Goal: Task Accomplishment & Management: Manage account settings

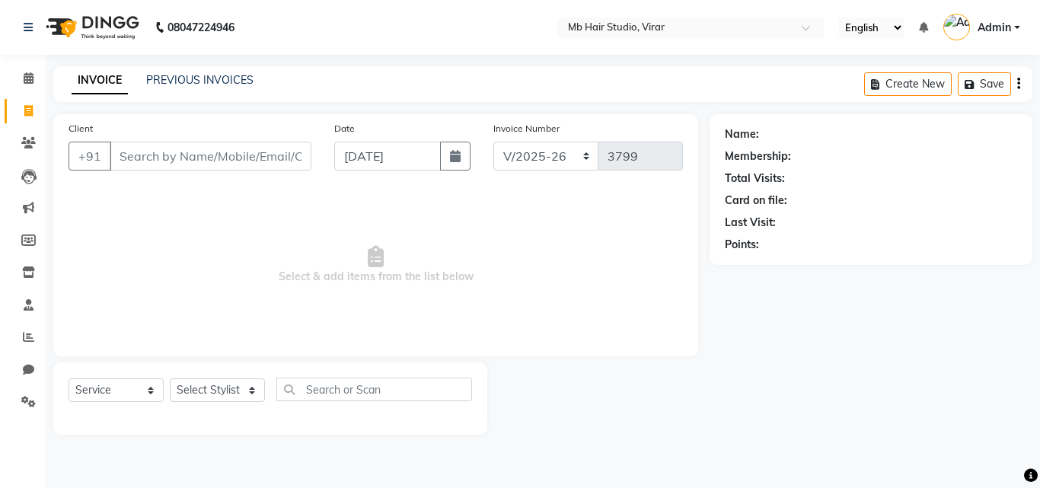
select select "7979"
select select "service"
click at [26, 395] on span at bounding box center [28, 402] width 27 height 18
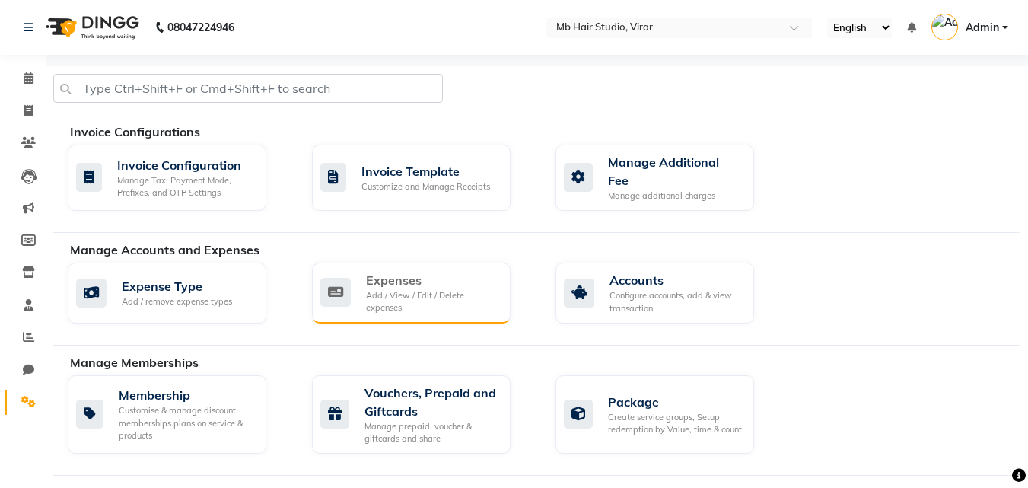
click at [423, 290] on div "Add / View / Edit / Delete expenses" at bounding box center [432, 301] width 132 height 25
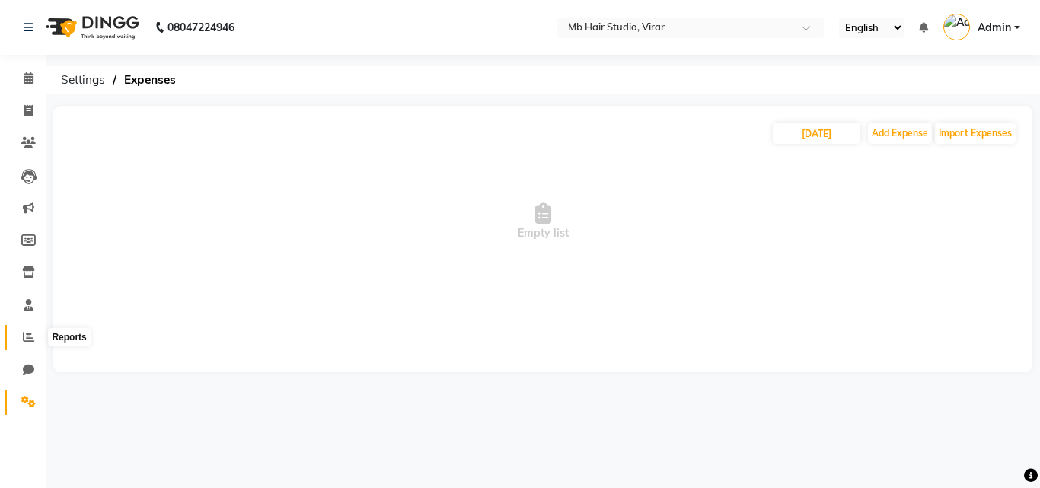
click at [37, 337] on span at bounding box center [28, 338] width 27 height 18
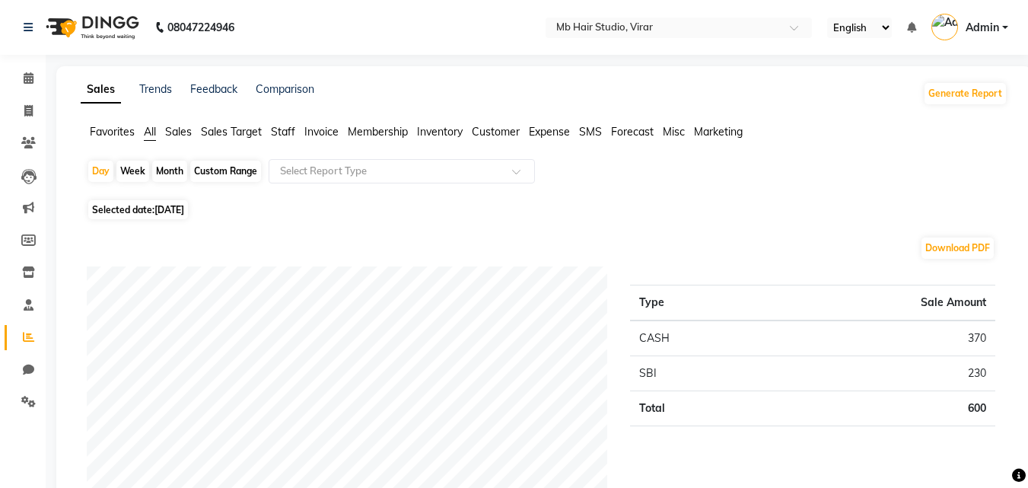
click at [540, 134] on span "Expense" at bounding box center [549, 132] width 41 height 14
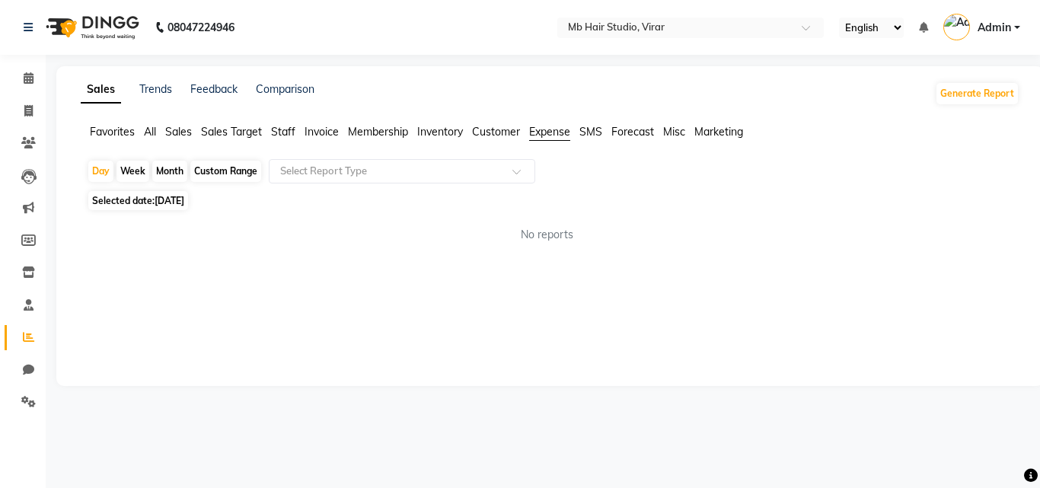
click at [127, 202] on span "Selected date: [DATE]" at bounding box center [138, 200] width 100 height 19
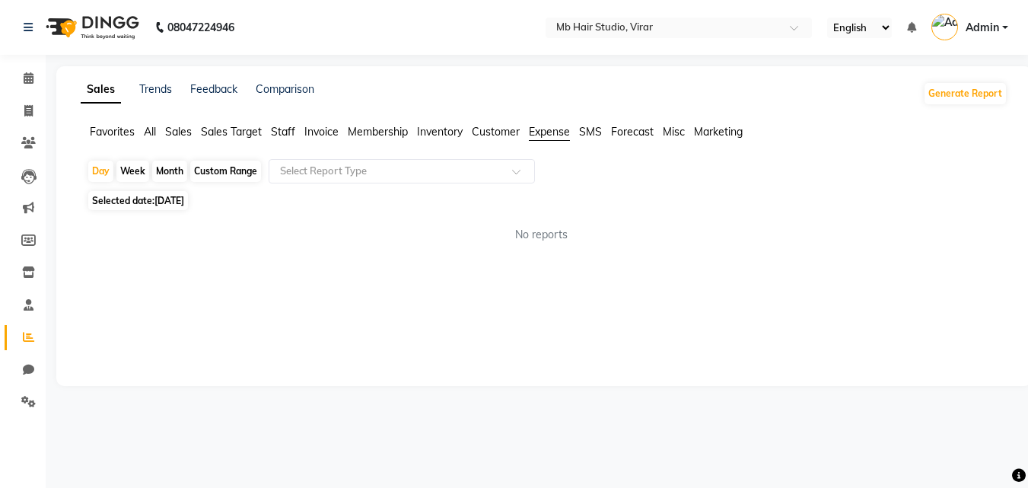
select select "9"
select select "2025"
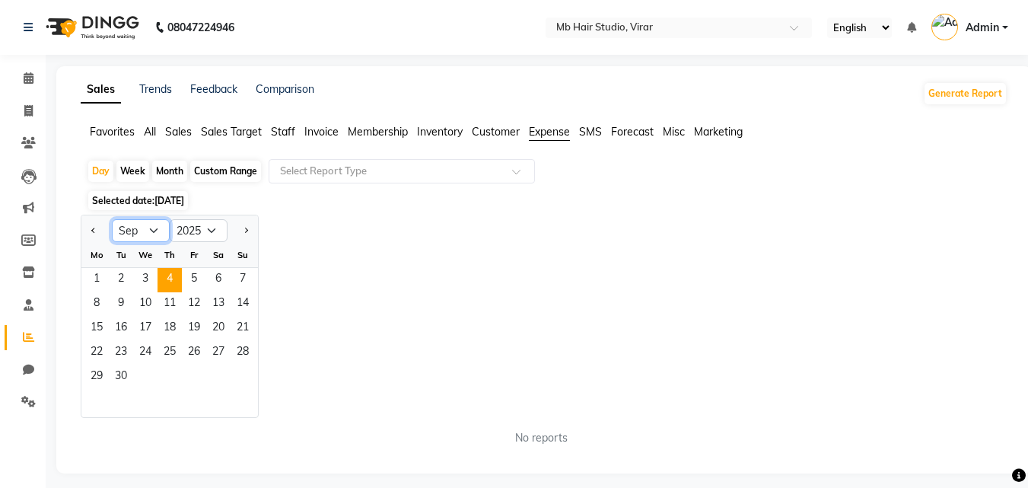
click at [151, 231] on select "Jan Feb Mar Apr May Jun [DATE] Aug Sep Oct Nov Dec" at bounding box center [141, 230] width 58 height 23
select select "8"
click at [112, 219] on select "Jan Feb Mar Apr May Jun [DATE] Aug Sep Oct Nov Dec" at bounding box center [141, 230] width 58 height 23
click at [231, 168] on div "Custom Range" at bounding box center [225, 171] width 71 height 21
select select "9"
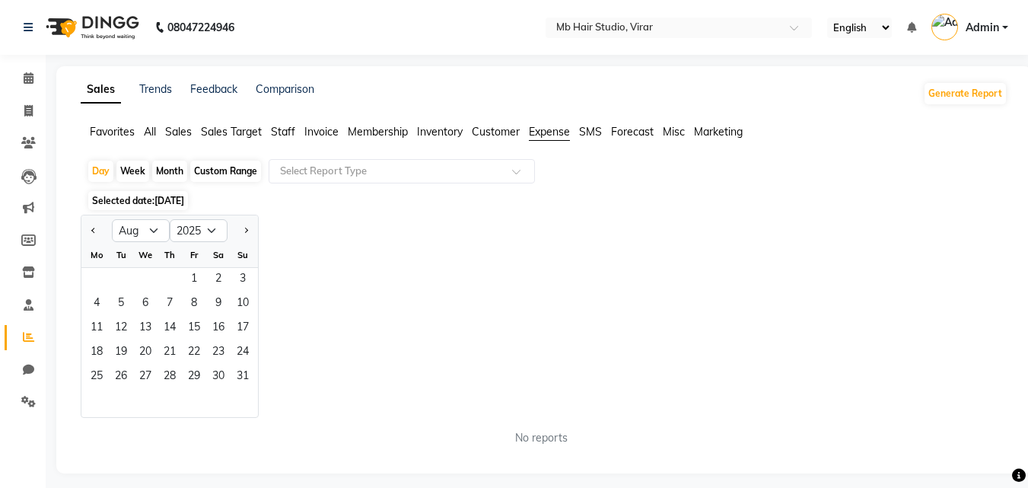
select select "2025"
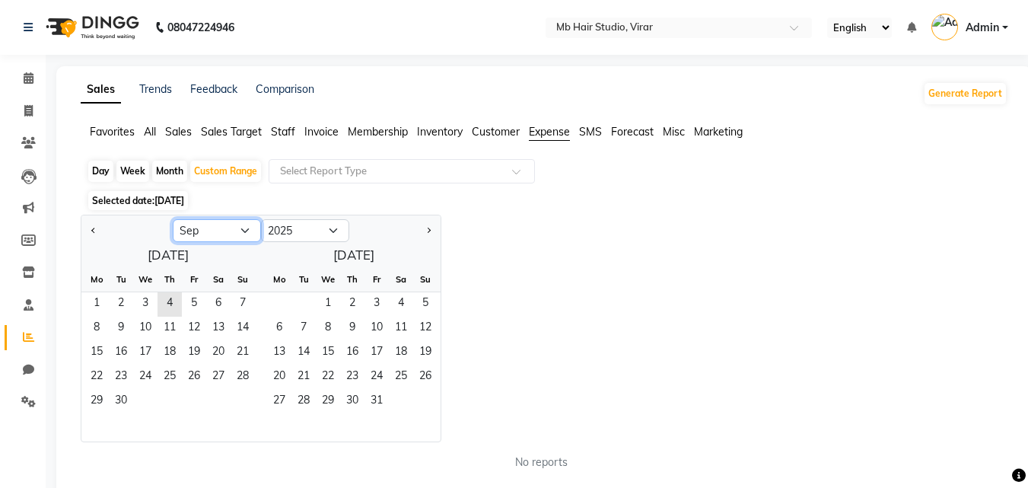
click at [242, 226] on select "Jan Feb Mar Apr May Jun [DATE] Aug Sep Oct Nov Dec" at bounding box center [217, 230] width 88 height 23
select select "8"
click at [173, 219] on select "Jan Feb Mar Apr May Jun [DATE] Aug Sep Oct Nov Dec" at bounding box center [217, 230] width 88 height 23
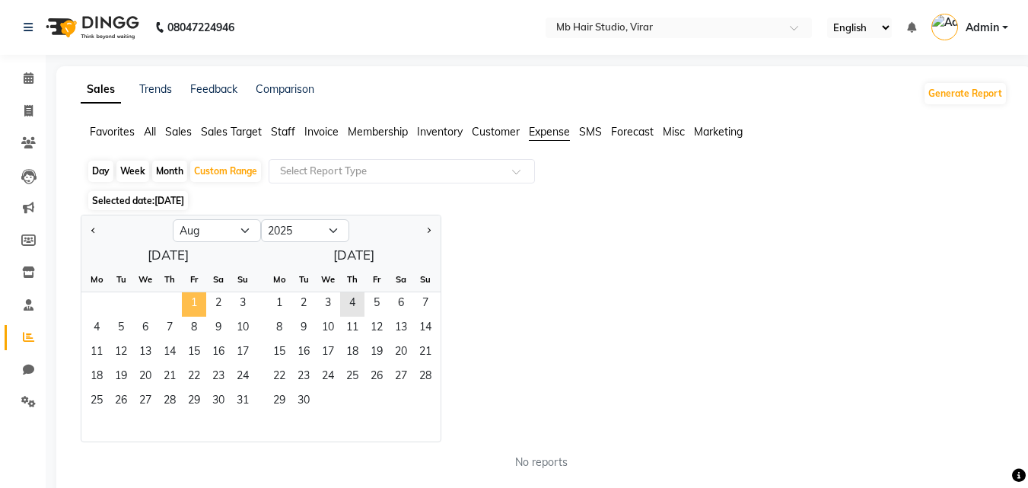
click at [196, 295] on span "1" at bounding box center [194, 304] width 24 height 24
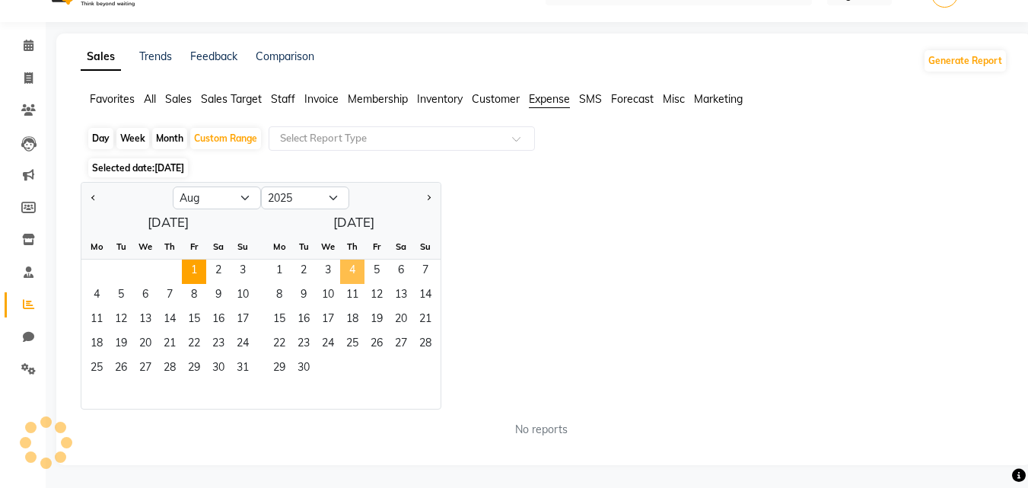
click at [347, 266] on span "4" at bounding box center [352, 272] width 24 height 24
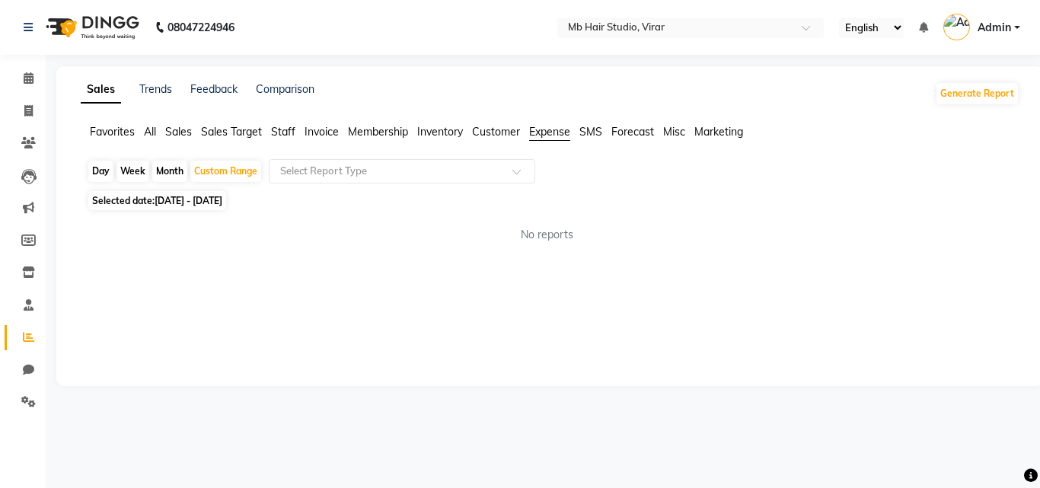
click at [551, 127] on span "Expense" at bounding box center [549, 132] width 41 height 14
click at [549, 135] on span "Expense" at bounding box center [549, 132] width 41 height 14
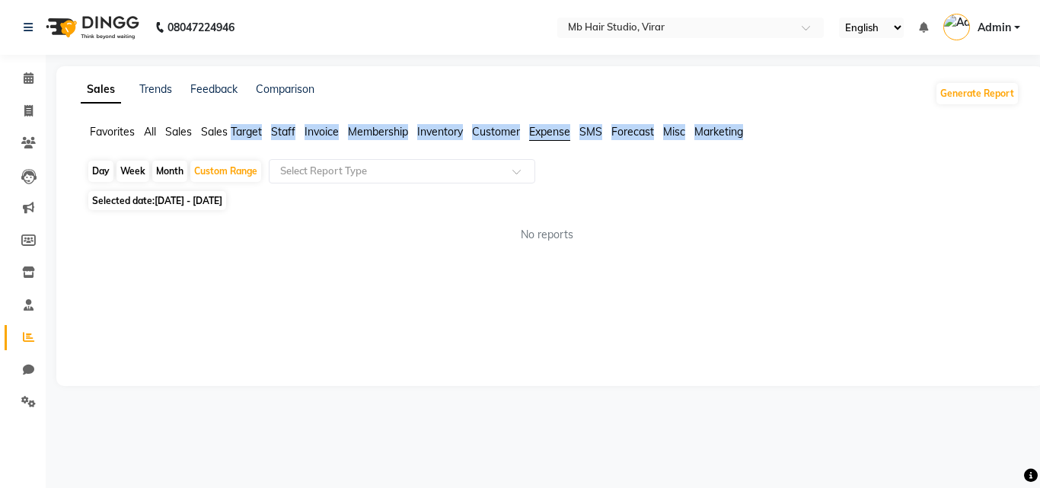
click at [549, 135] on span "Expense" at bounding box center [549, 132] width 41 height 14
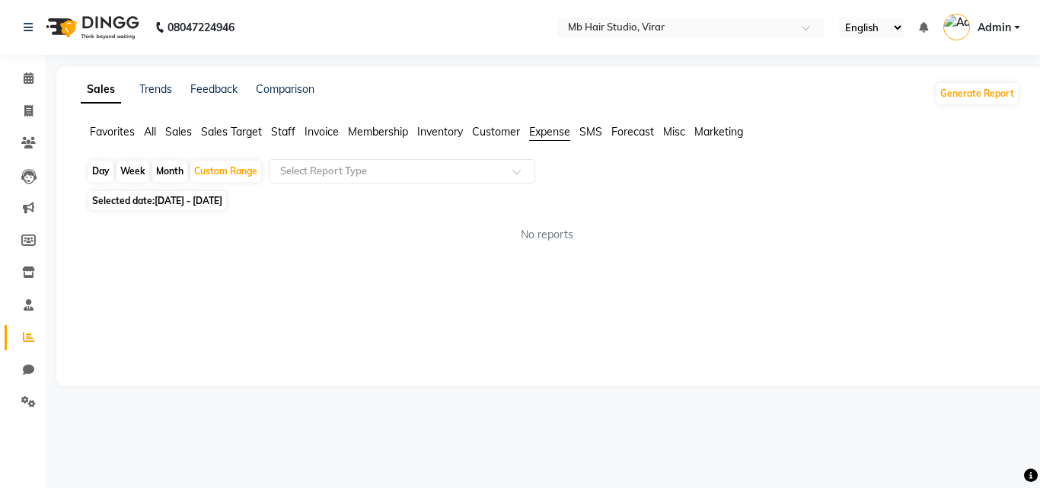
click at [377, 291] on div "Sales Trends Feedback Comparison Generate Report Favorites All Sales Sales Targ…" at bounding box center [549, 226] width 987 height 320
click at [554, 134] on span "Expense" at bounding box center [549, 132] width 41 height 14
click at [493, 135] on span "Customer" at bounding box center [496, 132] width 48 height 14
click at [547, 133] on span "Expense" at bounding box center [549, 132] width 41 height 14
click at [28, 333] on icon at bounding box center [28, 336] width 11 height 11
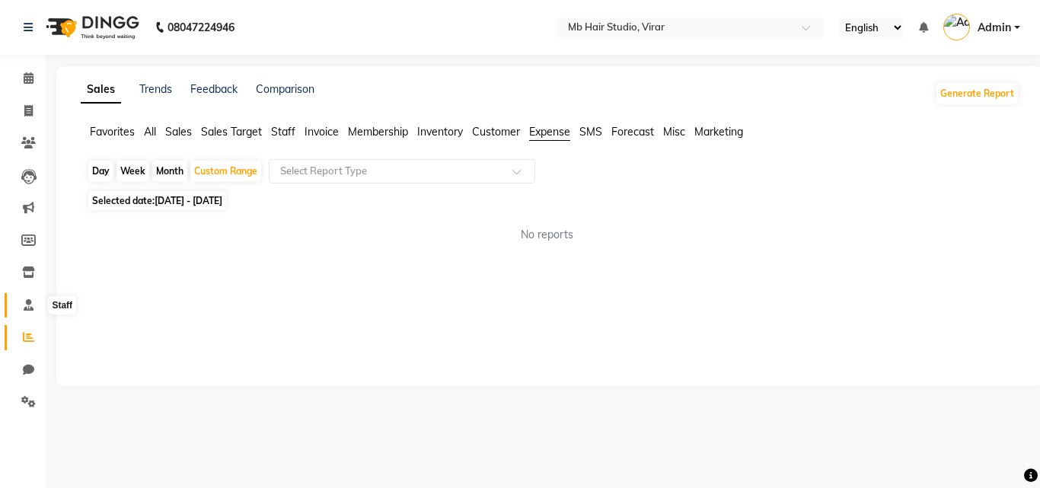
click at [26, 311] on span at bounding box center [28, 306] width 27 height 18
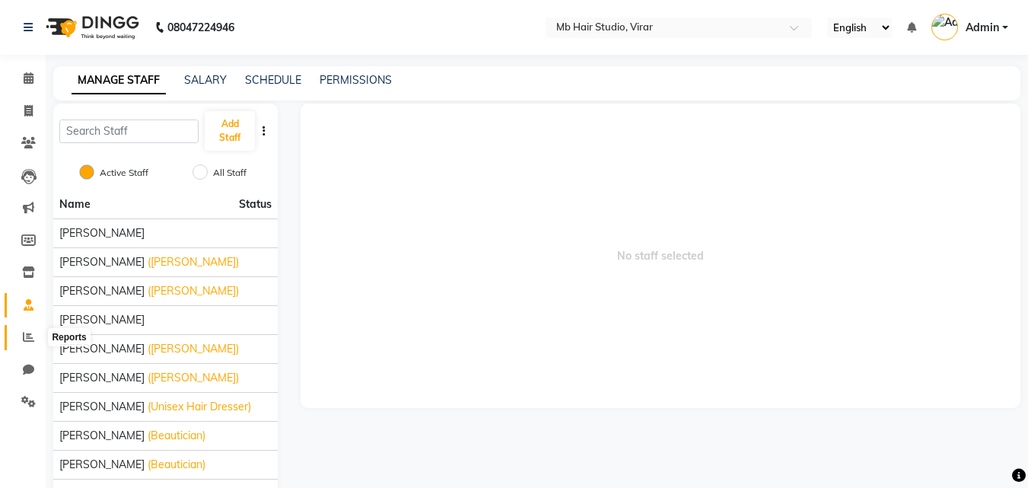
click at [20, 337] on span at bounding box center [28, 338] width 27 height 18
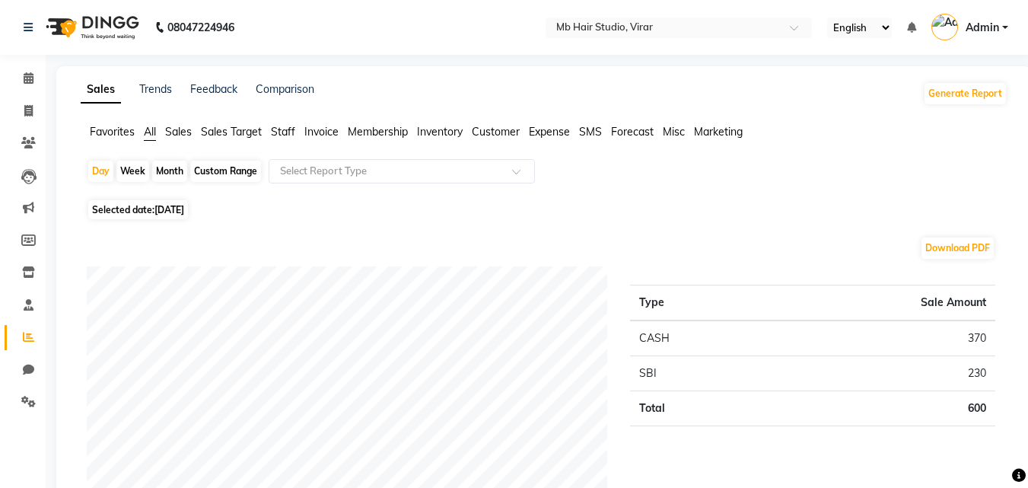
click at [553, 130] on span "Expense" at bounding box center [549, 132] width 41 height 14
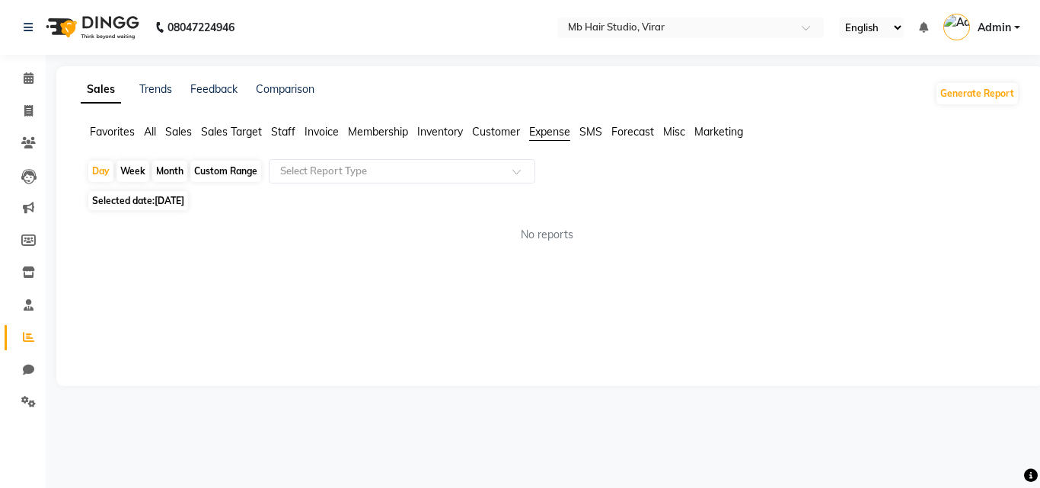
click at [547, 132] on span "Expense" at bounding box center [549, 132] width 41 height 14
click at [547, 131] on span "Expense" at bounding box center [549, 132] width 41 height 14
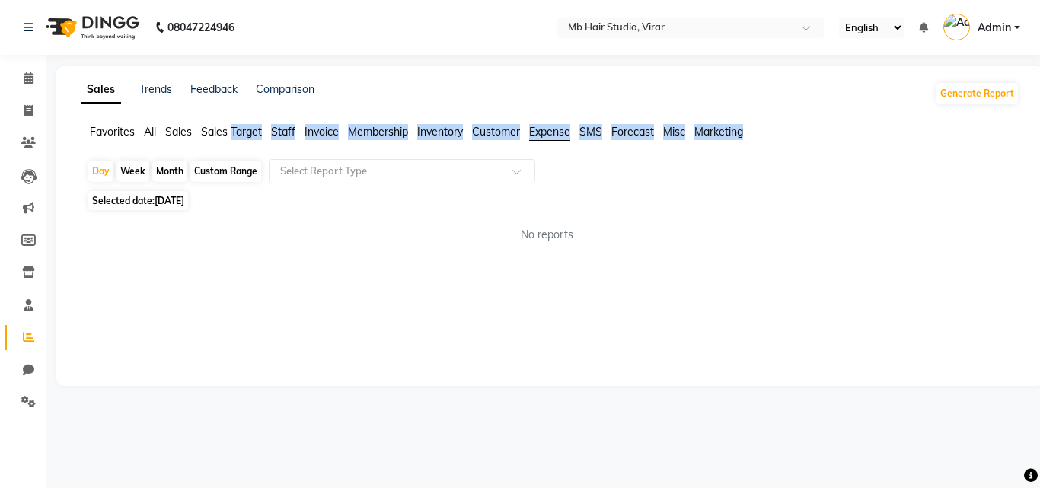
click at [547, 131] on span "Expense" at bounding box center [549, 132] width 41 height 14
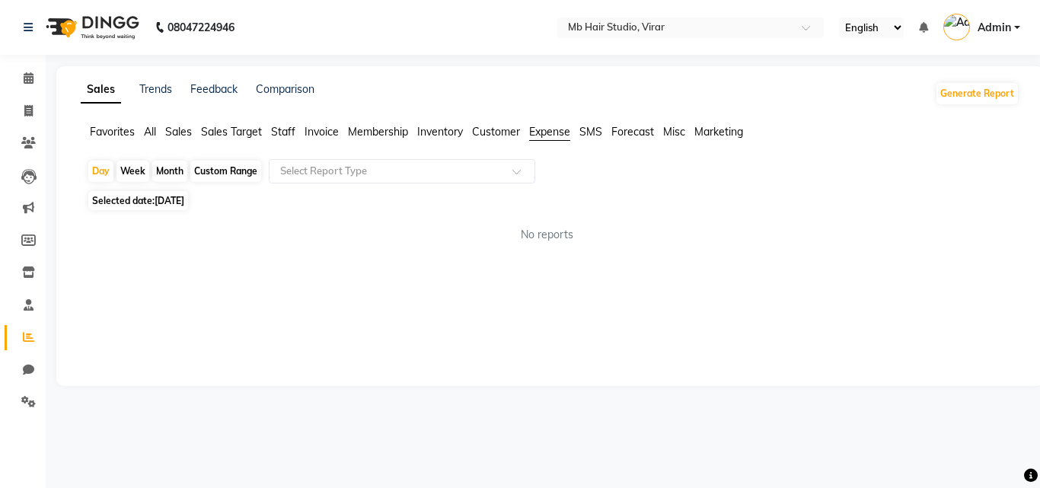
click at [182, 131] on span "Sales" at bounding box center [178, 132] width 27 height 14
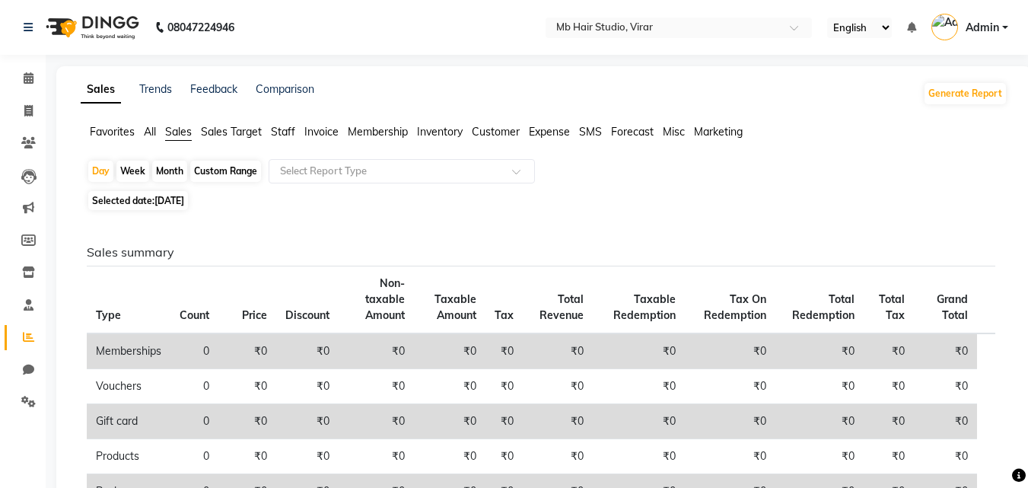
click at [282, 129] on span "Staff" at bounding box center [283, 132] width 24 height 14
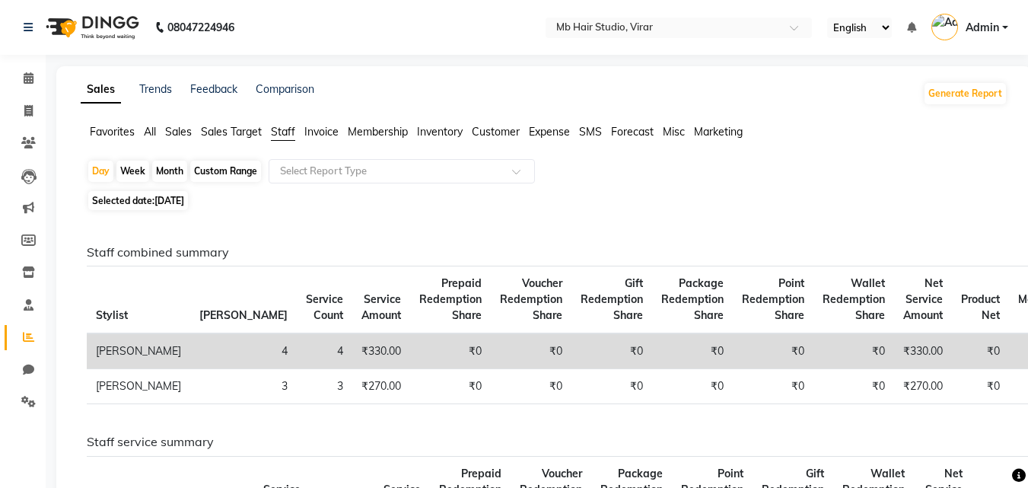
click at [337, 128] on span "Invoice" at bounding box center [321, 132] width 34 height 14
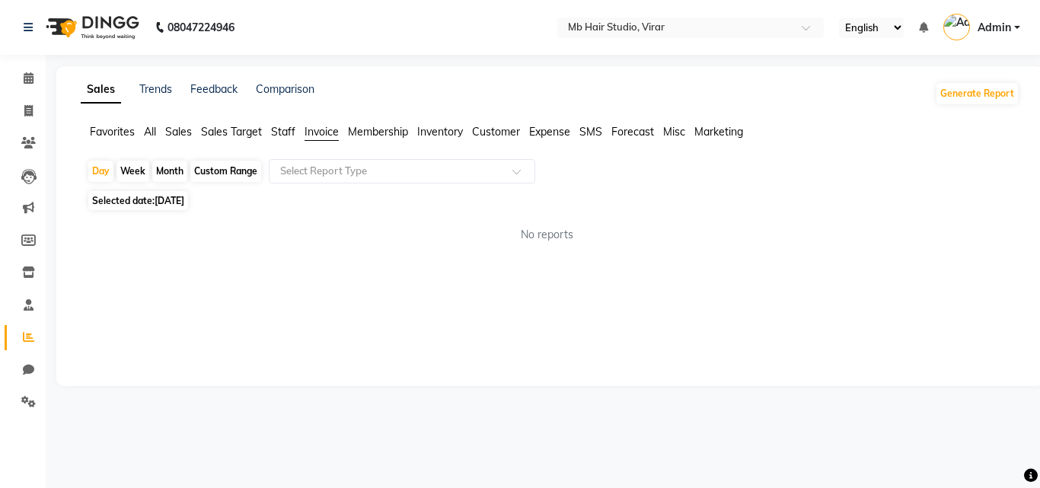
click at [418, 126] on span "Inventory" at bounding box center [440, 132] width 46 height 14
click at [500, 130] on span "Customer" at bounding box center [496, 132] width 48 height 14
click at [551, 133] on span "Expense" at bounding box center [549, 132] width 41 height 14
click at [492, 129] on span "Customer" at bounding box center [496, 132] width 48 height 14
click at [27, 336] on icon at bounding box center [28, 336] width 11 height 11
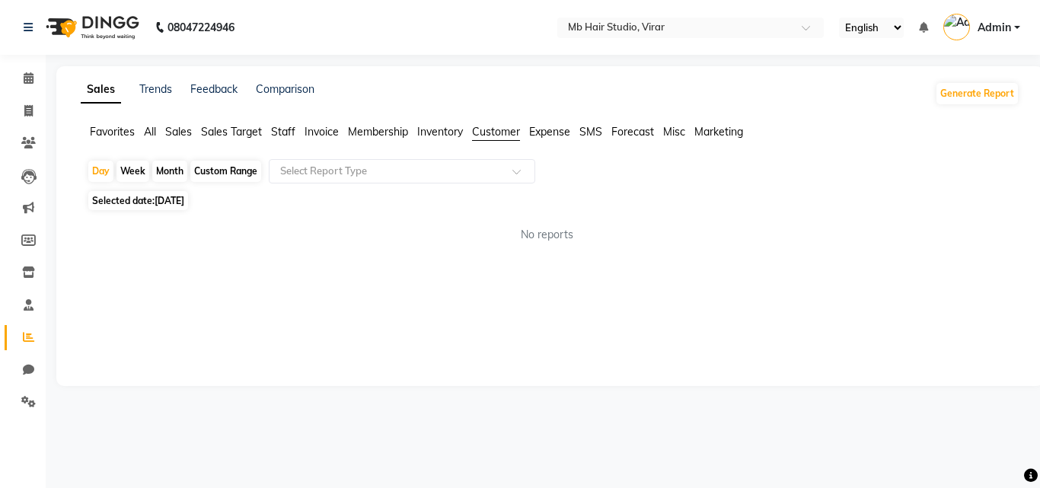
click at [545, 135] on span "Expense" at bounding box center [549, 132] width 41 height 14
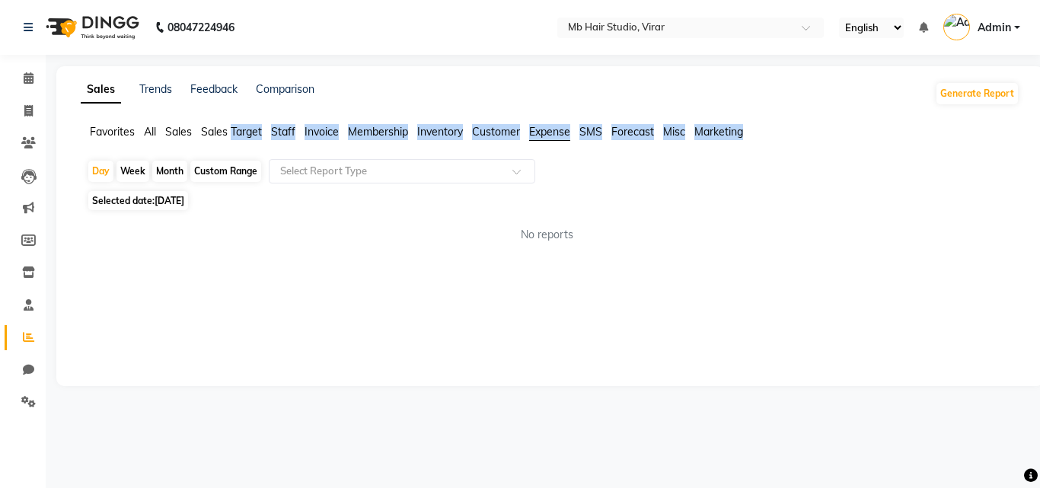
click at [545, 135] on span "Expense" at bounding box center [549, 132] width 41 height 14
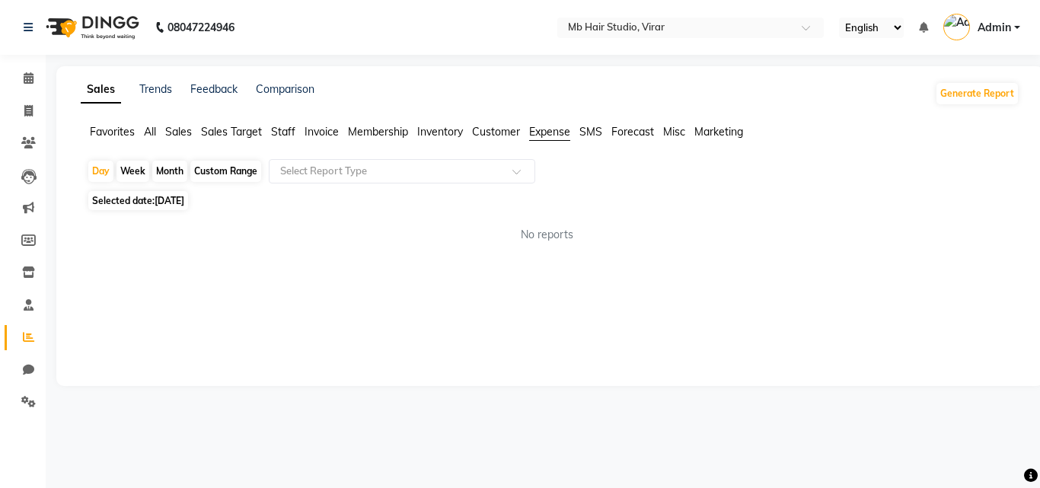
click at [217, 172] on div "Custom Range" at bounding box center [225, 171] width 71 height 21
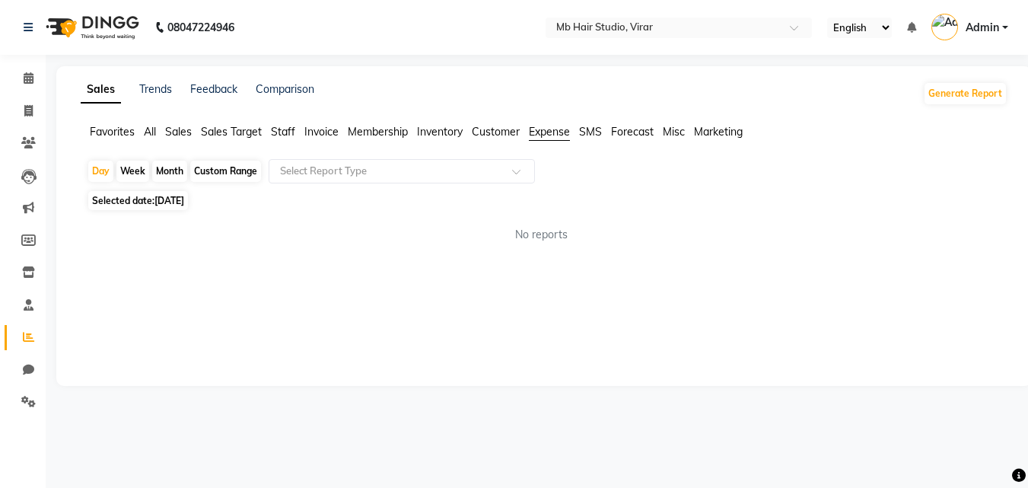
select select "9"
select select "2025"
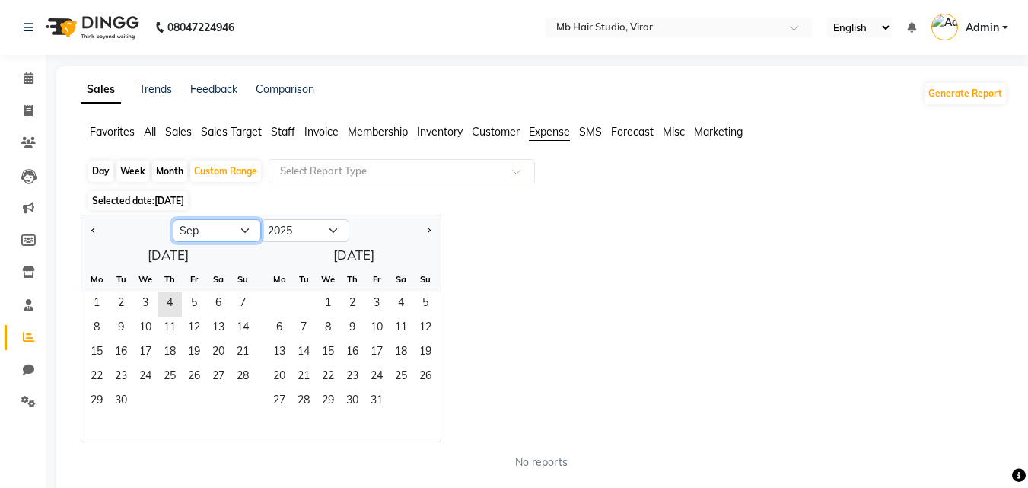
click at [240, 234] on select "Jan Feb Mar Apr May Jun [DATE] Aug Sep Oct Nov Dec" at bounding box center [217, 230] width 88 height 23
select select "8"
click at [173, 219] on select "Jan Feb Mar Apr May Jun [DATE] Aug Sep Oct Nov Dec" at bounding box center [217, 230] width 88 height 23
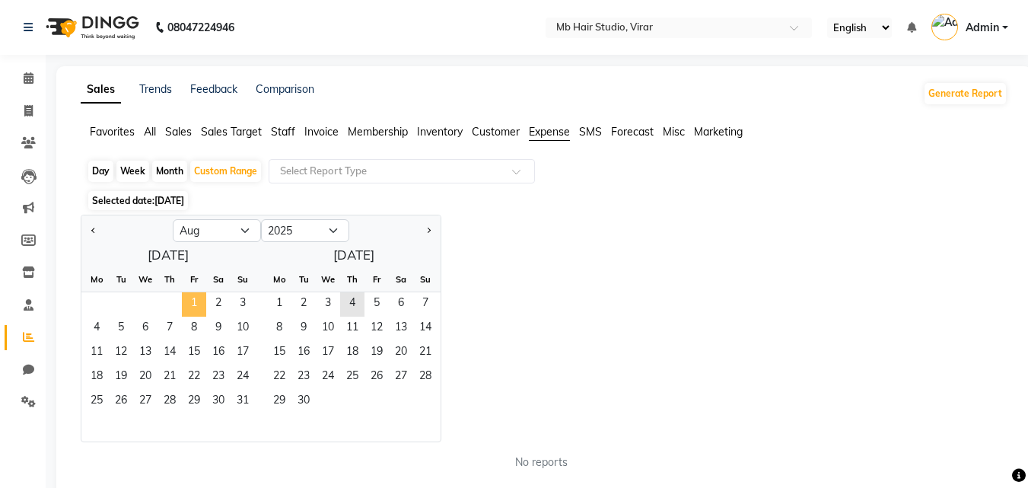
click at [191, 295] on span "1" at bounding box center [194, 304] width 24 height 24
click at [346, 306] on span "4" at bounding box center [352, 304] width 24 height 24
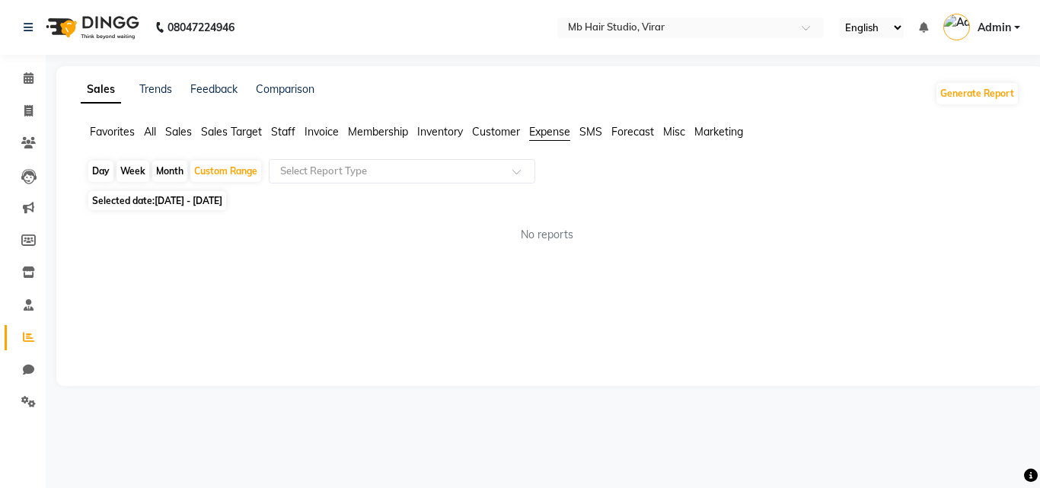
click at [550, 132] on span "Expense" at bounding box center [549, 132] width 41 height 14
click at [550, 131] on span "Expense" at bounding box center [549, 132] width 41 height 14
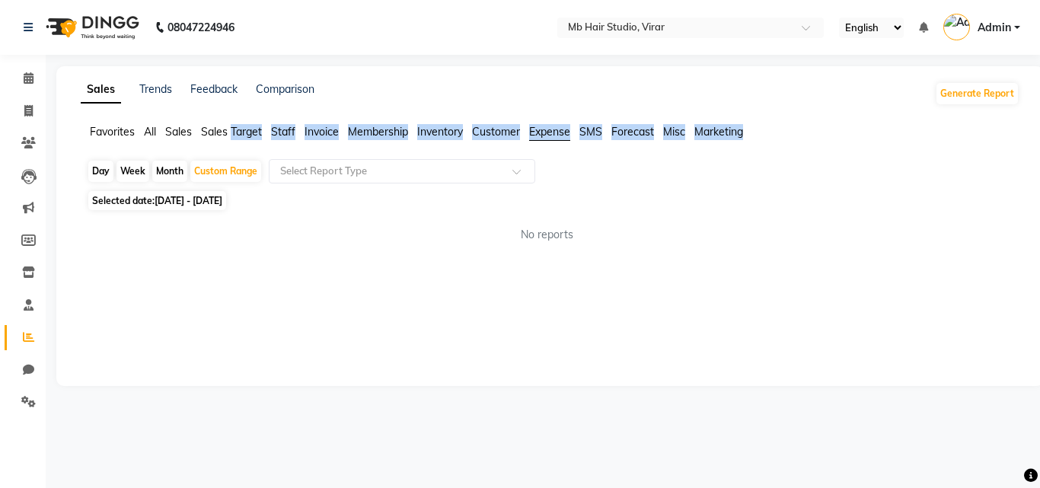
click at [550, 131] on span "Expense" at bounding box center [549, 132] width 41 height 14
click at [471, 135] on ul "Favorites All Sales Sales Target Staff Invoice Membership Inventory Customer Ex…" at bounding box center [550, 132] width 938 height 17
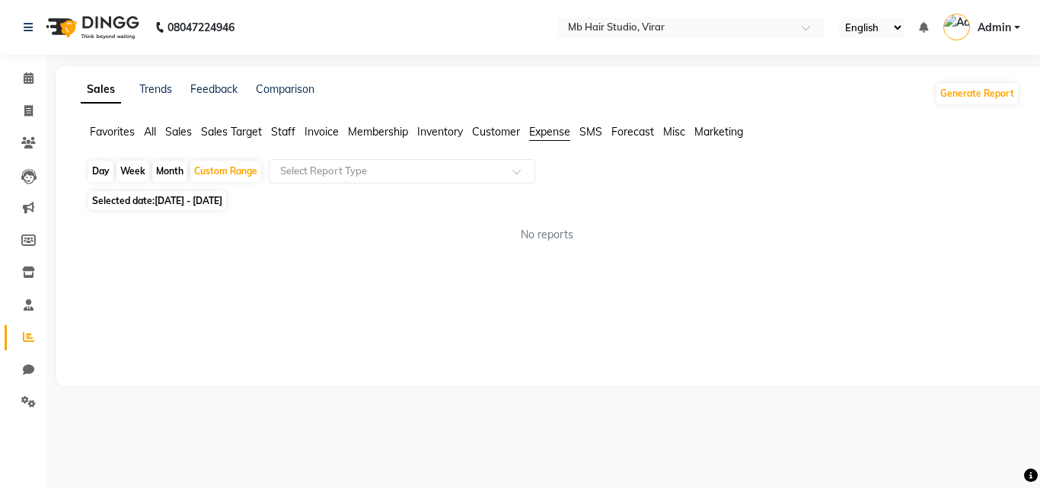
click at [183, 130] on span "Sales" at bounding box center [178, 132] width 27 height 14
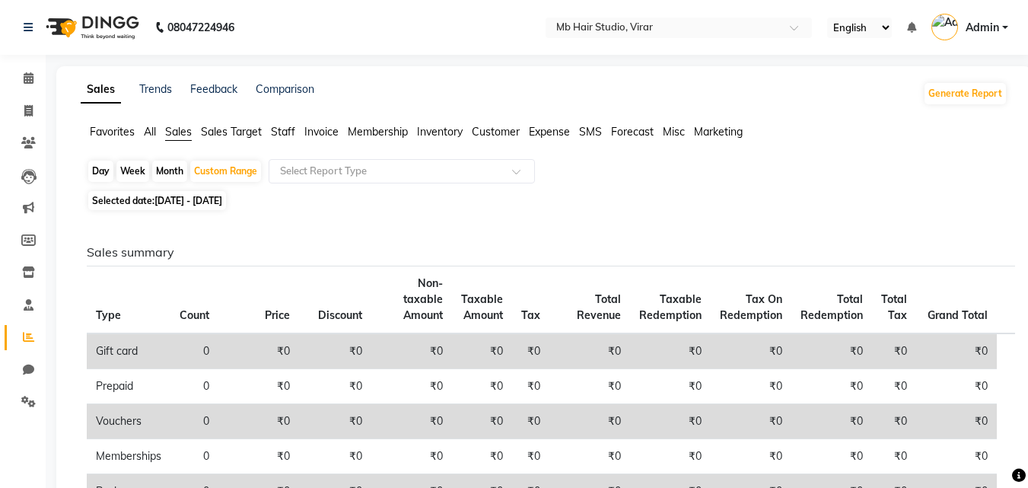
click at [321, 297] on th "Discount" at bounding box center [335, 300] width 72 height 68
click at [352, 308] on span "Discount" at bounding box center [340, 315] width 44 height 14
click at [234, 129] on span "Sales Target" at bounding box center [231, 132] width 61 height 14
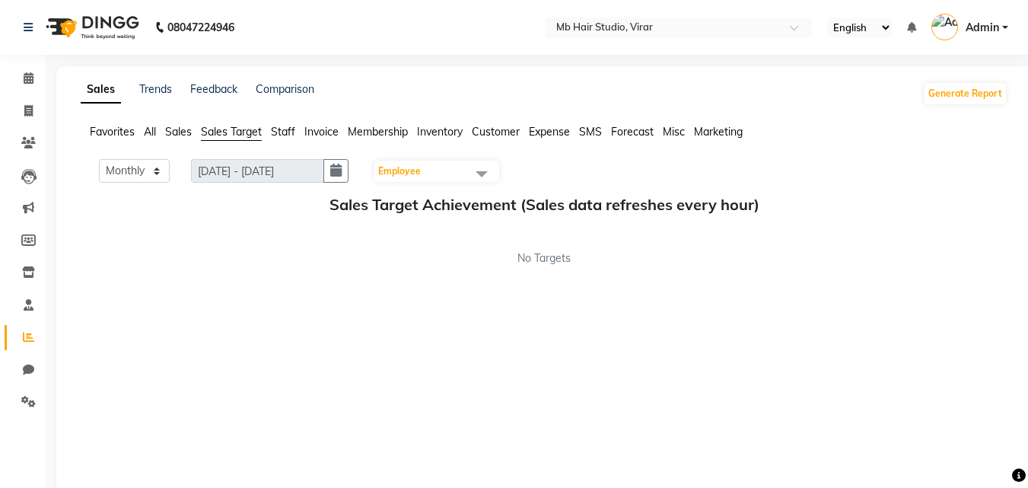
click at [289, 130] on span "Staff" at bounding box center [283, 132] width 24 height 14
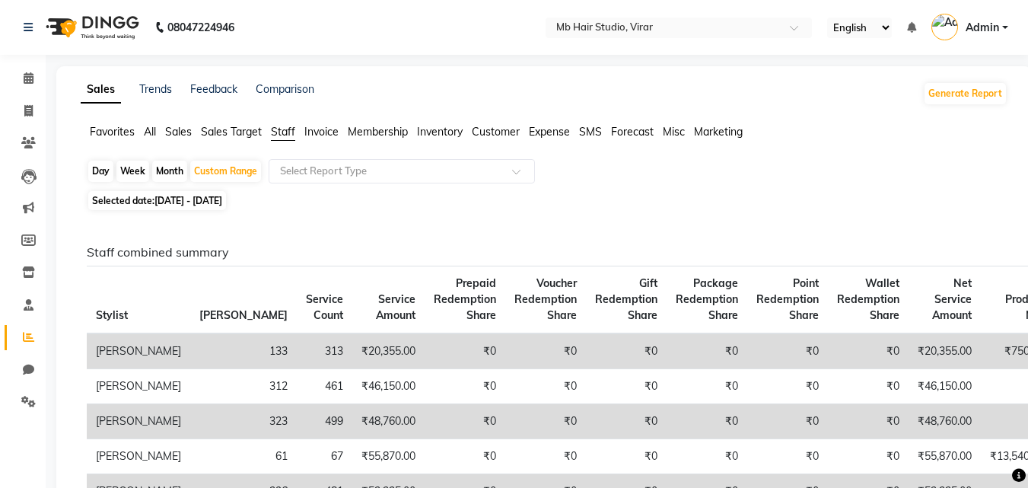
click at [540, 131] on span "Expense" at bounding box center [549, 132] width 41 height 14
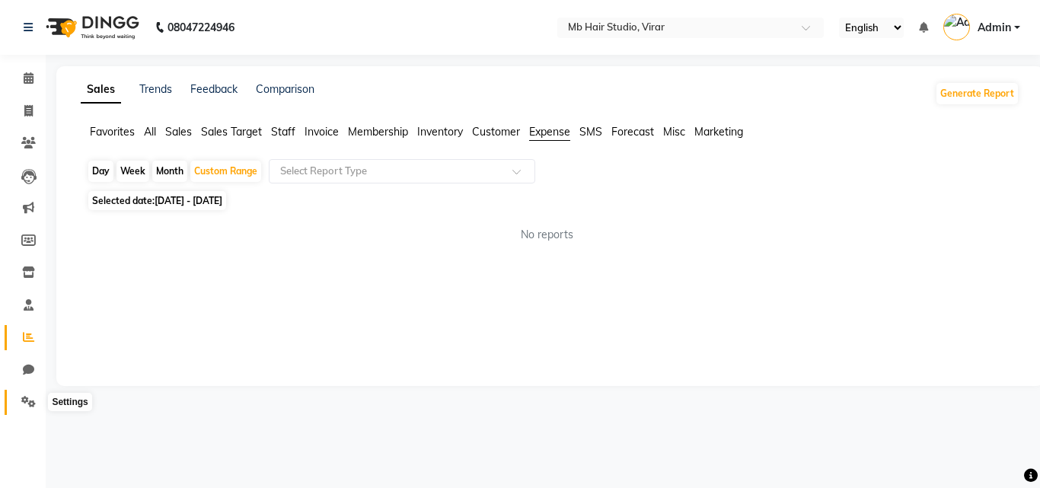
click at [28, 405] on icon at bounding box center [28, 401] width 14 height 11
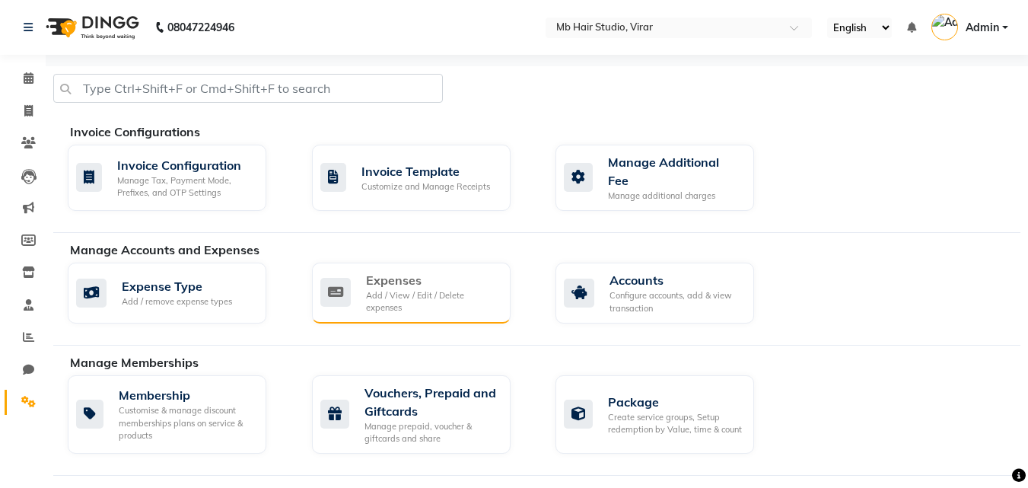
click at [431, 300] on div "Add / View / Edit / Delete expenses" at bounding box center [432, 301] width 132 height 25
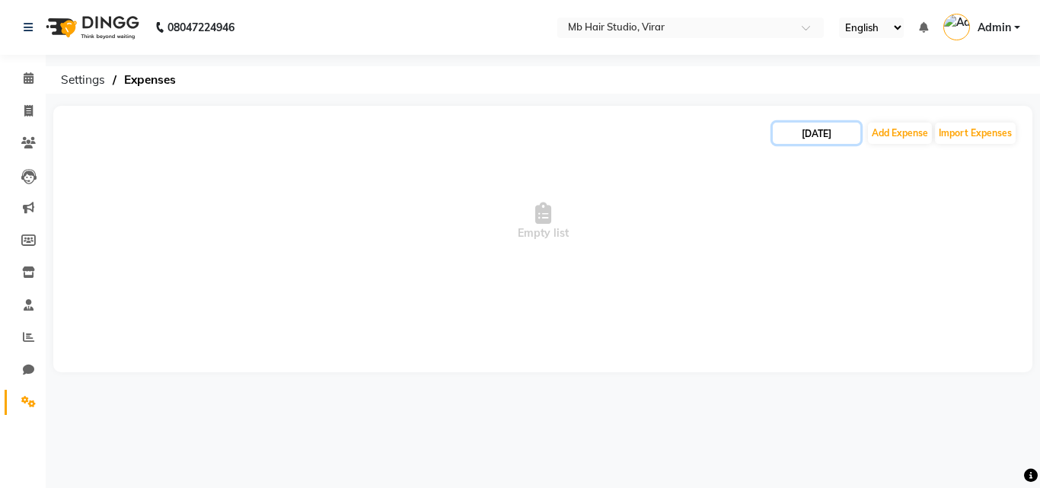
click at [819, 132] on input "[DATE]" at bounding box center [816, 133] width 88 height 21
select select "9"
select select "2025"
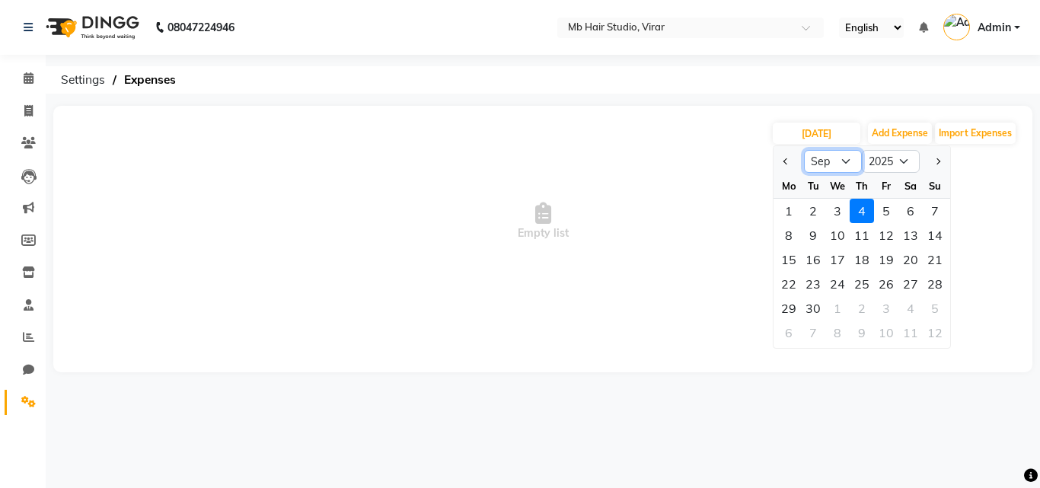
click at [848, 158] on select "Jan Feb Mar Apr May Jun [DATE] Aug Sep Oct Nov Dec" at bounding box center [833, 161] width 58 height 23
select select "8"
click at [804, 150] on select "Jan Feb Mar Apr May Jun [DATE] Aug Sep Oct Nov Dec" at bounding box center [833, 161] width 58 height 23
click at [860, 261] on div "14" at bounding box center [861, 259] width 24 height 24
type input "[DATE]"
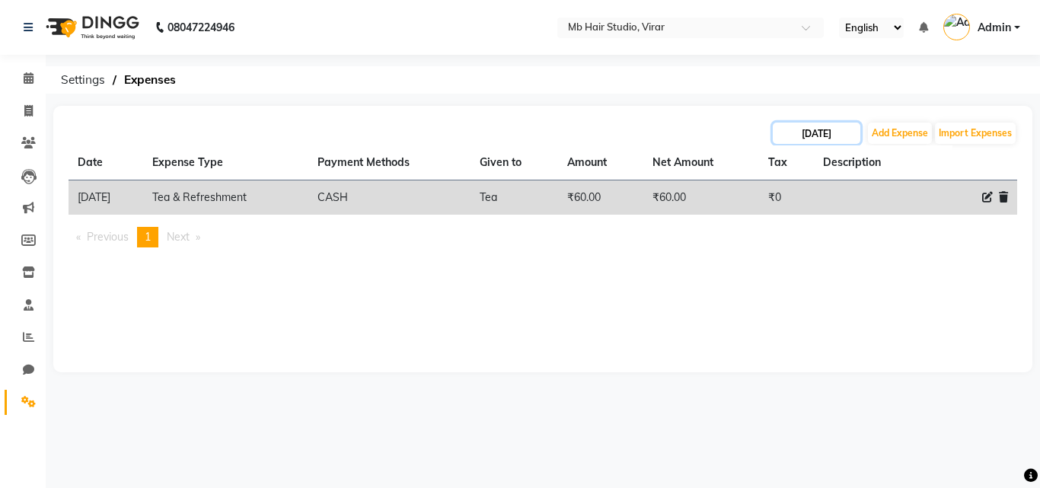
click at [830, 129] on input "[DATE]" at bounding box center [816, 133] width 88 height 21
select select "8"
select select "2025"
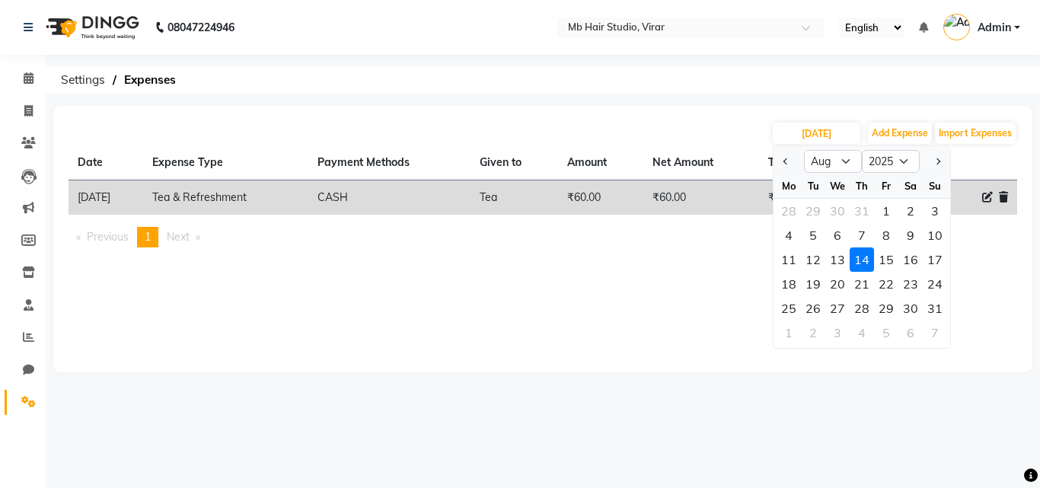
click at [859, 259] on div "14" at bounding box center [861, 259] width 24 height 24
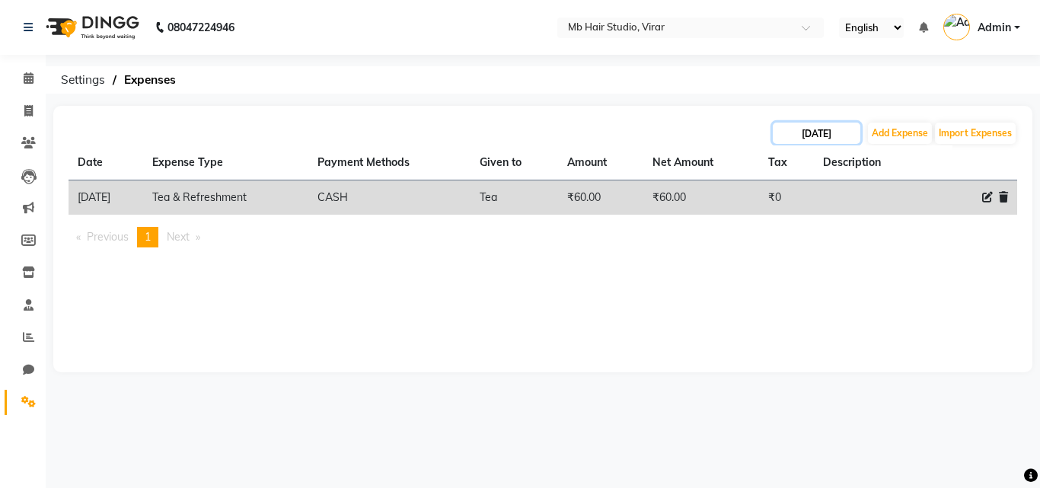
click at [822, 130] on input "[DATE]" at bounding box center [816, 133] width 88 height 21
select select "8"
select select "2025"
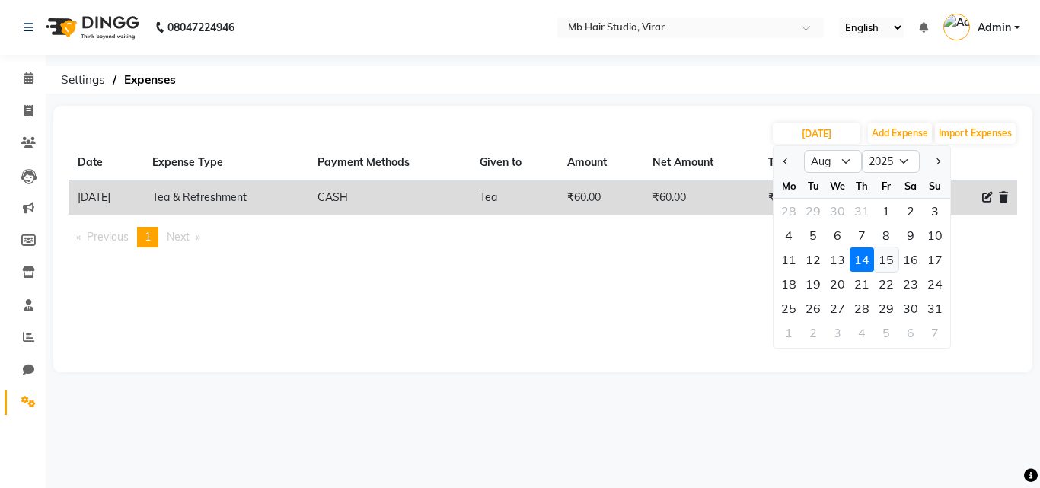
click at [890, 256] on div "15" at bounding box center [886, 259] width 24 height 24
type input "[DATE]"
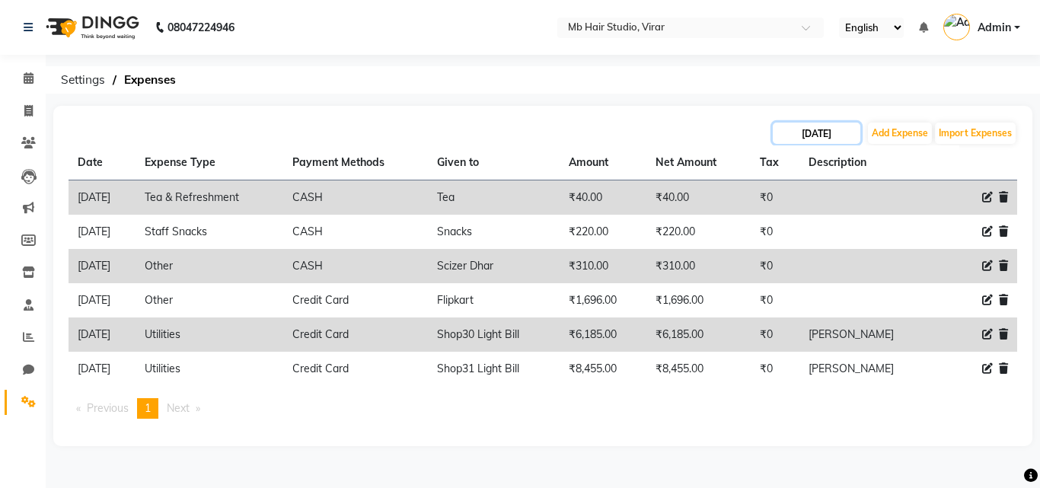
click at [806, 132] on input "[DATE]" at bounding box center [816, 133] width 88 height 21
select select "8"
select select "2025"
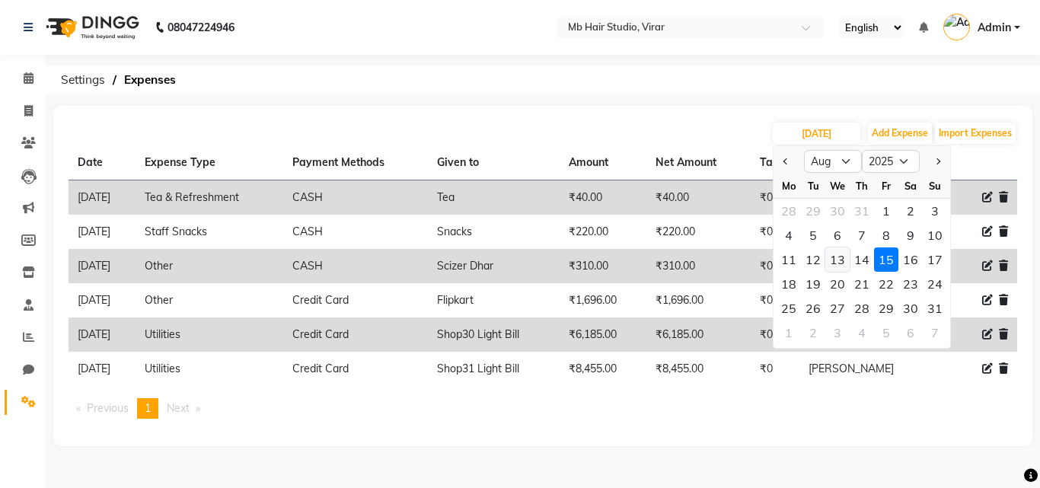
click at [841, 258] on div "13" at bounding box center [837, 259] width 24 height 24
type input "13-08-2025"
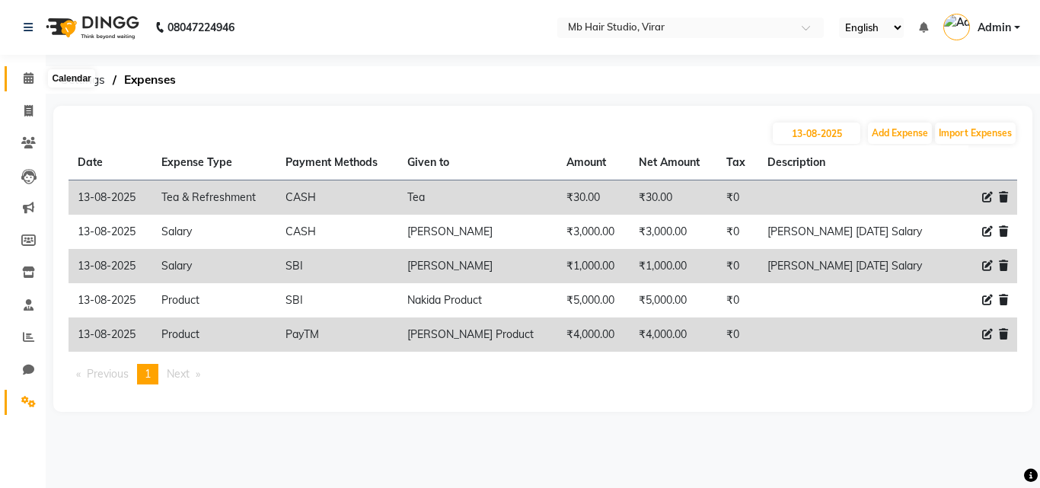
click at [29, 83] on icon at bounding box center [29, 77] width 10 height 11
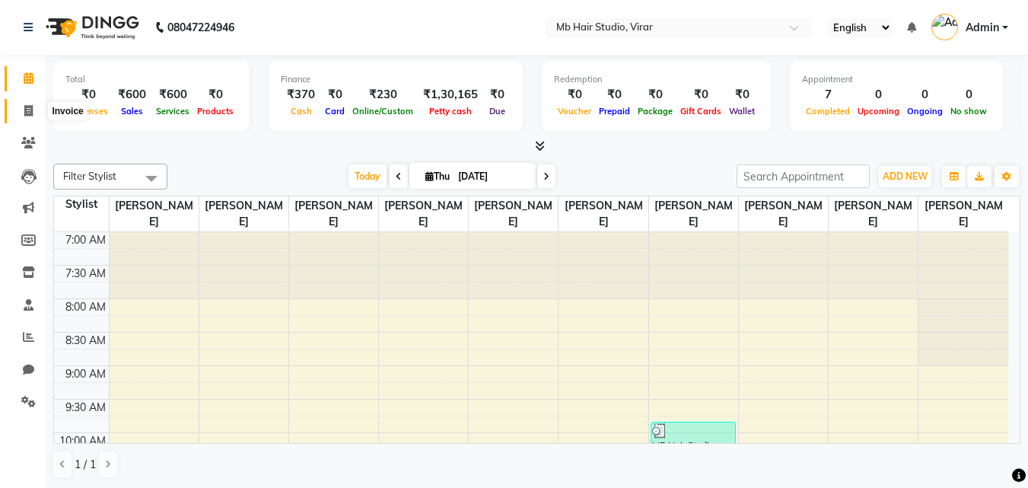
click at [27, 113] on icon at bounding box center [28, 110] width 8 height 11
select select "service"
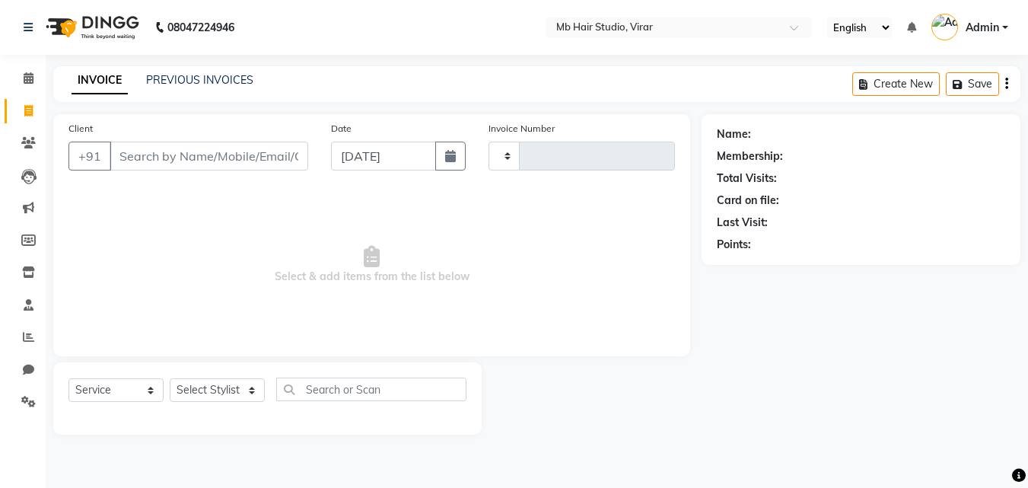
type input "3855"
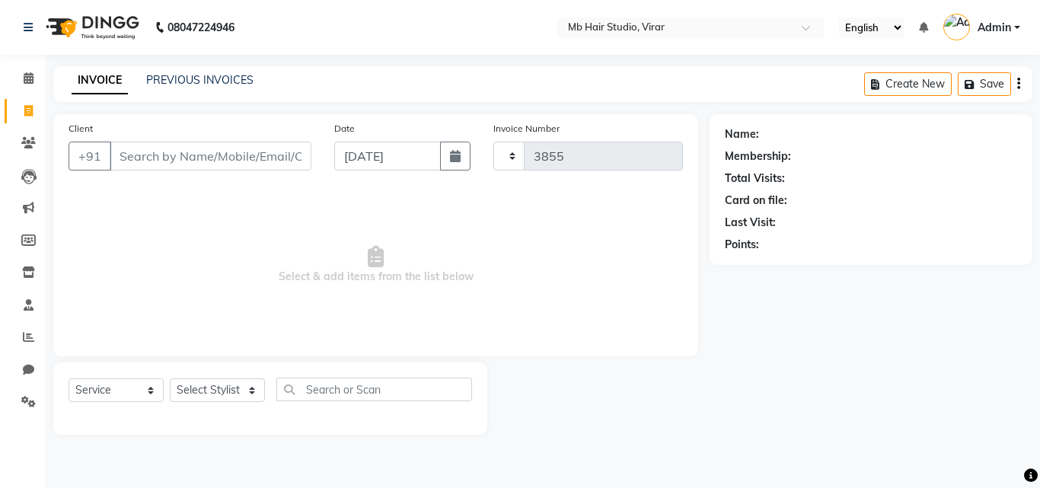
select select "7979"
click at [160, 154] on input "Client" at bounding box center [211, 156] width 202 height 29
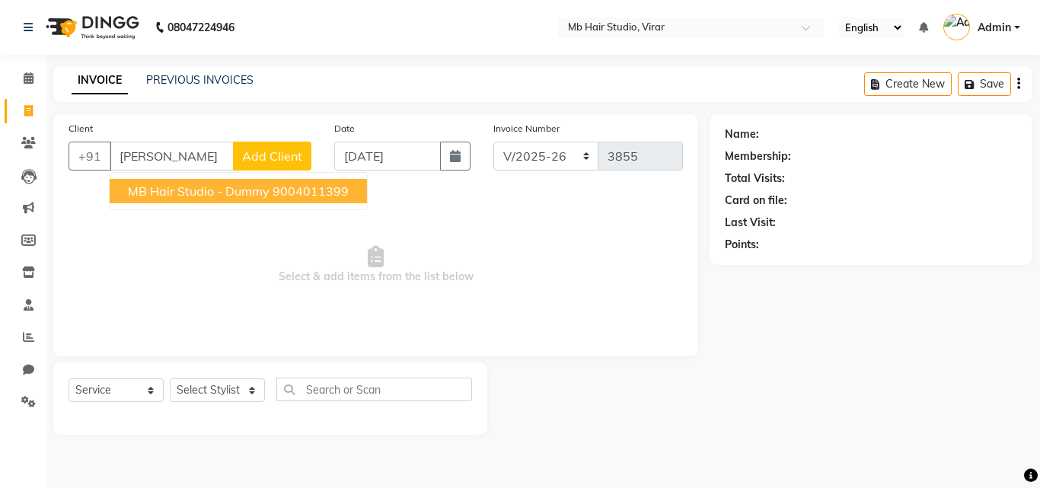
click at [191, 186] on span "MB Hair Studio - Dummy" at bounding box center [199, 190] width 142 height 15
type input "9004011399"
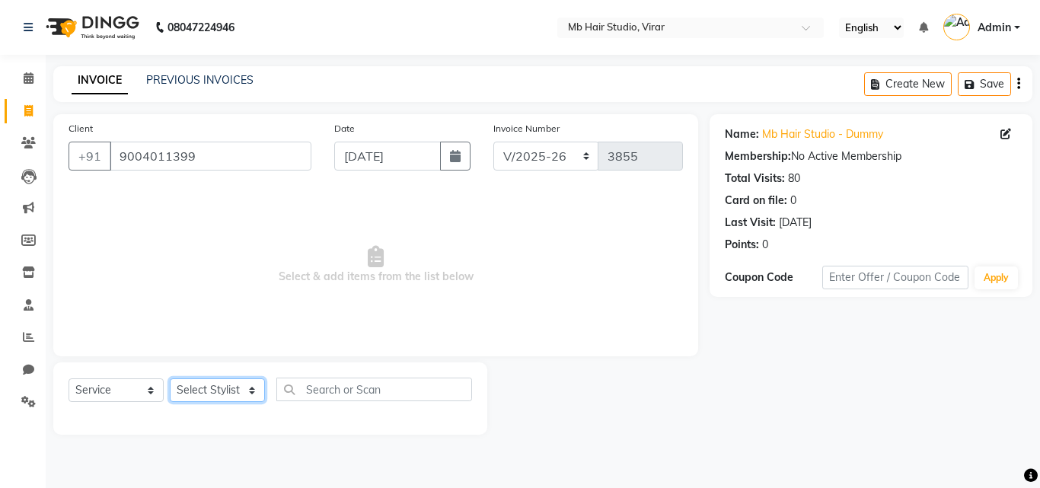
click at [199, 386] on select "Select Stylist [PERSON_NAME] [PERSON_NAME] [PERSON_NAME] [PERSON_NAME] [PERSON_…" at bounding box center [217, 390] width 95 height 24
select select "71940"
click at [170, 378] on select "Select Stylist [PERSON_NAME] [PERSON_NAME] [PERSON_NAME] [PERSON_NAME] [PERSON_…" at bounding box center [217, 390] width 95 height 24
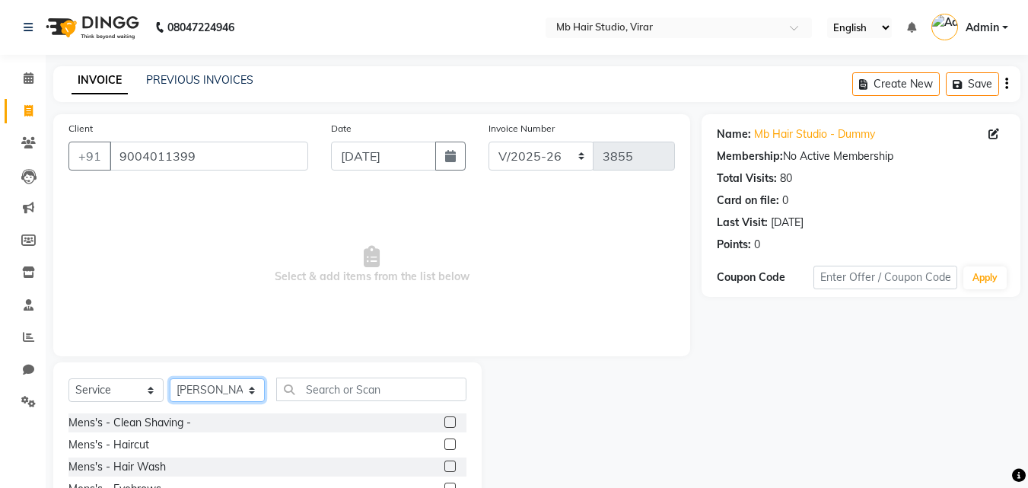
scroll to position [122, 0]
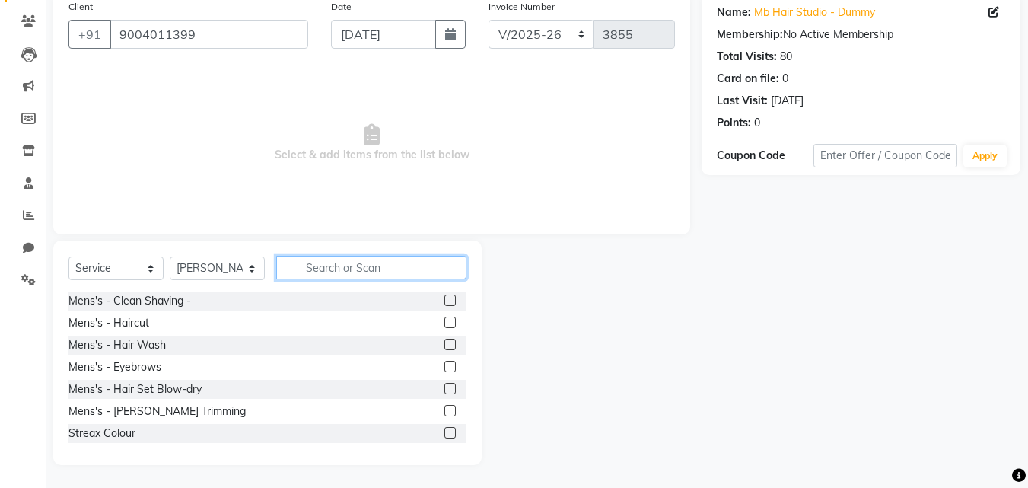
click at [329, 271] on input "text" at bounding box center [371, 268] width 190 height 24
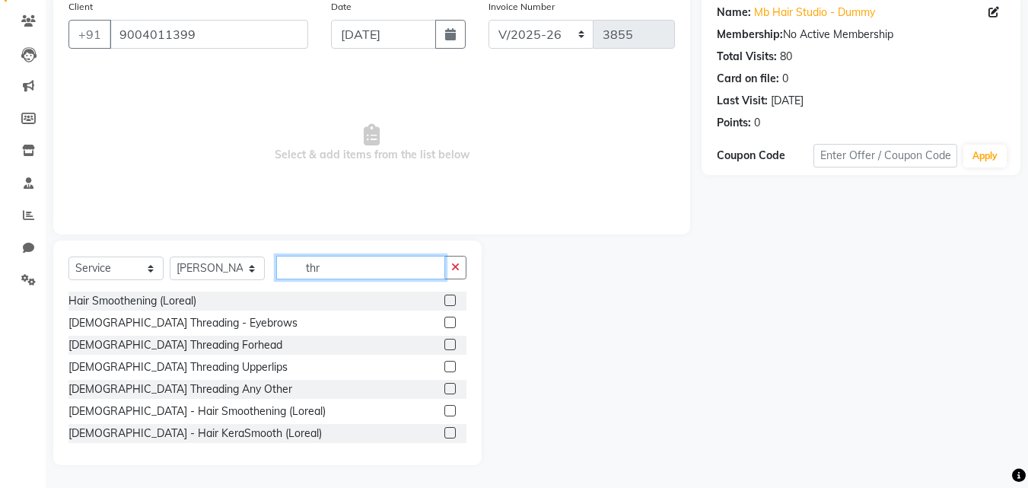
scroll to position [58, 0]
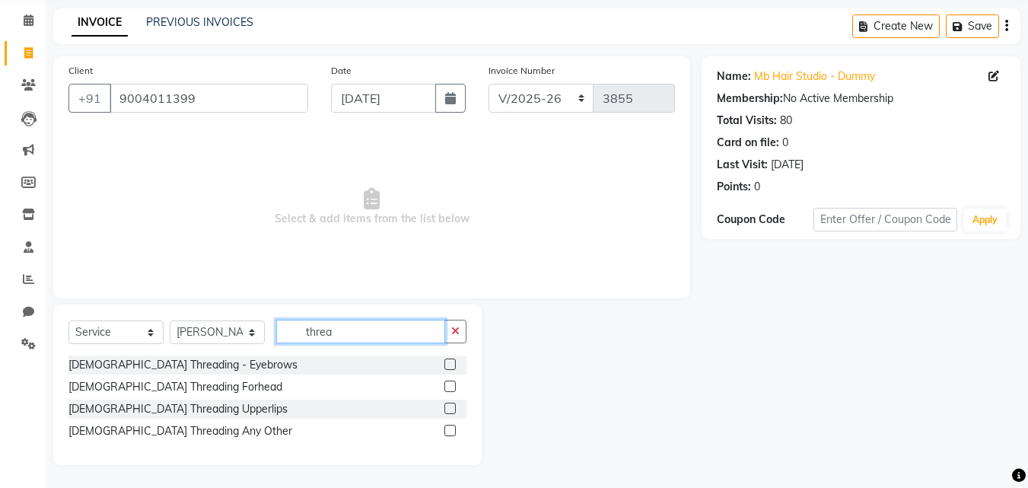
type input "threa"
click at [456, 365] on label at bounding box center [449, 363] width 11 height 11
click at [454, 365] on input "checkbox" at bounding box center [449, 365] width 10 height 10
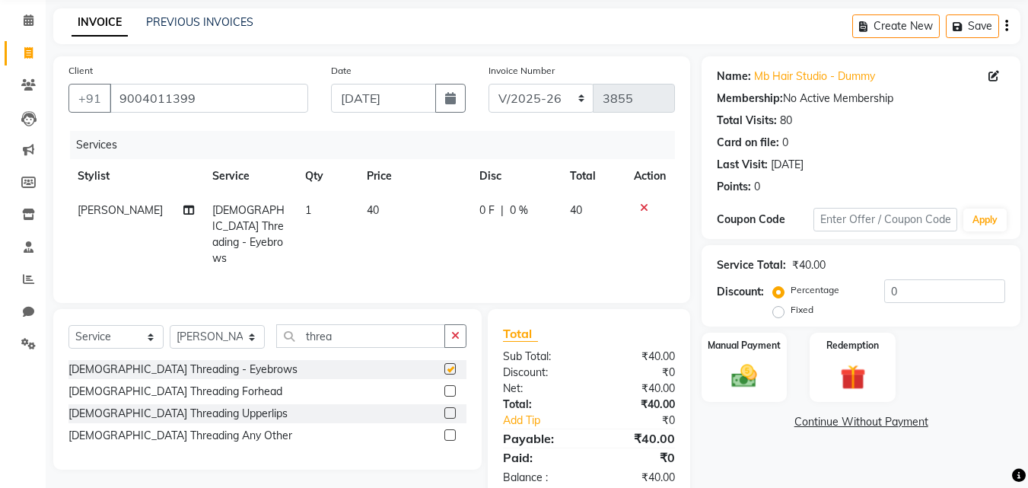
checkbox input "false"
click at [447, 386] on label at bounding box center [449, 390] width 11 height 11
click at [447, 387] on input "checkbox" at bounding box center [449, 392] width 10 height 10
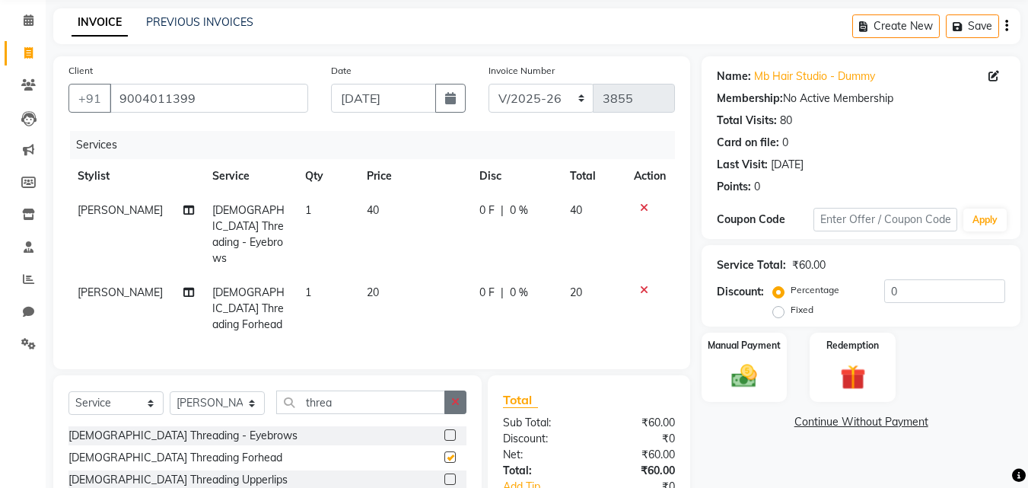
checkbox input "false"
click at [460, 390] on button "button" at bounding box center [455, 402] width 22 height 24
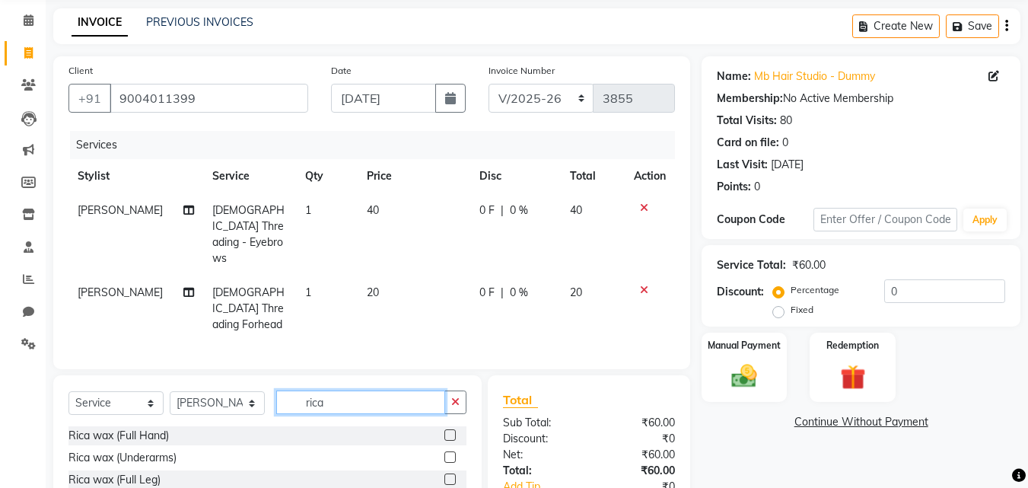
type input "rica"
click at [444, 451] on label at bounding box center [449, 456] width 11 height 11
click at [444, 453] on input "checkbox" at bounding box center [449, 458] width 10 height 10
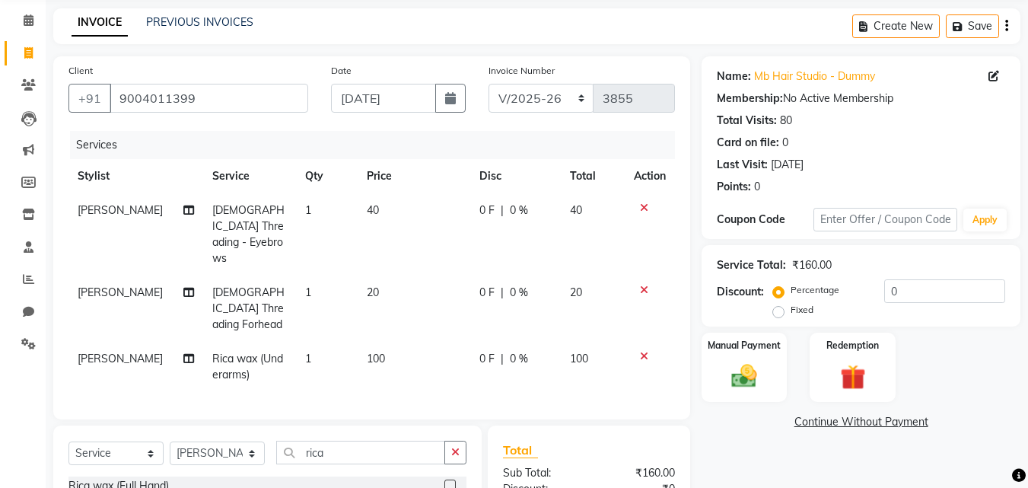
checkbox input "false"
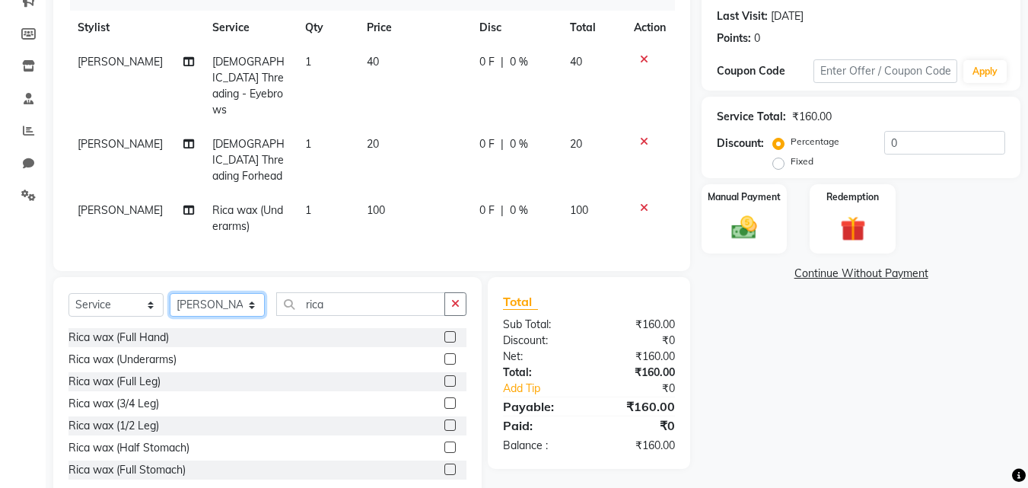
click at [245, 293] on select "Select Stylist [PERSON_NAME] [PERSON_NAME] [PERSON_NAME] [PERSON_NAME] [PERSON_…" at bounding box center [217, 305] width 95 height 24
select select "74607"
click at [170, 293] on select "Select Stylist [PERSON_NAME] [PERSON_NAME] [PERSON_NAME] [PERSON_NAME] [PERSON_…" at bounding box center [217, 305] width 95 height 24
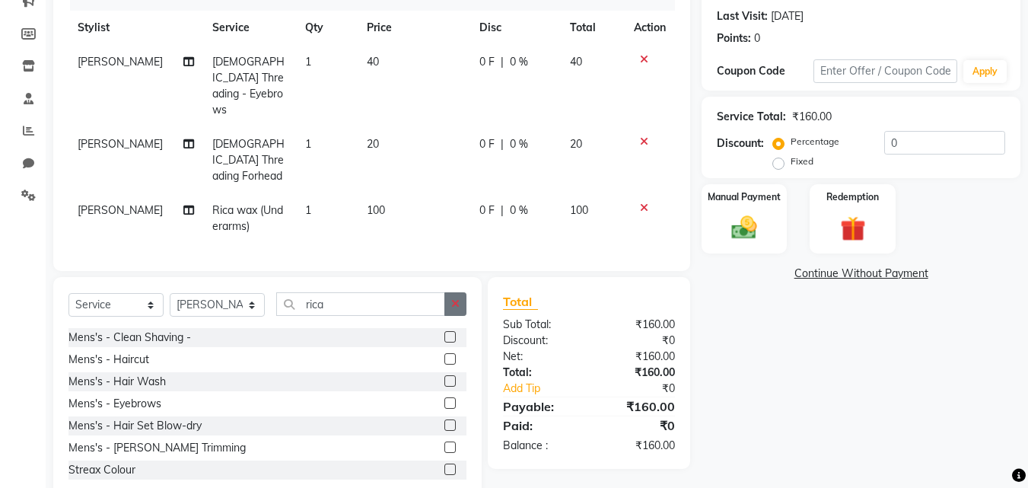
click at [455, 298] on icon "button" at bounding box center [455, 303] width 8 height 11
click at [444, 441] on label at bounding box center [449, 446] width 11 height 11
click at [444, 443] on input "checkbox" at bounding box center [449, 448] width 10 height 10
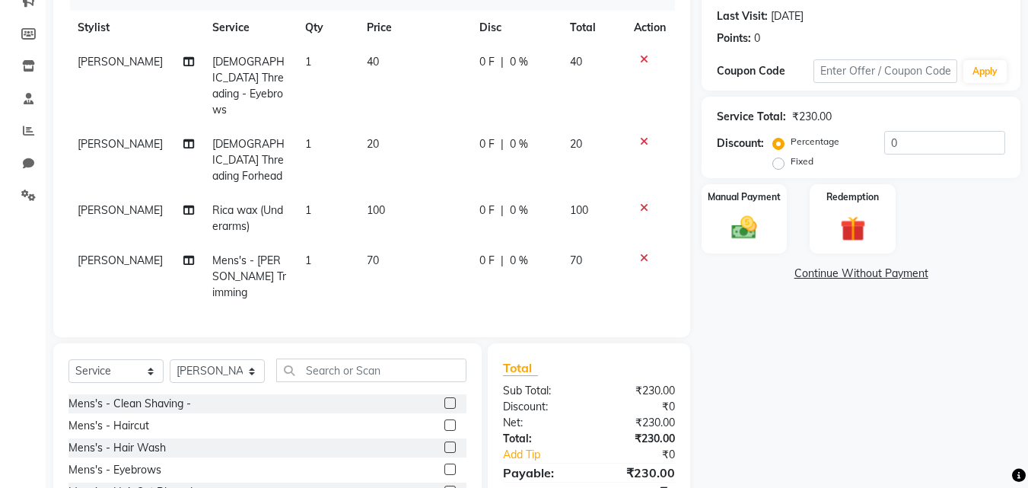
checkbox input "false"
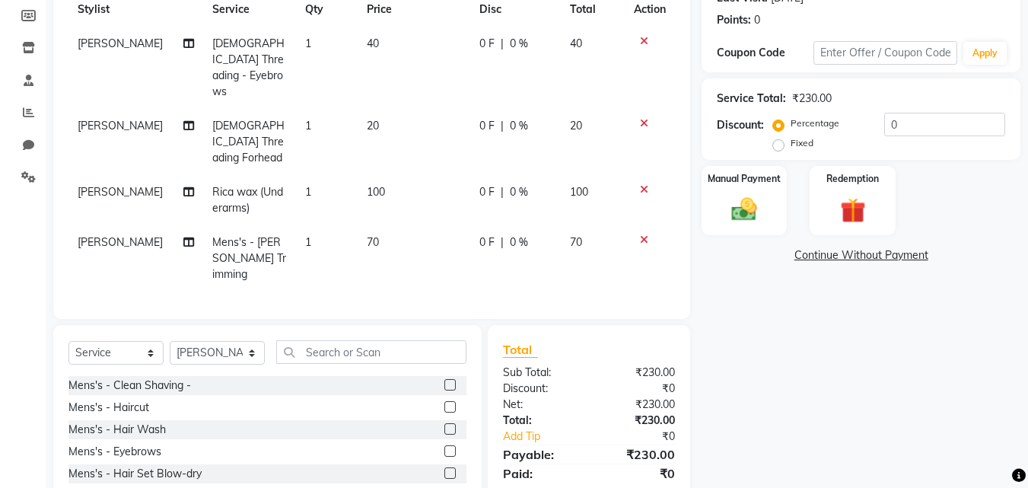
scroll to position [256, 0]
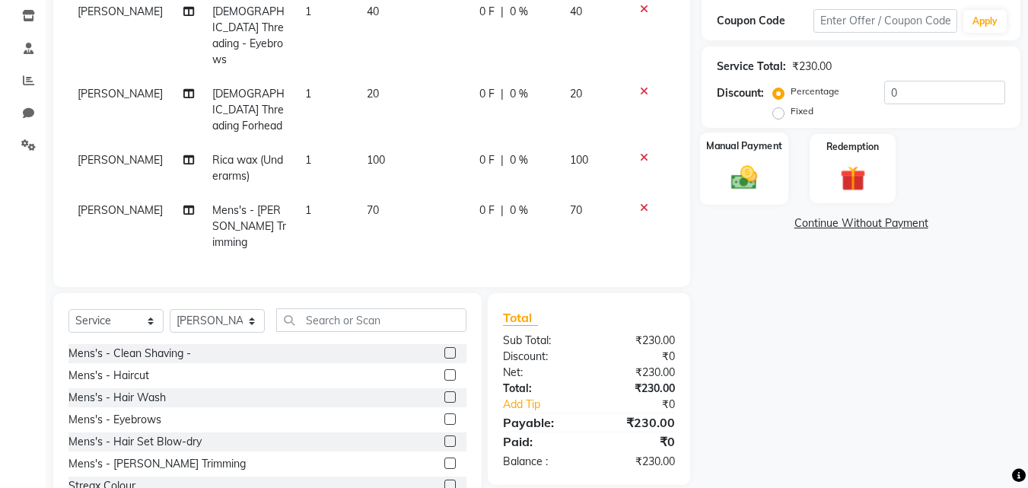
click at [729, 187] on img at bounding box center [744, 177] width 43 height 30
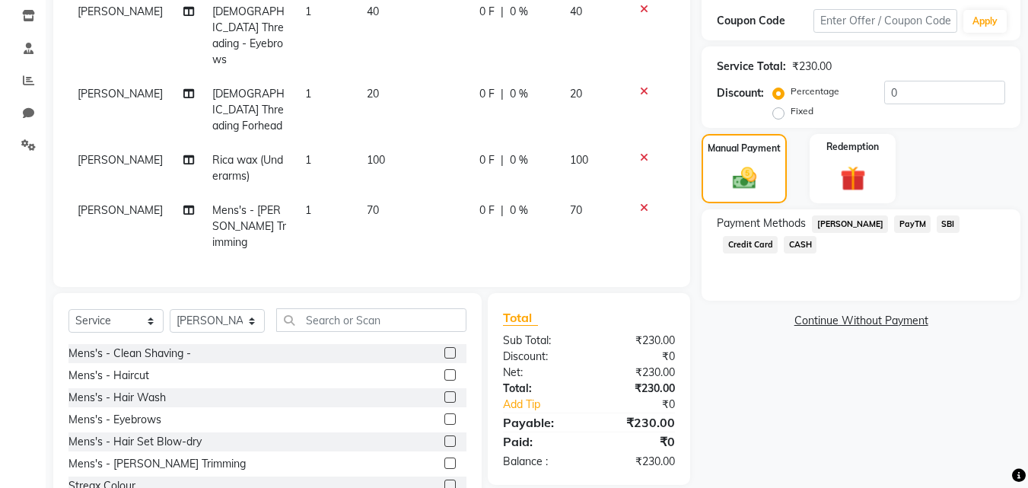
click at [937, 219] on span "SBI" at bounding box center [948, 224] width 23 height 18
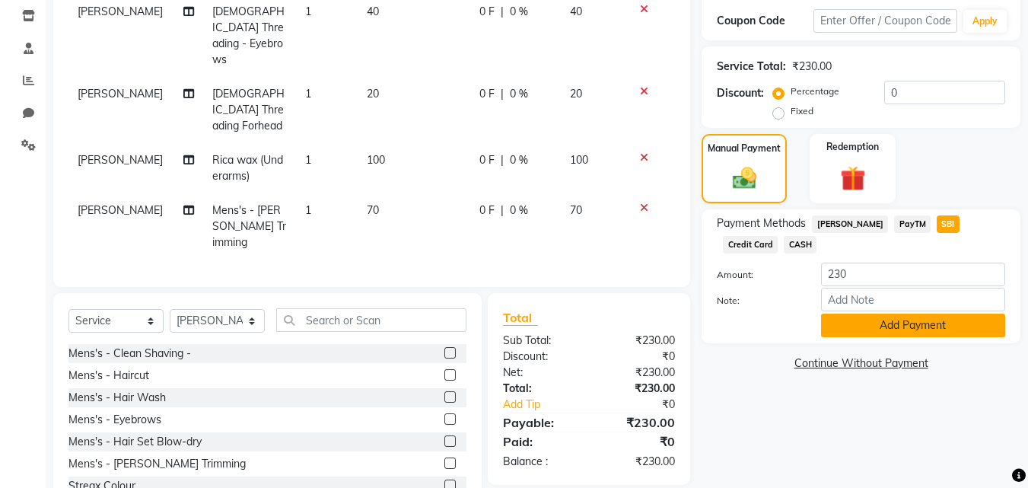
click at [907, 325] on button "Add Payment" at bounding box center [913, 326] width 184 height 24
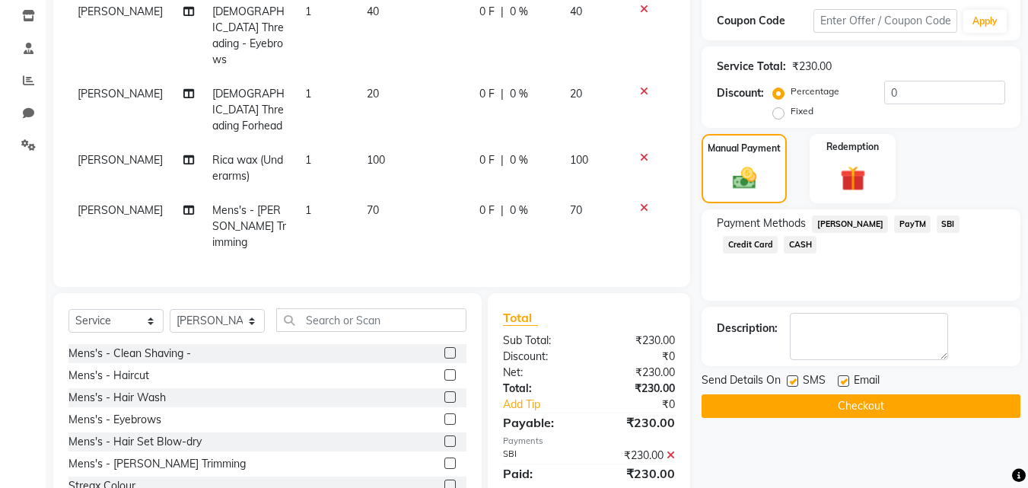
click at [790, 378] on label at bounding box center [792, 380] width 11 height 11
click at [790, 378] on input "checkbox" at bounding box center [792, 382] width 10 height 10
checkbox input "false"
click at [842, 378] on label at bounding box center [843, 380] width 11 height 11
click at [842, 378] on input "checkbox" at bounding box center [843, 382] width 10 height 10
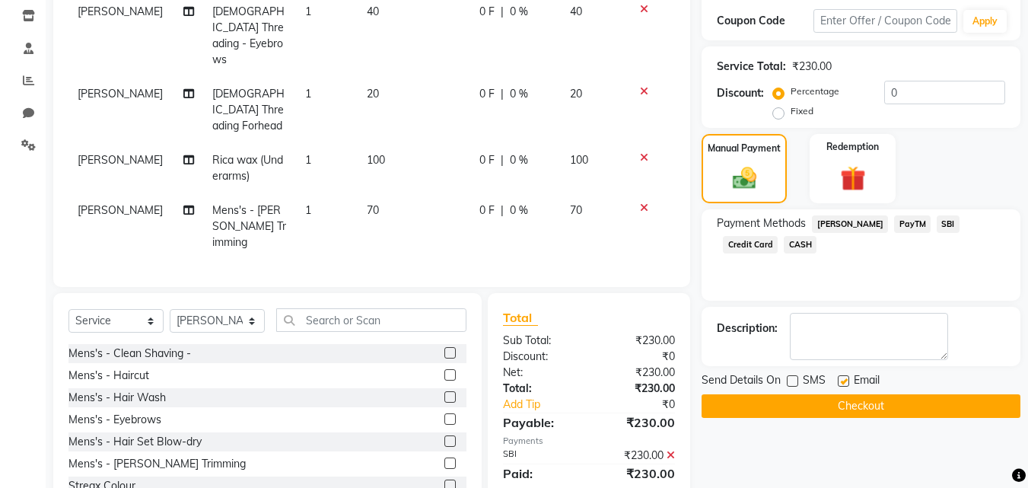
checkbox input "false"
click at [864, 404] on button "Checkout" at bounding box center [861, 406] width 319 height 24
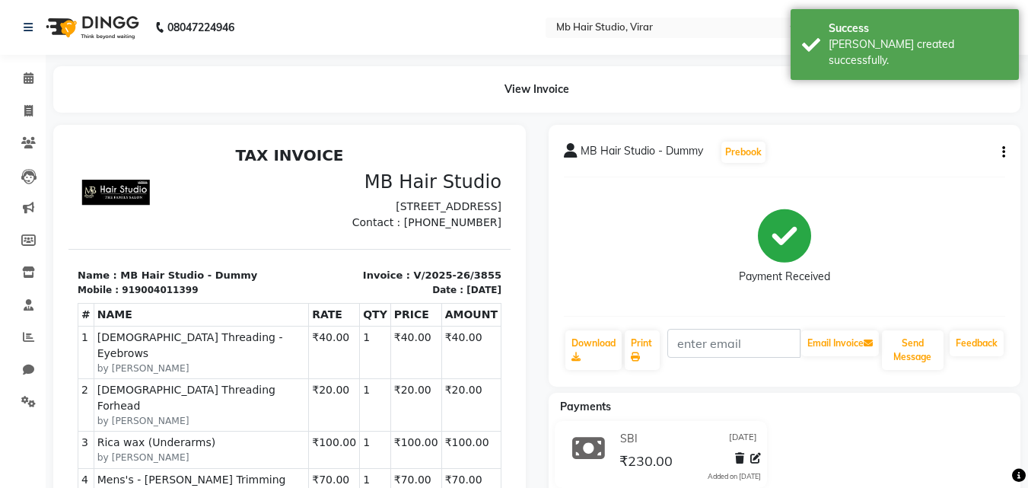
select select "service"
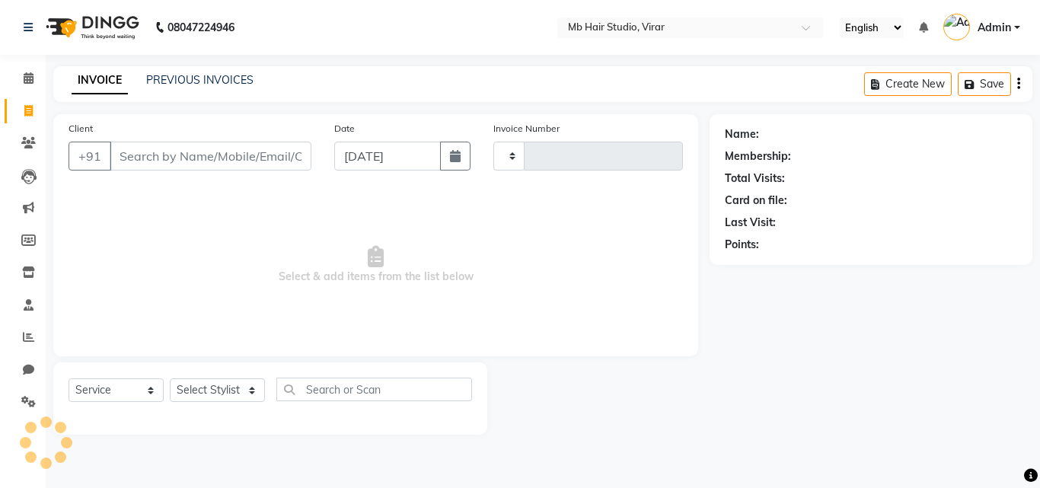
type input "3856"
select select "7979"
click at [32, 81] on icon at bounding box center [29, 77] width 10 height 11
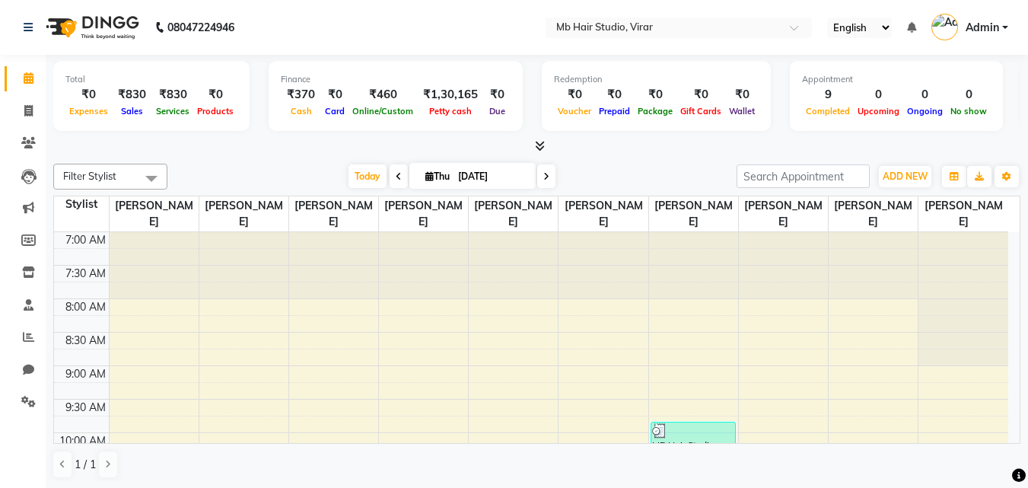
click at [576, 280] on div at bounding box center [603, 265] width 89 height 67
click at [27, 78] on icon at bounding box center [29, 77] width 10 height 11
click at [29, 111] on icon at bounding box center [28, 110] width 8 height 11
select select "7979"
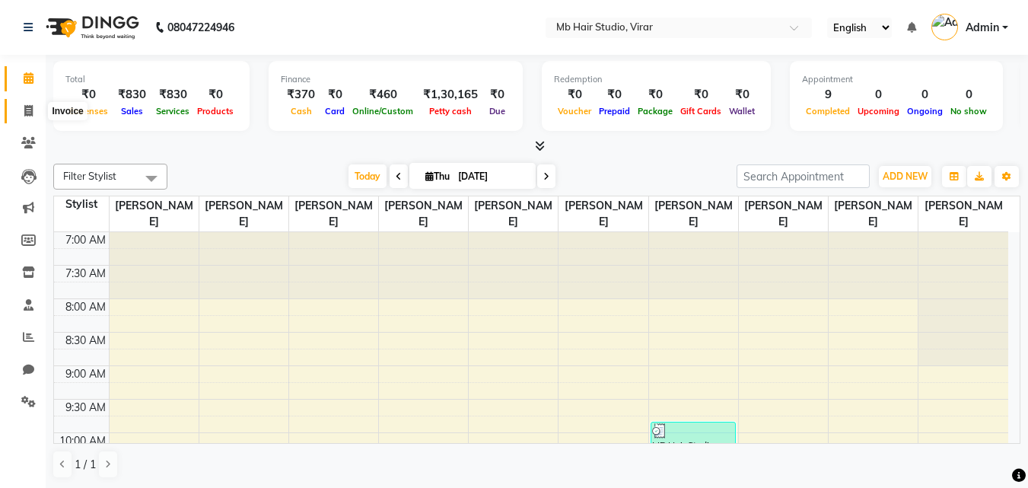
select select "service"
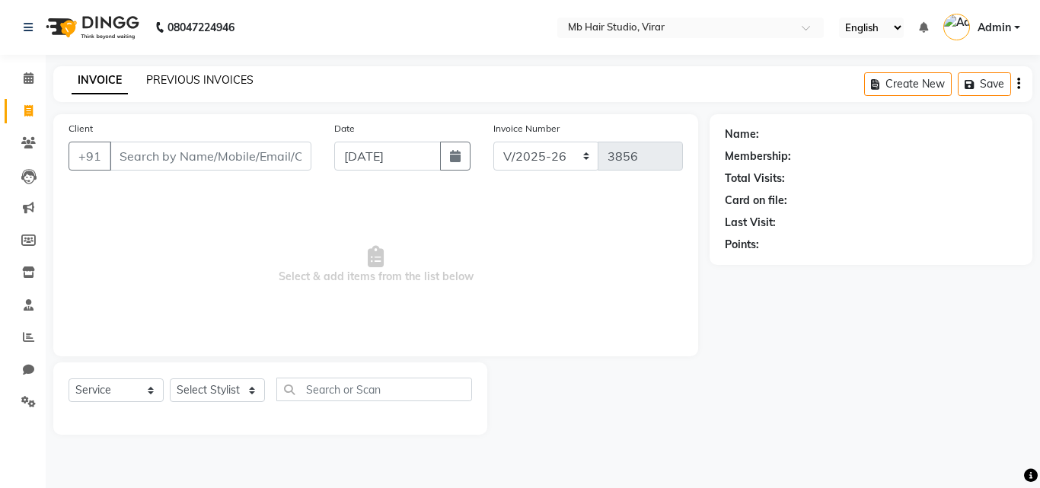
click at [218, 80] on link "PREVIOUS INVOICES" at bounding box center [199, 80] width 107 height 14
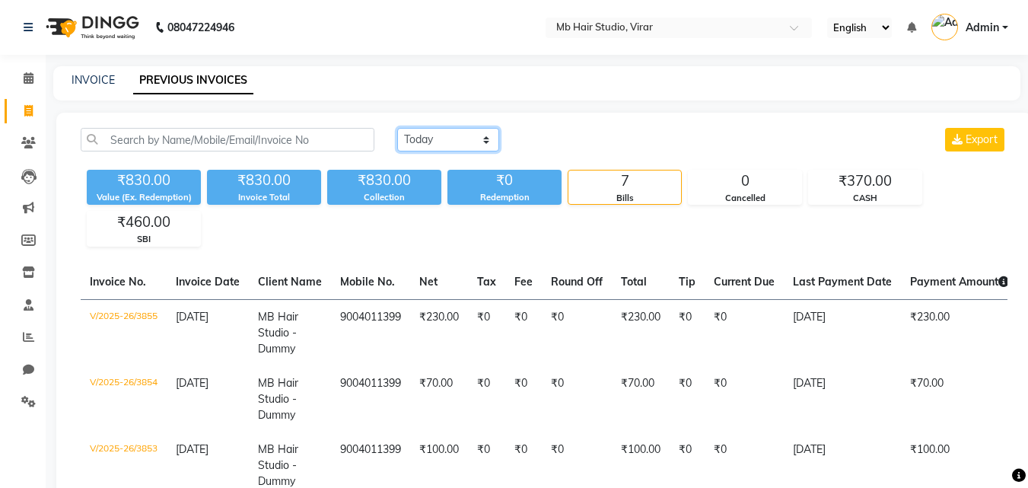
click at [409, 138] on select "[DATE] [DATE] Custom Range" at bounding box center [448, 140] width 102 height 24
click at [397, 128] on select "[DATE] [DATE] Custom Range" at bounding box center [448, 140] width 102 height 24
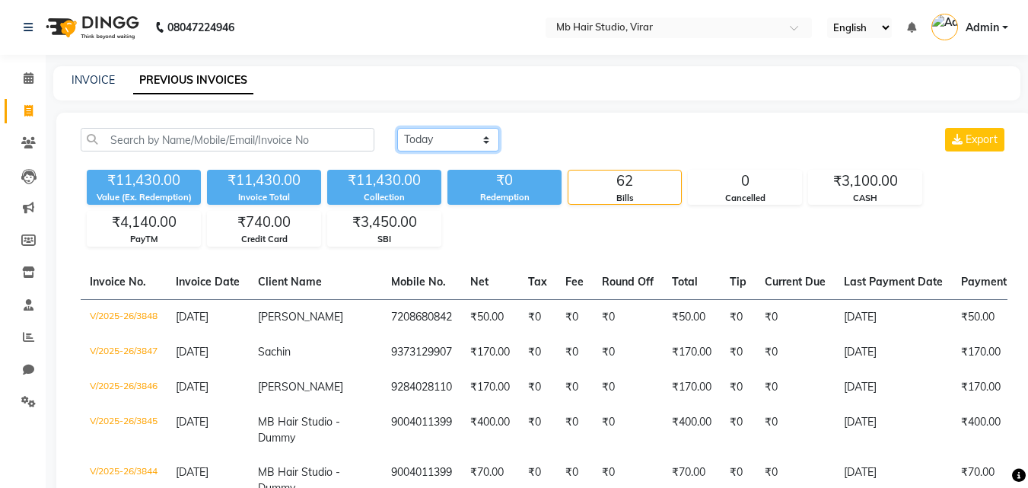
click at [437, 138] on select "[DATE] [DATE] Custom Range" at bounding box center [448, 140] width 102 height 24
select select "range"
click at [397, 128] on select "[DATE] [DATE] Custom Range" at bounding box center [448, 140] width 102 height 24
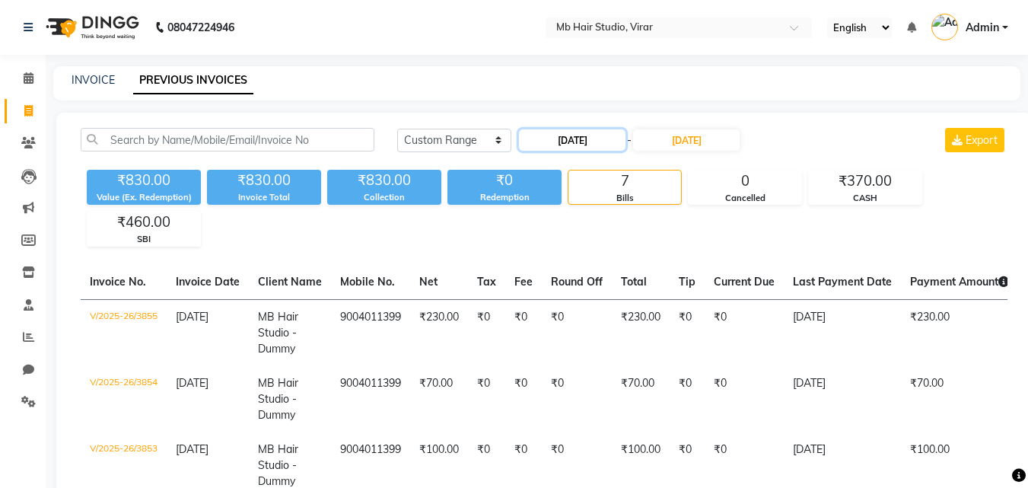
click at [572, 139] on input "[DATE]" at bounding box center [572, 139] width 107 height 21
select select "9"
select select "2025"
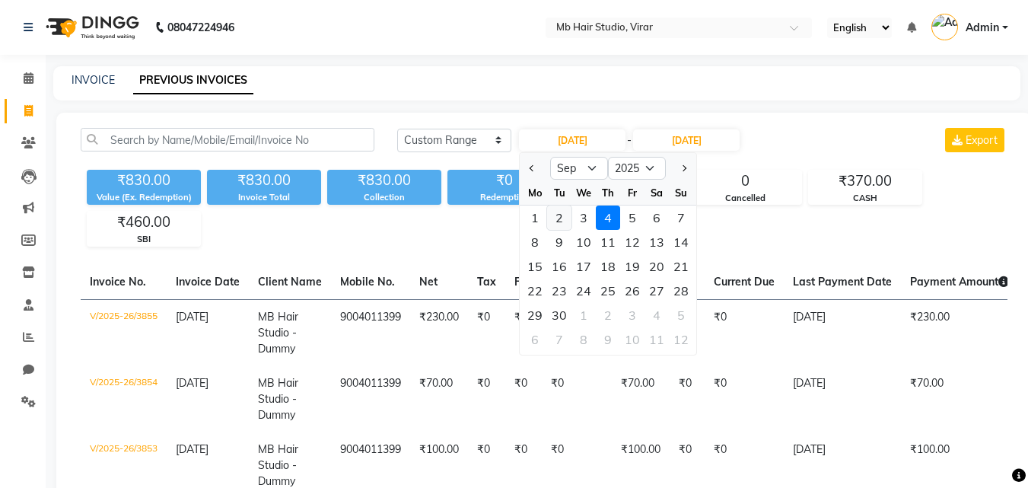
click at [558, 217] on div "2" at bounding box center [559, 217] width 24 height 24
type input "02-09-2025"
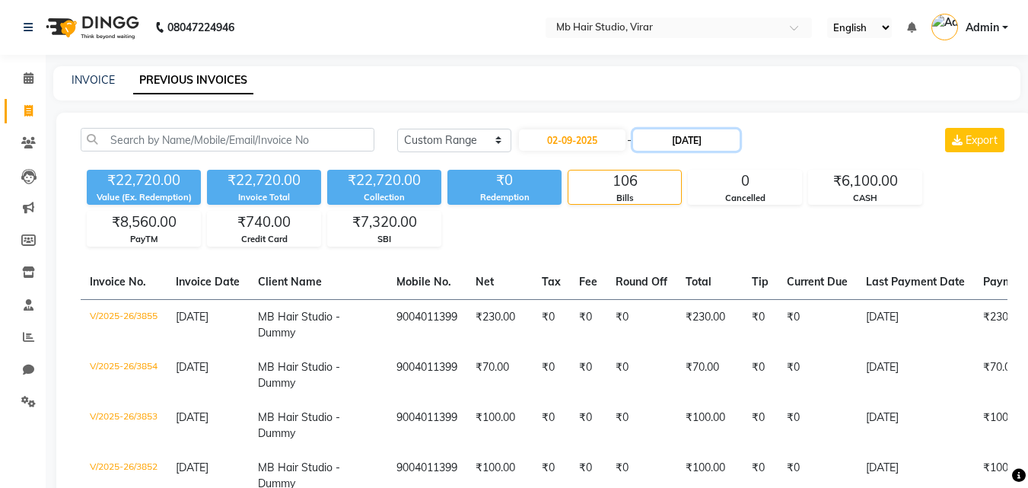
click at [685, 135] on input "[DATE]" at bounding box center [686, 139] width 107 height 21
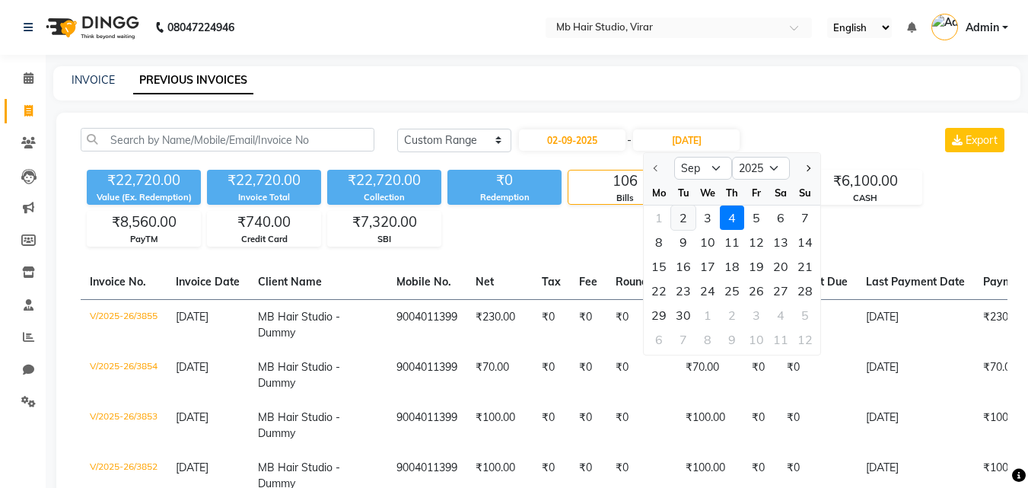
click at [689, 221] on div "2" at bounding box center [683, 217] width 24 height 24
type input "02-09-2025"
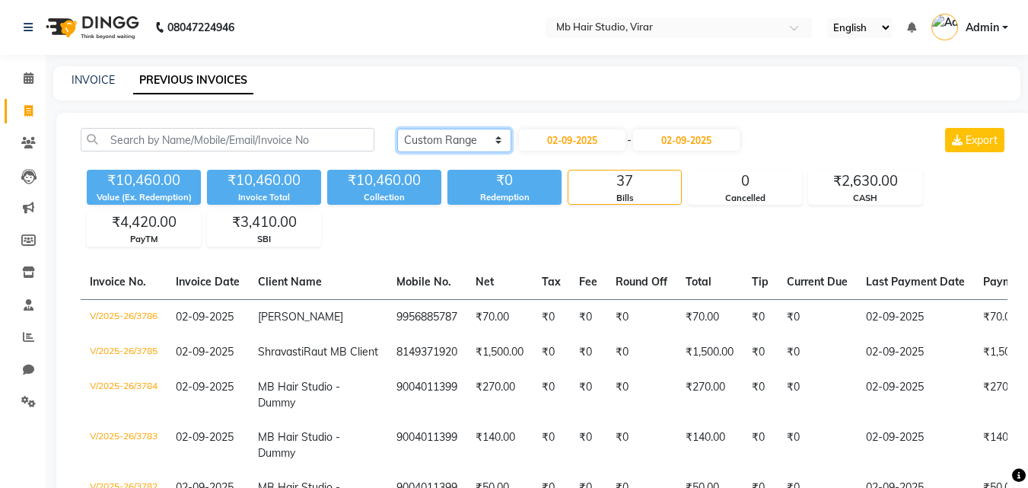
click at [489, 140] on select "[DATE] [DATE] Custom Range" at bounding box center [454, 141] width 114 height 24
click at [397, 129] on select "[DATE] [DATE] Custom Range" at bounding box center [454, 141] width 114 height 24
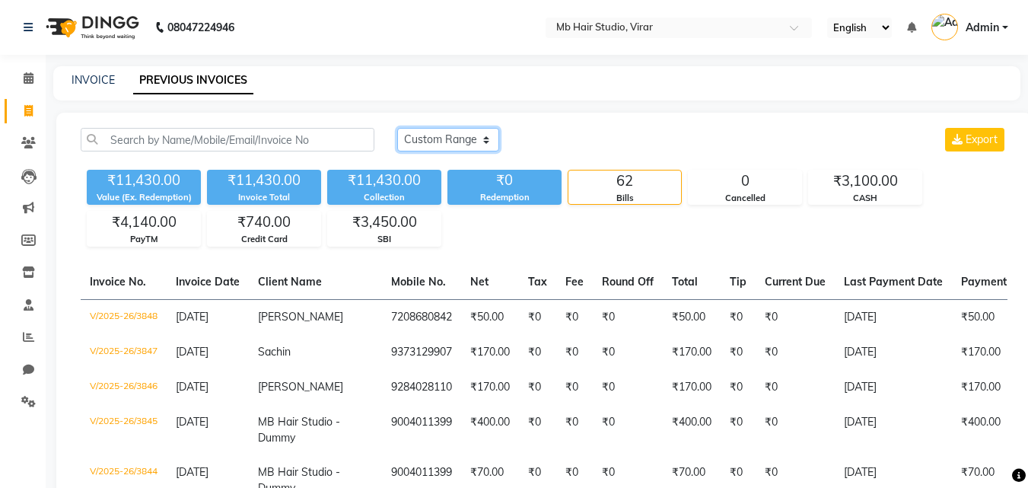
click at [449, 144] on select "[DATE] [DATE] Custom Range" at bounding box center [448, 140] width 102 height 24
select select "[DATE]"
click at [397, 128] on select "[DATE] [DATE] Custom Range" at bounding box center [448, 140] width 102 height 24
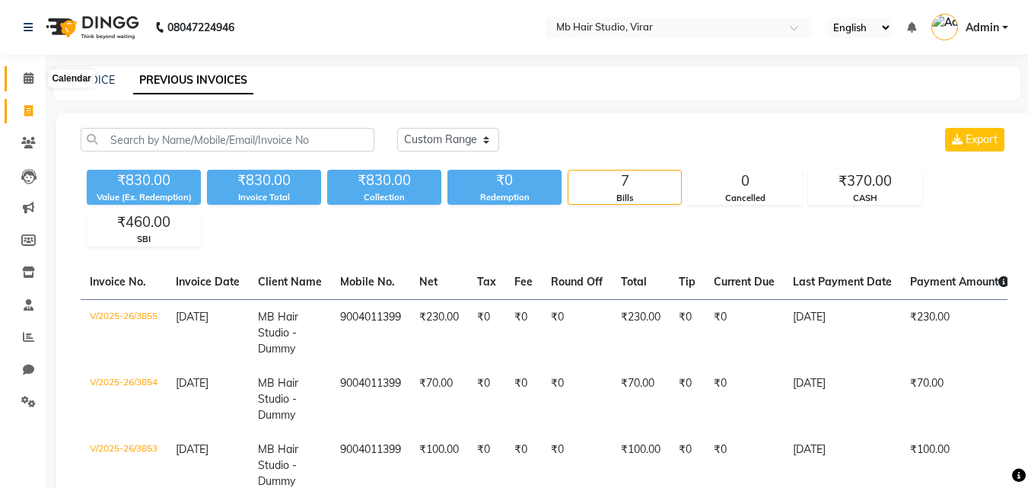
click at [34, 76] on span at bounding box center [28, 79] width 27 height 18
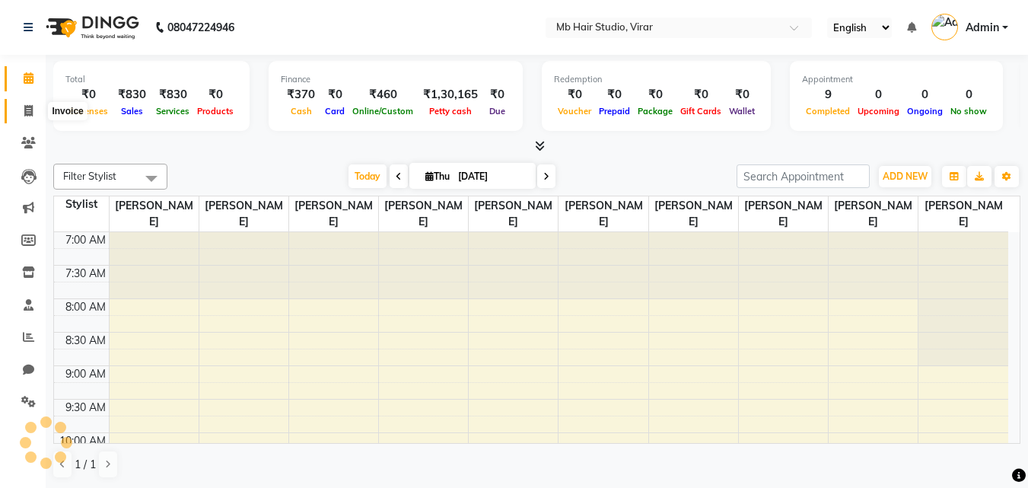
click at [37, 107] on span at bounding box center [28, 112] width 27 height 18
select select "service"
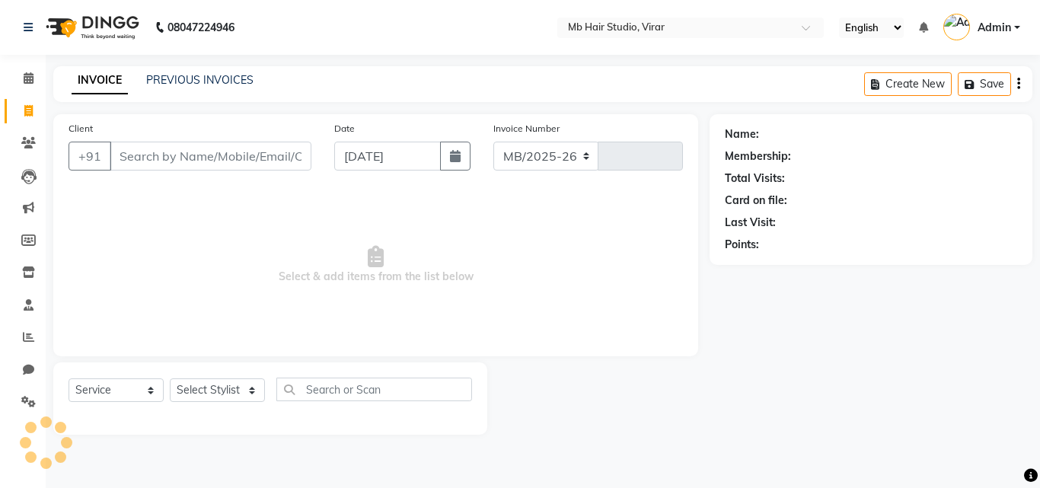
select select "7979"
type input "3856"
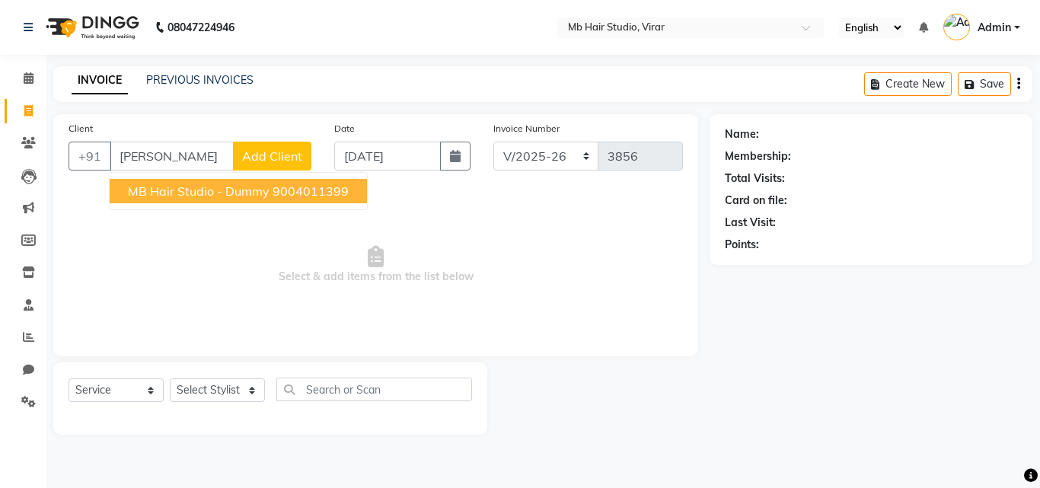
click at [223, 186] on span "MB Hair Studio - Dummy" at bounding box center [199, 190] width 142 height 15
type input "9004011399"
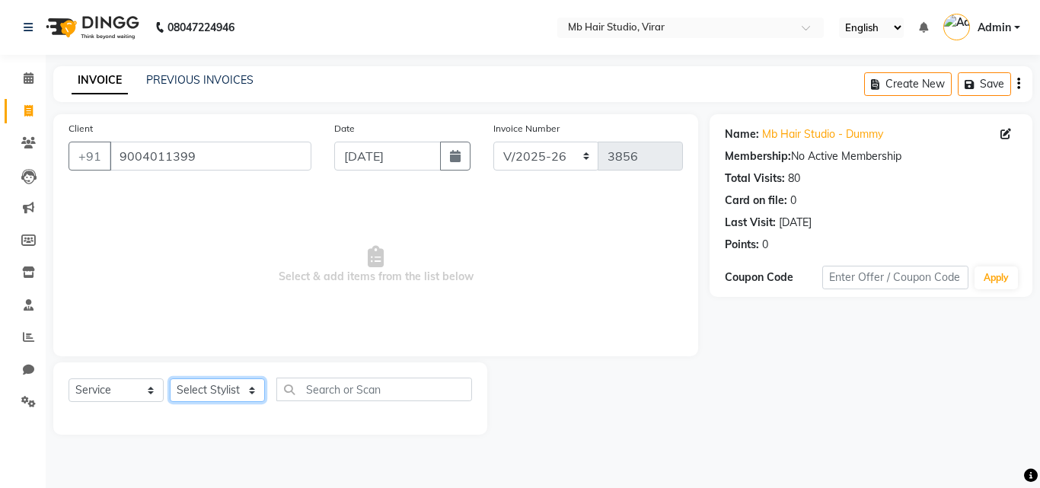
click at [245, 387] on select "Select Stylist [PERSON_NAME] [PERSON_NAME] [PERSON_NAME] [PERSON_NAME] [PERSON_…" at bounding box center [217, 390] width 95 height 24
select select "74610"
click at [170, 378] on select "Select Stylist [PERSON_NAME] [PERSON_NAME] [PERSON_NAME] [PERSON_NAME] [PERSON_…" at bounding box center [217, 390] width 95 height 24
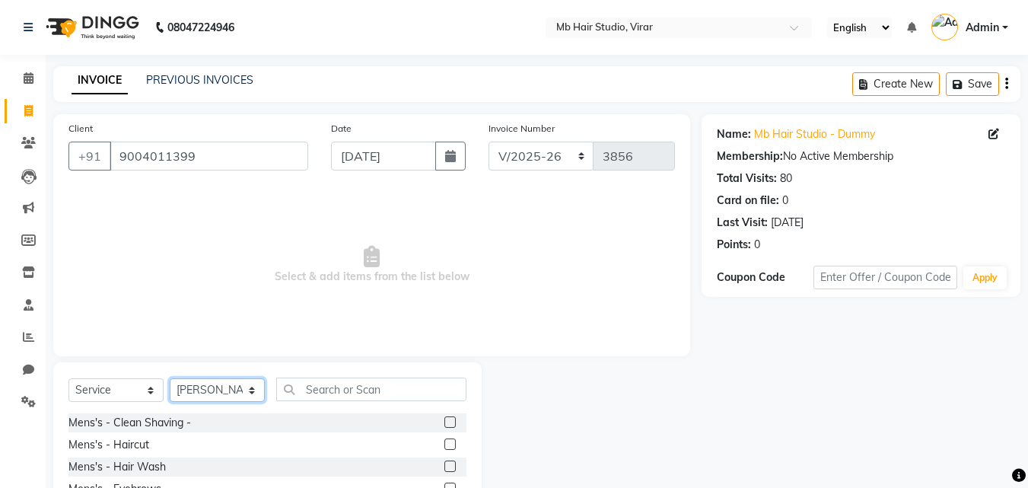
scroll to position [122, 0]
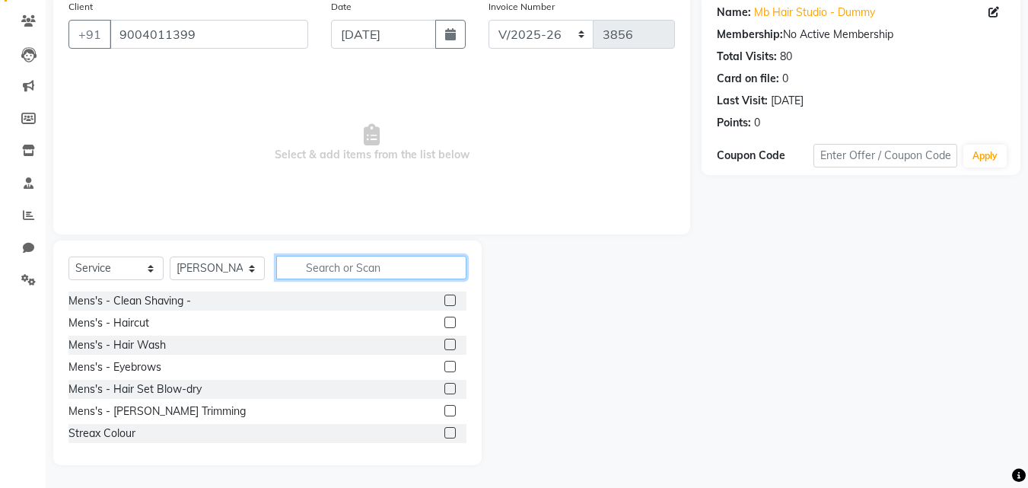
click at [361, 256] on input "text" at bounding box center [371, 268] width 190 height 24
click at [444, 300] on label at bounding box center [449, 300] width 11 height 11
click at [444, 300] on input "checkbox" at bounding box center [449, 301] width 10 height 10
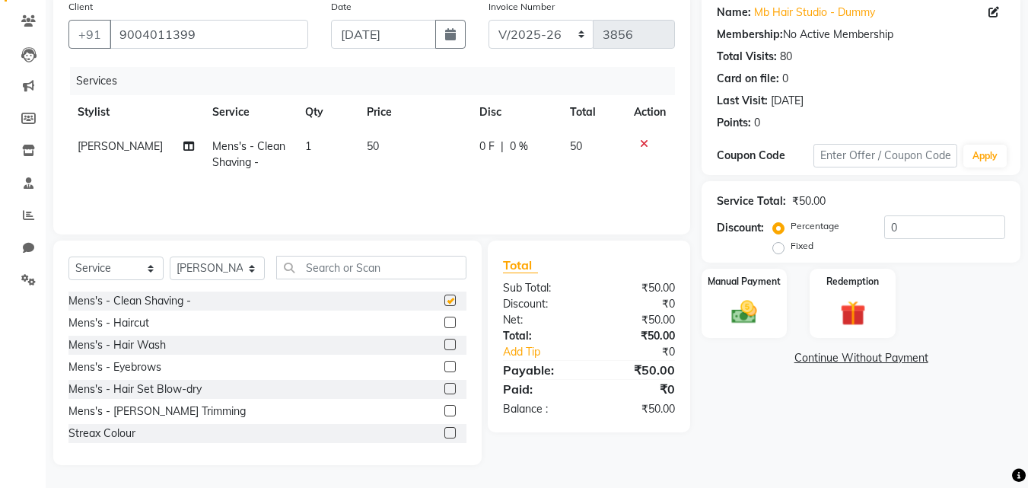
checkbox input "false"
click at [732, 305] on img at bounding box center [744, 312] width 43 height 30
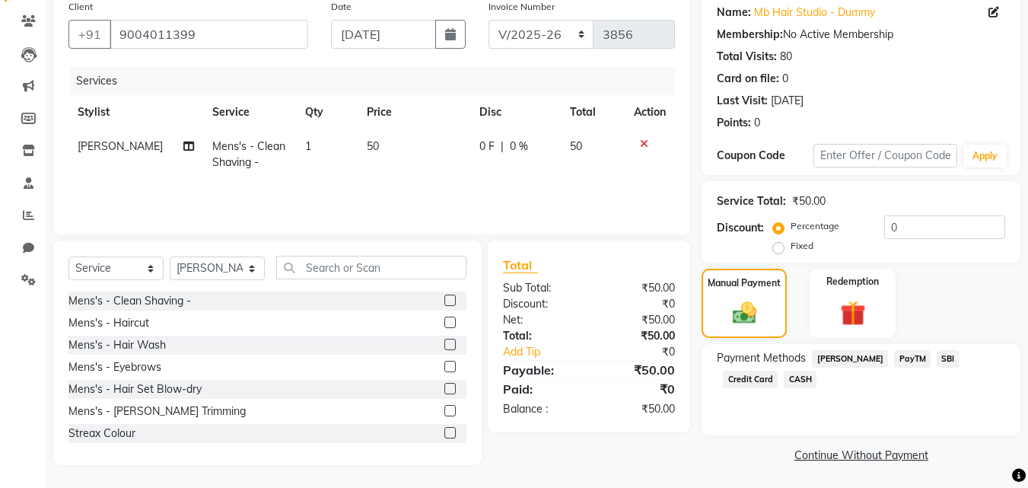
click at [784, 384] on span "CASH" at bounding box center [800, 380] width 33 height 18
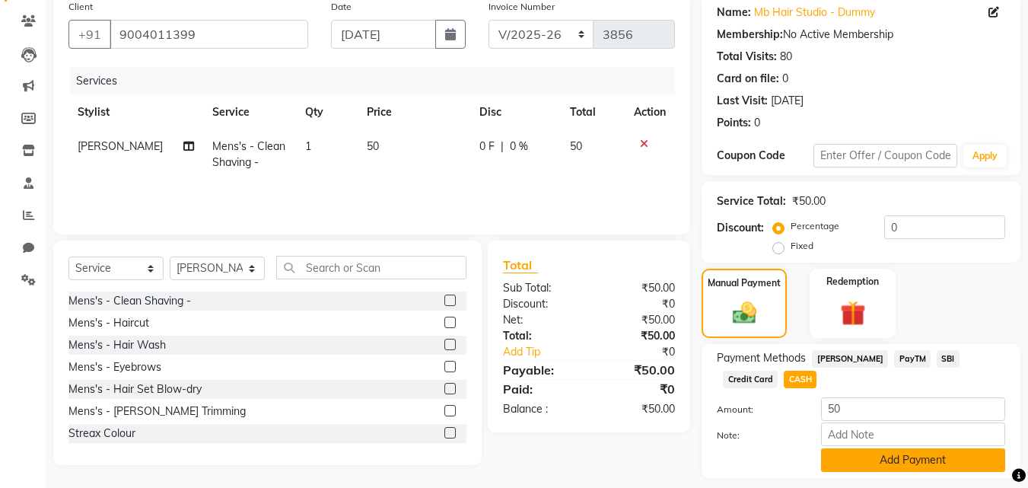
scroll to position [166, 0]
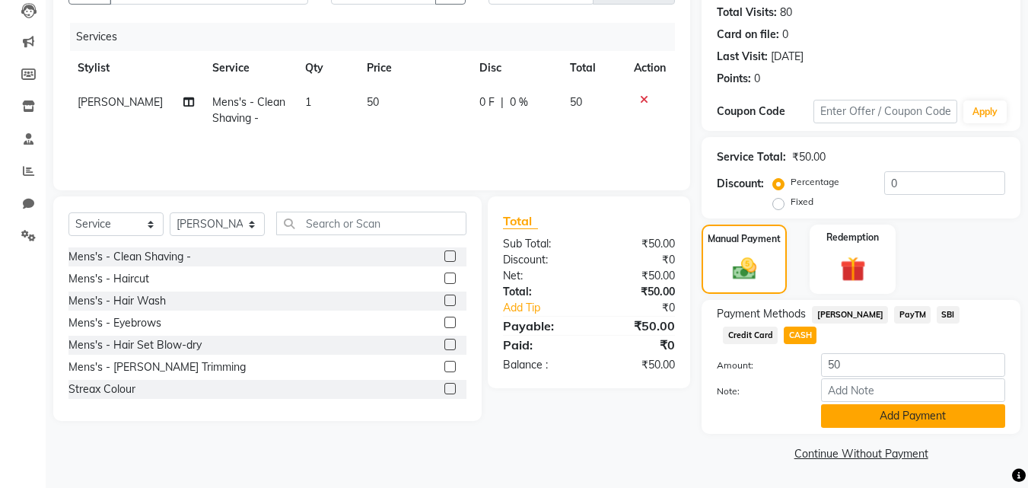
click at [916, 419] on button "Add Payment" at bounding box center [913, 416] width 184 height 24
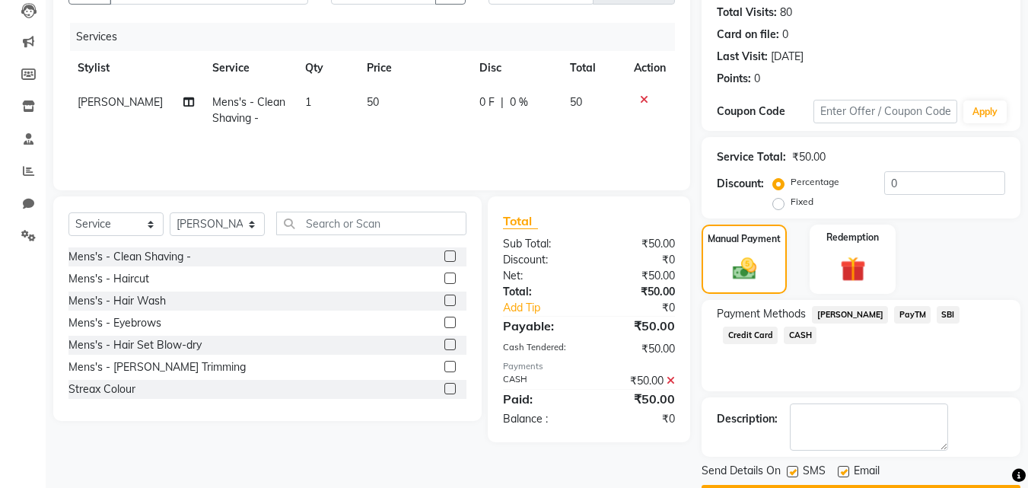
scroll to position [209, 0]
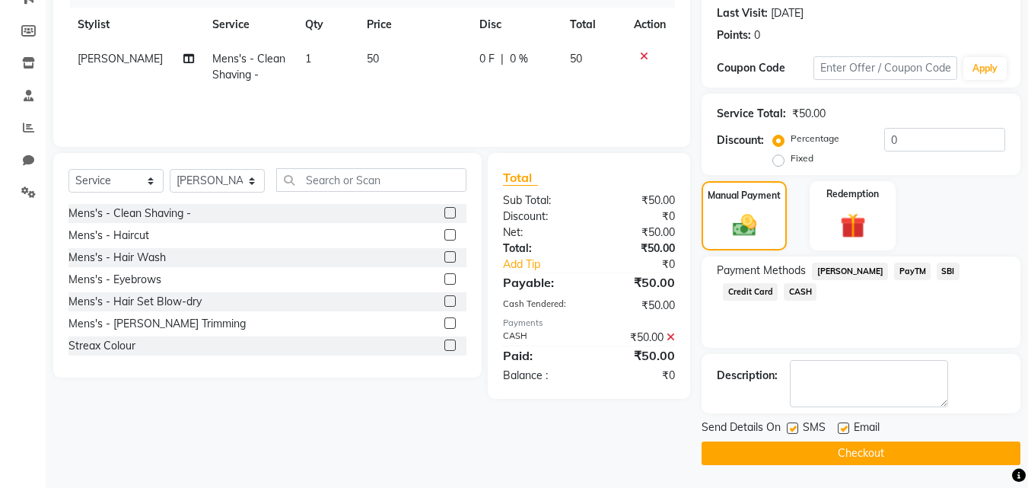
click at [841, 425] on label at bounding box center [843, 427] width 11 height 11
click at [841, 425] on input "checkbox" at bounding box center [843, 429] width 10 height 10
checkbox input "false"
click at [794, 430] on label at bounding box center [792, 427] width 11 height 11
click at [794, 430] on input "checkbox" at bounding box center [792, 429] width 10 height 10
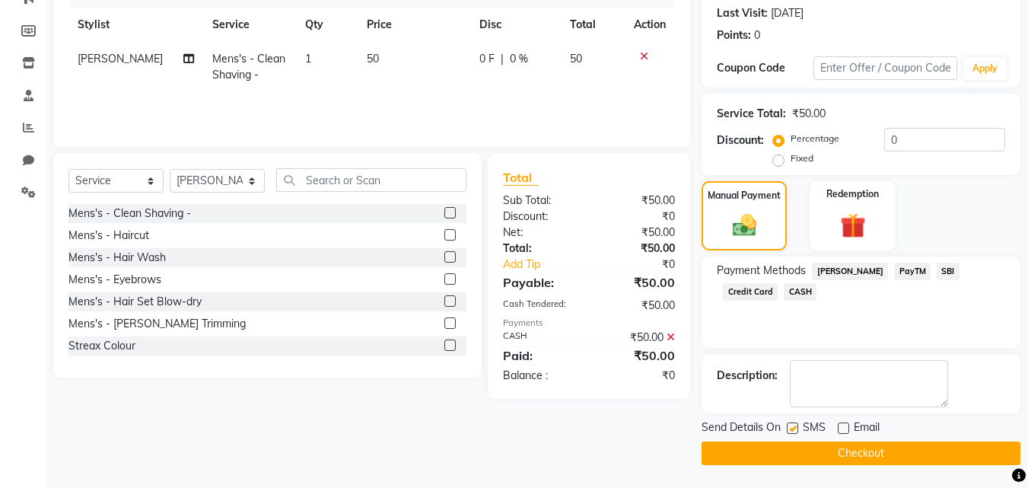
checkbox input "false"
click at [801, 455] on button "Checkout" at bounding box center [861, 453] width 319 height 24
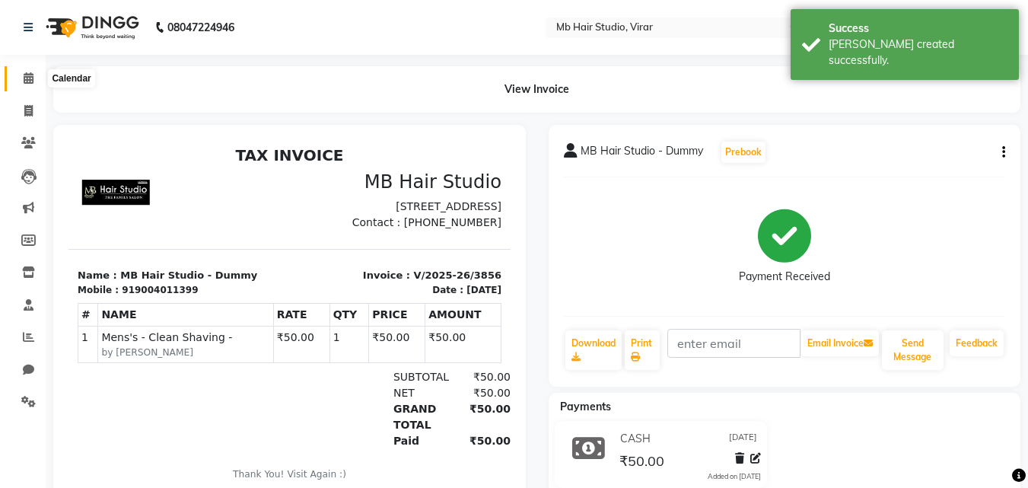
click at [30, 78] on icon at bounding box center [29, 77] width 10 height 11
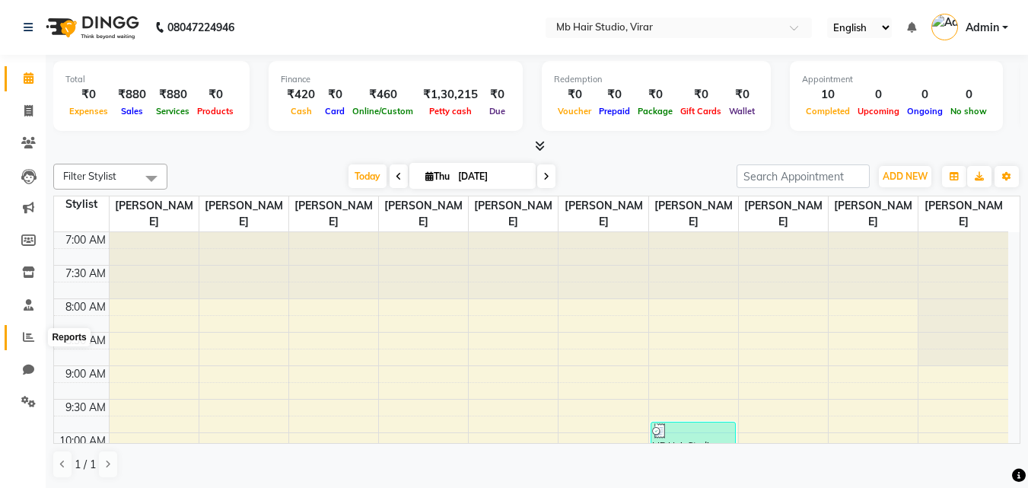
click at [24, 330] on span at bounding box center [28, 338] width 27 height 18
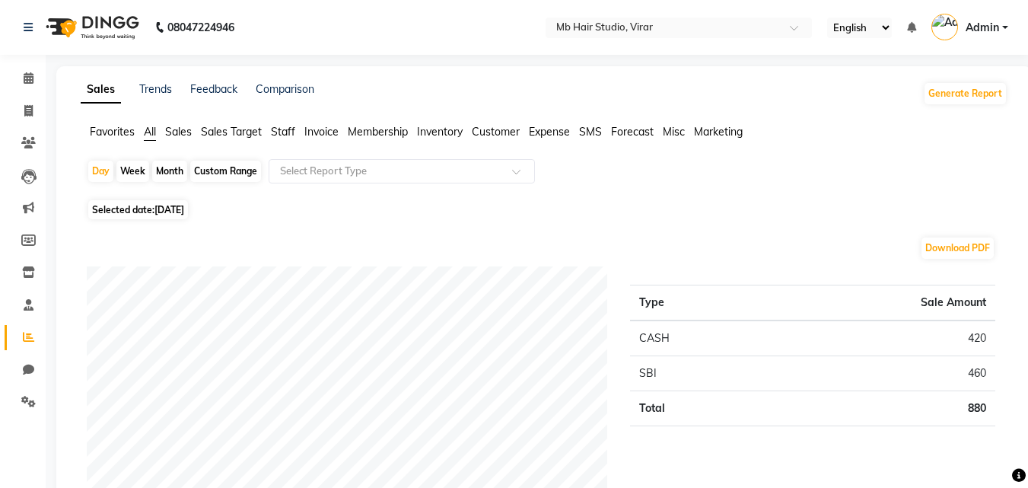
click at [539, 126] on span "Expense" at bounding box center [549, 132] width 41 height 14
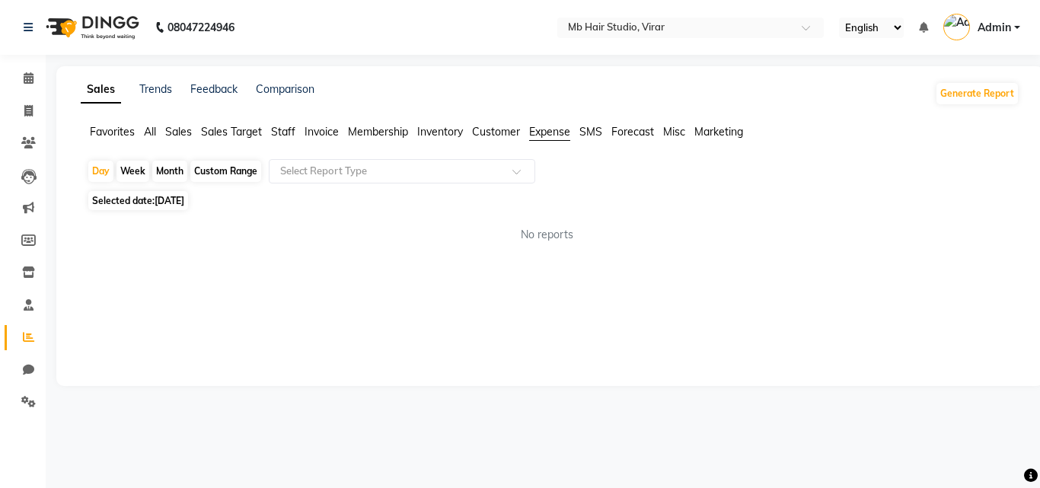
click at [562, 129] on span "Expense" at bounding box center [549, 132] width 41 height 14
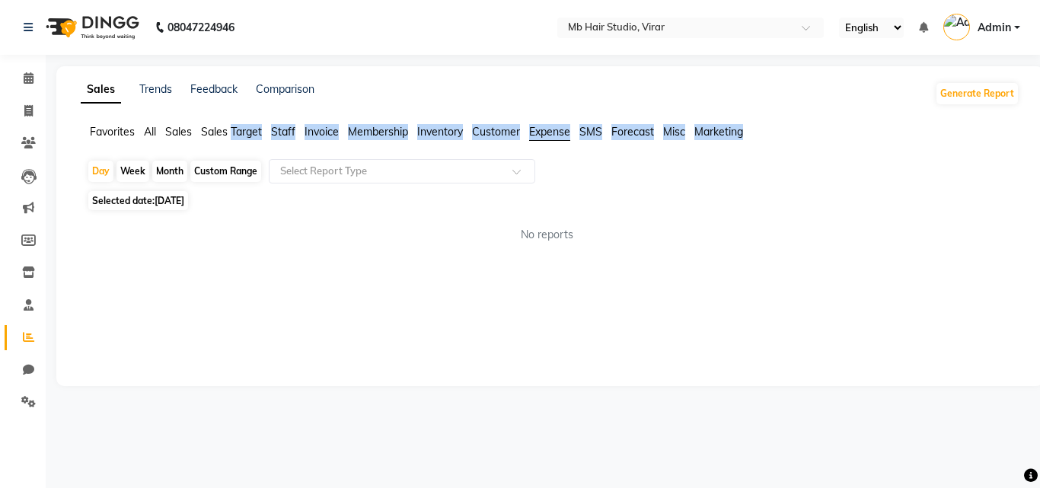
click at [562, 129] on span "Expense" at bounding box center [549, 132] width 41 height 14
click at [153, 86] on link "Trends" at bounding box center [155, 89] width 33 height 14
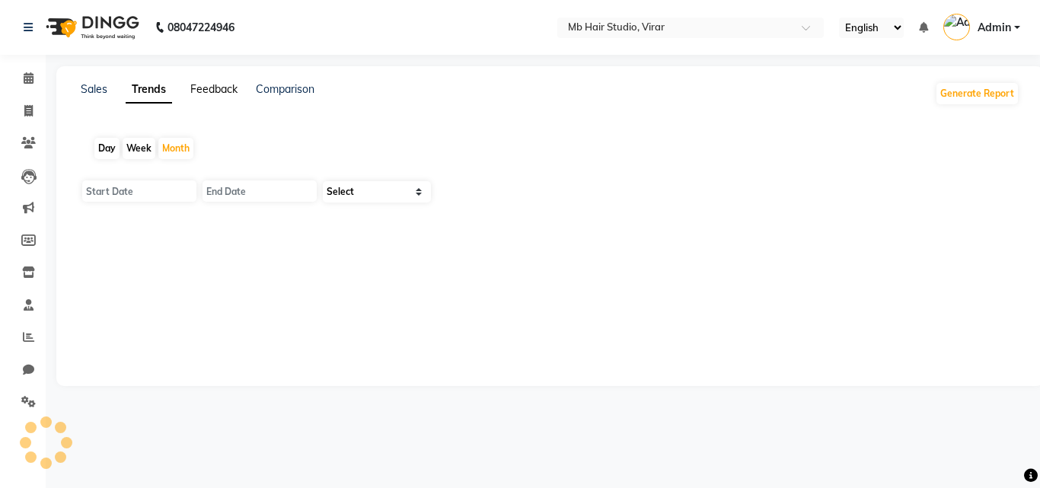
click at [217, 88] on link "Feedback" at bounding box center [213, 89] width 47 height 14
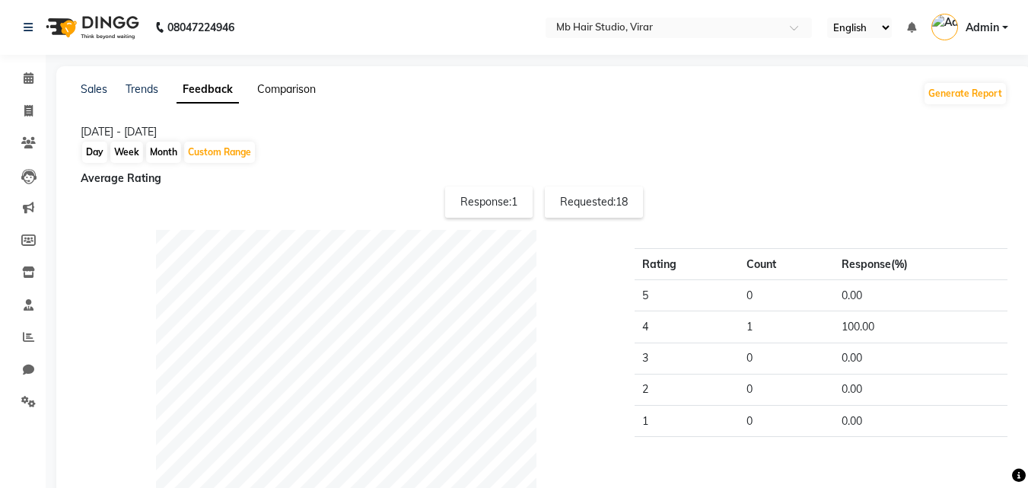
click at [296, 91] on link "Comparison" at bounding box center [286, 89] width 59 height 14
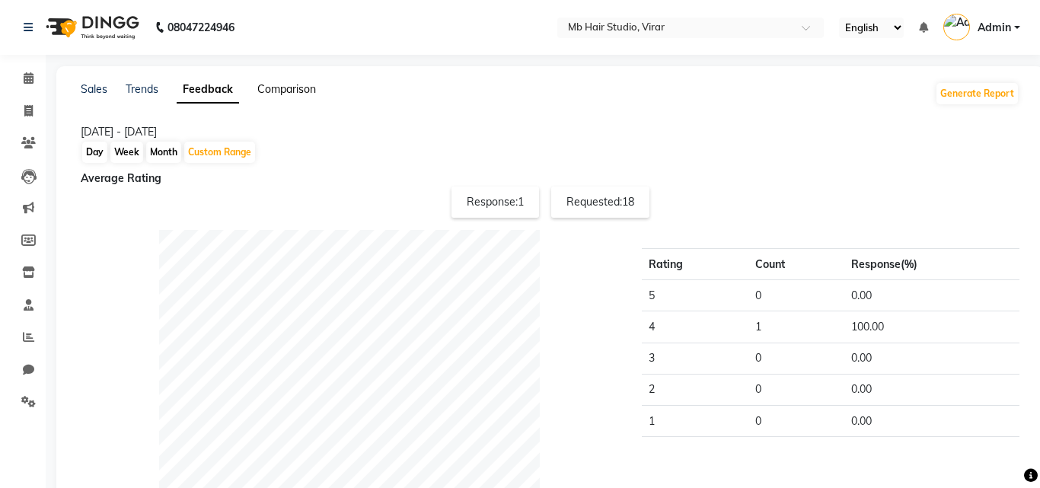
select select "single_date"
select select "single_date_dash"
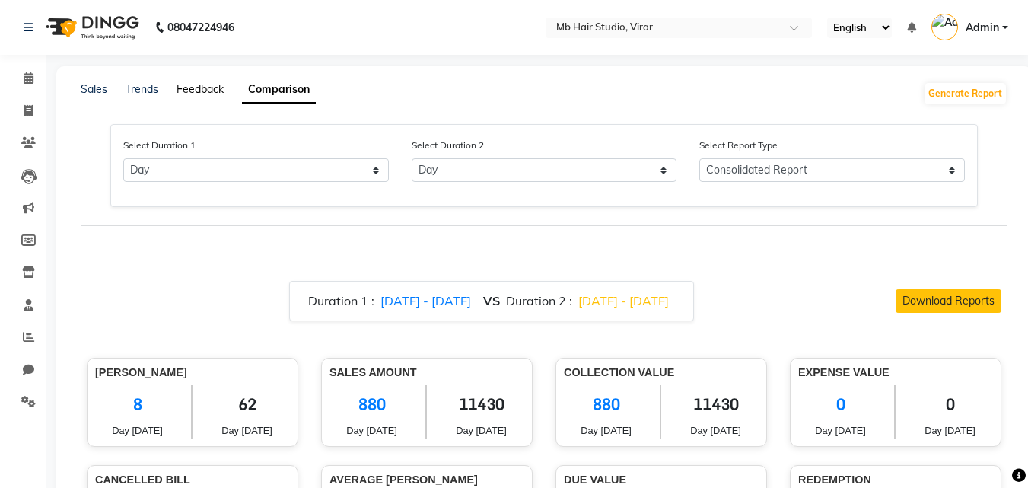
click at [219, 87] on link "Feedback" at bounding box center [200, 89] width 47 height 14
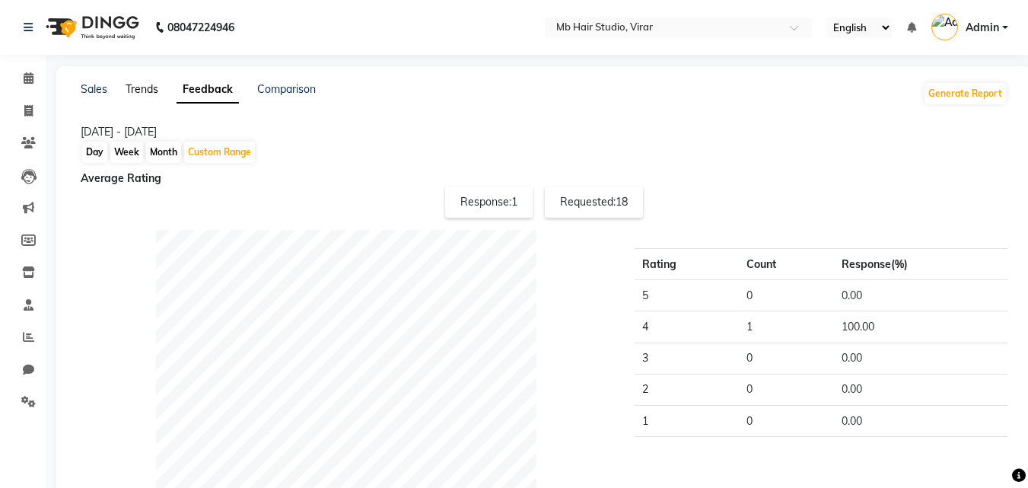
click at [131, 93] on link "Trends" at bounding box center [142, 89] width 33 height 14
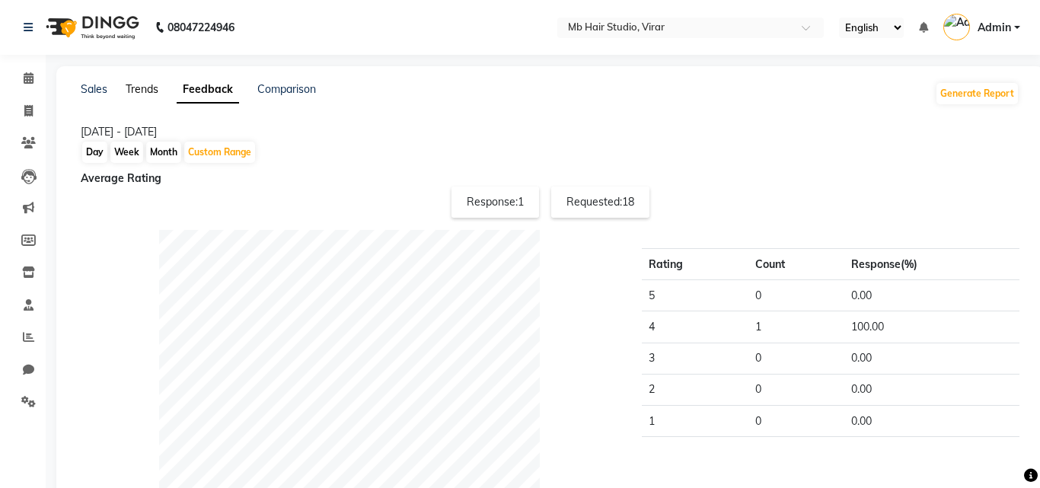
select select "by_client"
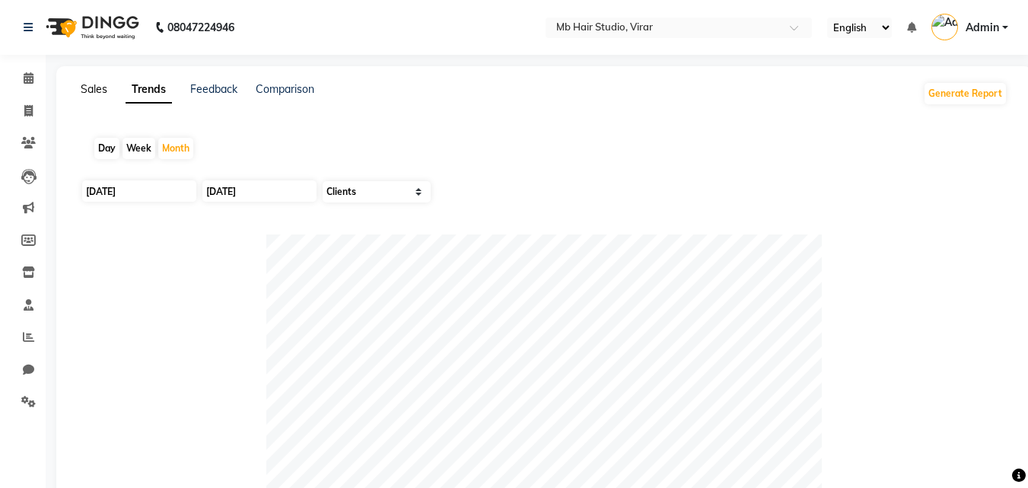
click at [97, 93] on link "Sales" at bounding box center [94, 89] width 27 height 14
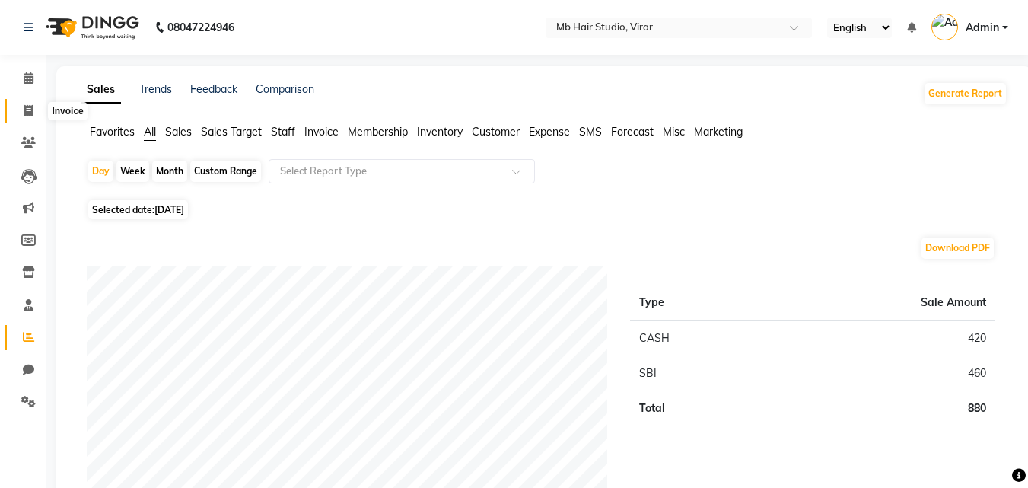
click at [30, 110] on icon at bounding box center [28, 110] width 8 height 11
select select "7979"
select select "service"
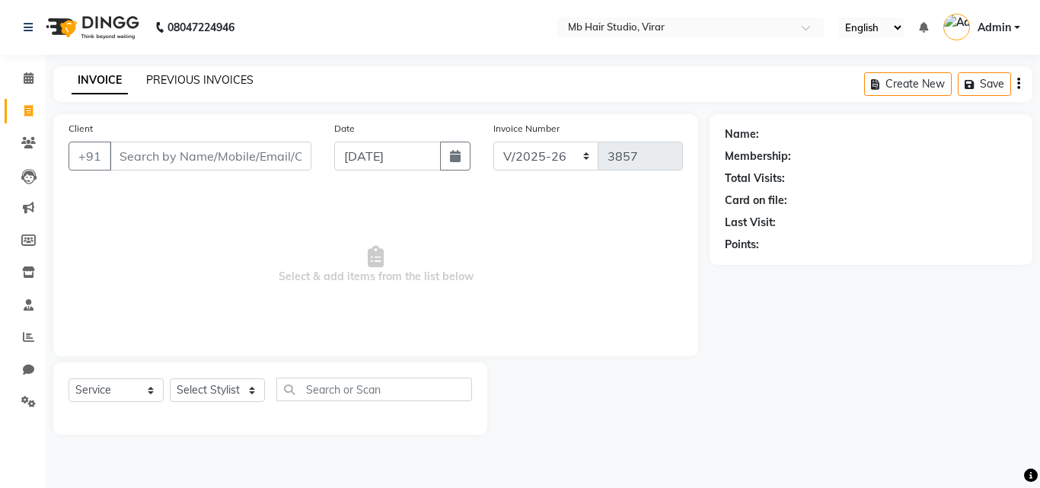
click at [185, 81] on link "PREVIOUS INVOICES" at bounding box center [199, 80] width 107 height 14
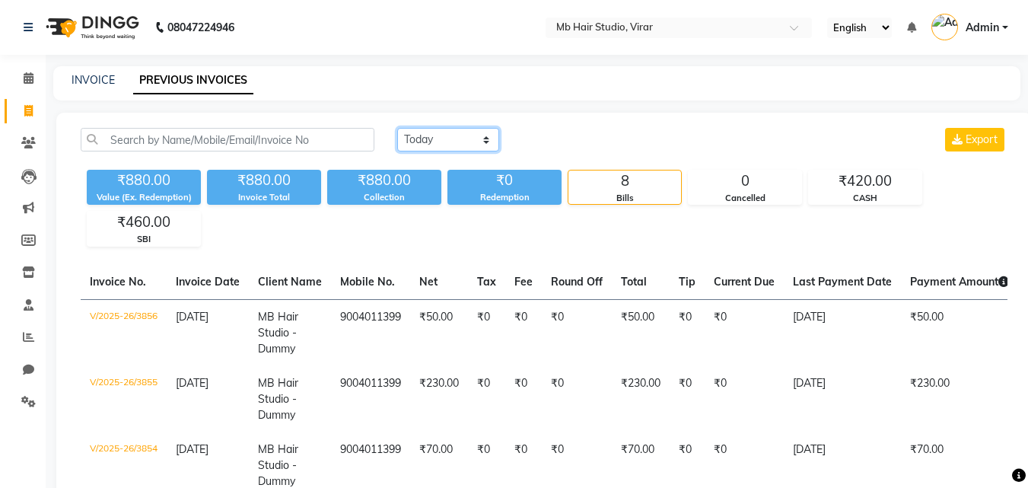
click at [441, 133] on select "[DATE] [DATE] Custom Range" at bounding box center [448, 140] width 102 height 24
select select "[DATE]"
click at [397, 128] on select "[DATE] [DATE] Custom Range" at bounding box center [448, 140] width 102 height 24
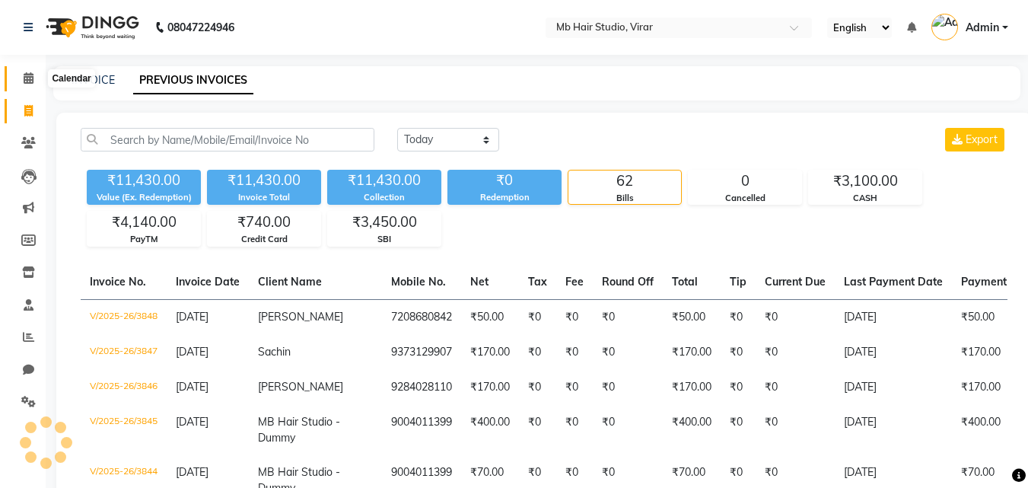
click at [29, 78] on icon at bounding box center [29, 77] width 10 height 11
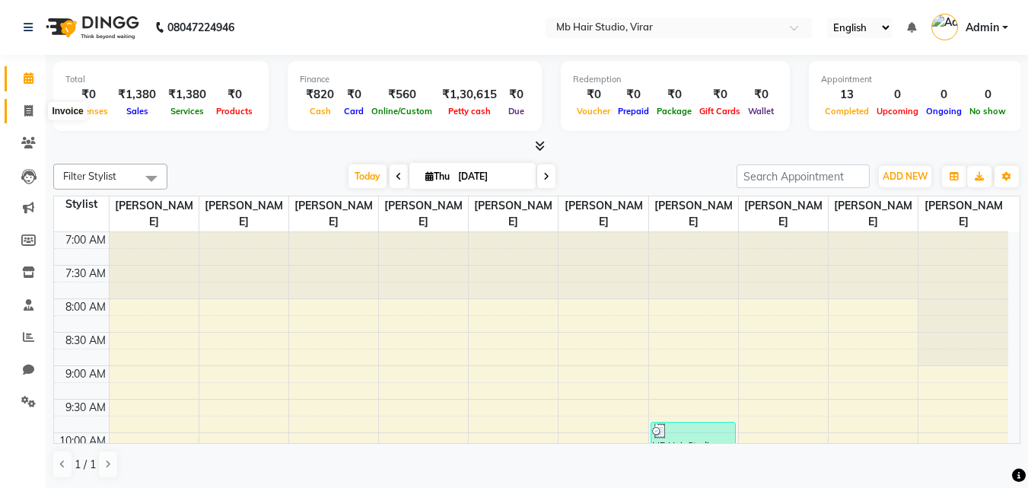
click at [31, 107] on icon at bounding box center [28, 110] width 8 height 11
select select "7979"
select select "service"
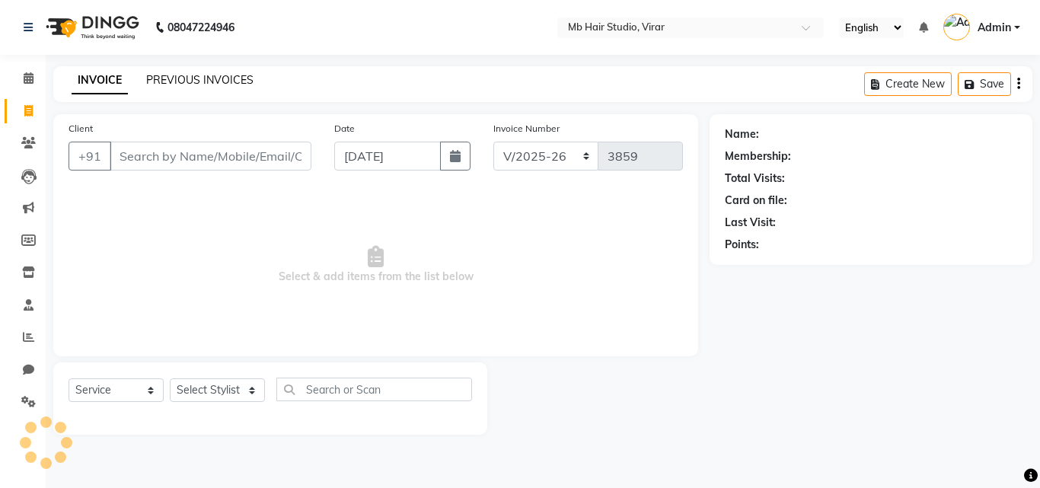
click at [178, 77] on link "PREVIOUS INVOICES" at bounding box center [199, 80] width 107 height 14
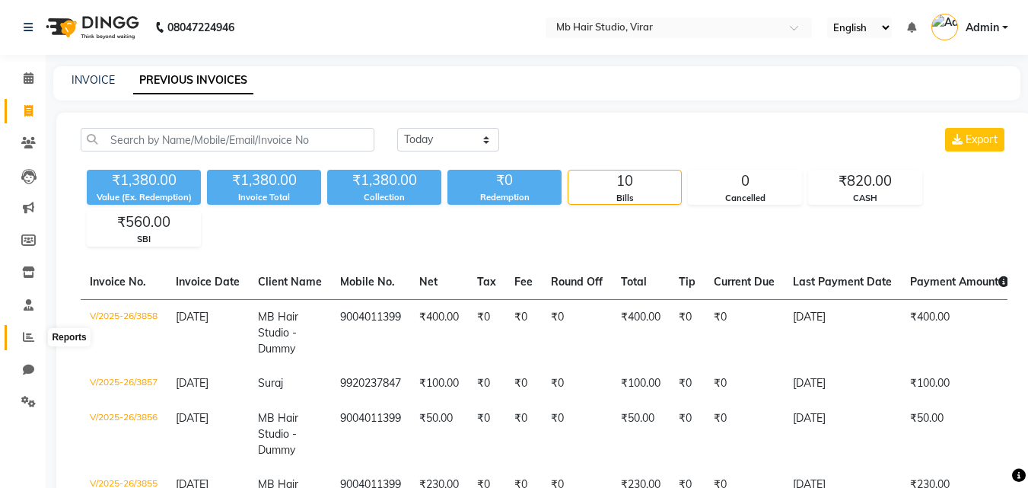
click at [26, 338] on icon at bounding box center [28, 336] width 11 height 11
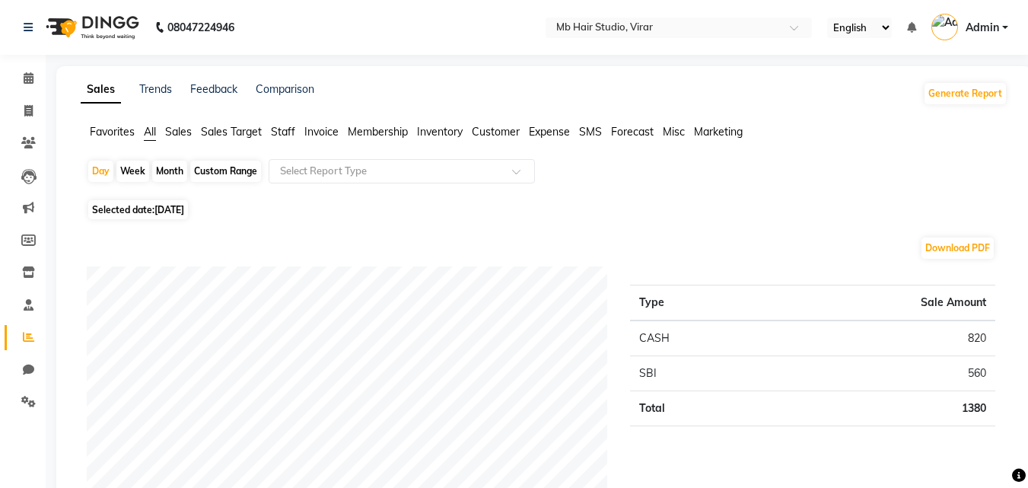
click at [550, 130] on span "Expense" at bounding box center [549, 132] width 41 height 14
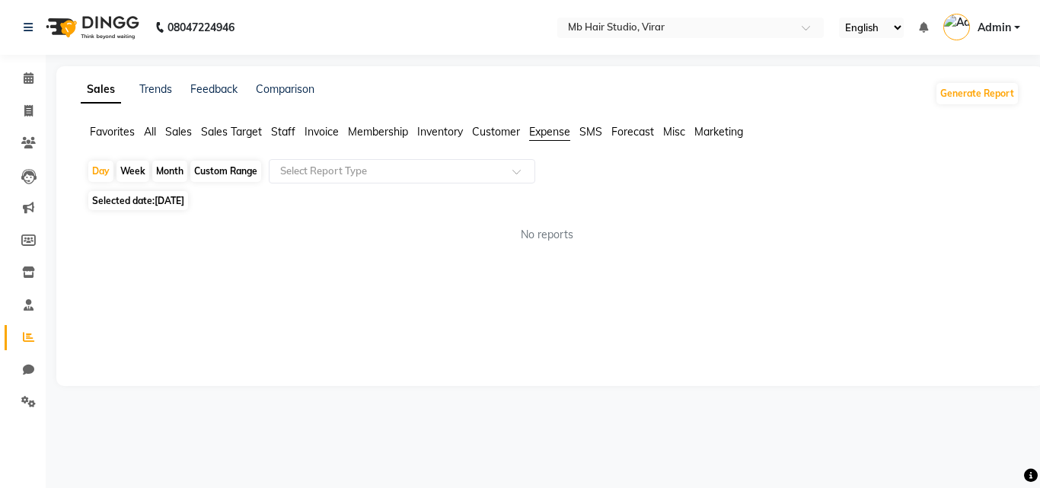
click at [555, 132] on span "Expense" at bounding box center [549, 132] width 41 height 14
click at [539, 132] on span "Expense" at bounding box center [549, 132] width 41 height 14
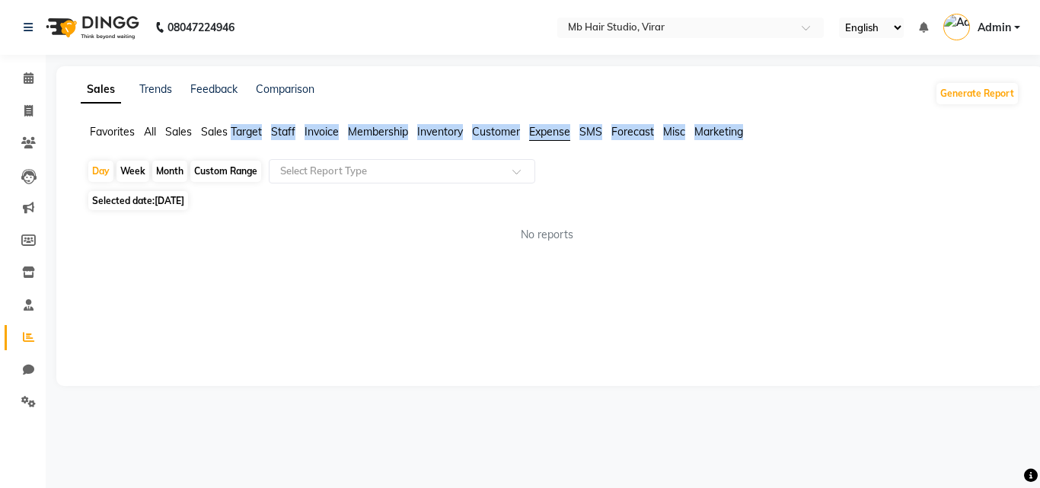
click at [539, 132] on span "Expense" at bounding box center [549, 132] width 41 height 14
click at [573, 136] on ul "Favorites All Sales Sales Target Staff Invoice Membership Inventory Customer Ex…" at bounding box center [550, 132] width 938 height 17
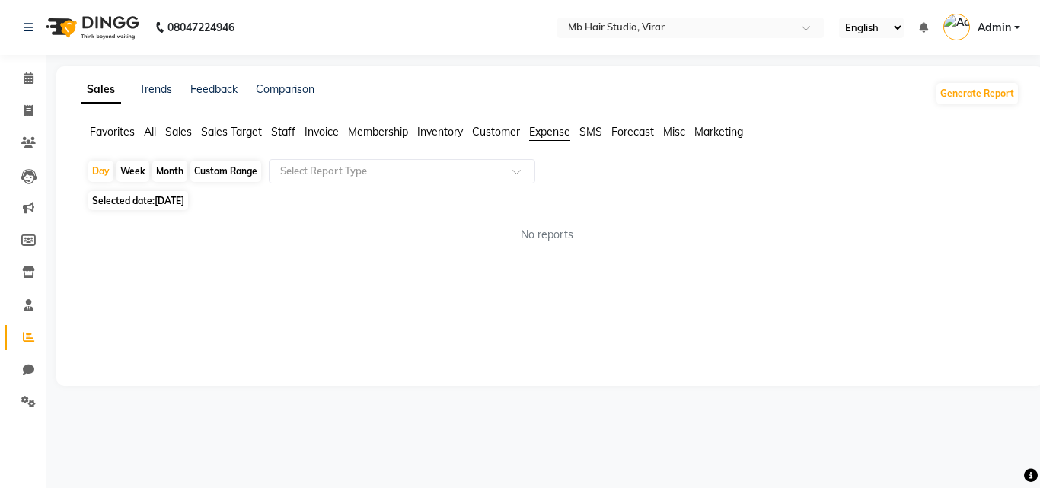
click at [562, 136] on span "Expense" at bounding box center [549, 132] width 41 height 14
click at [360, 174] on input "text" at bounding box center [386, 171] width 219 height 15
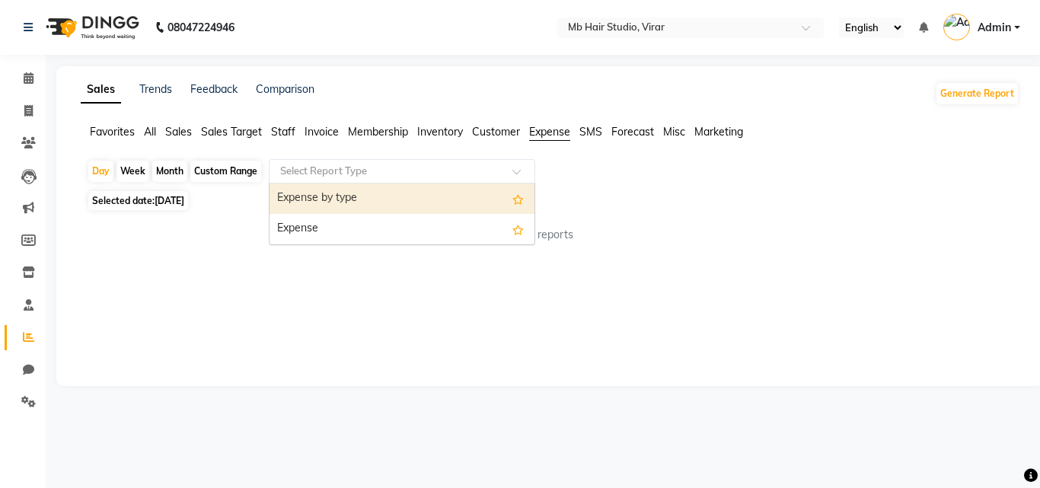
click at [356, 198] on div "Expense by type" at bounding box center [401, 198] width 265 height 30
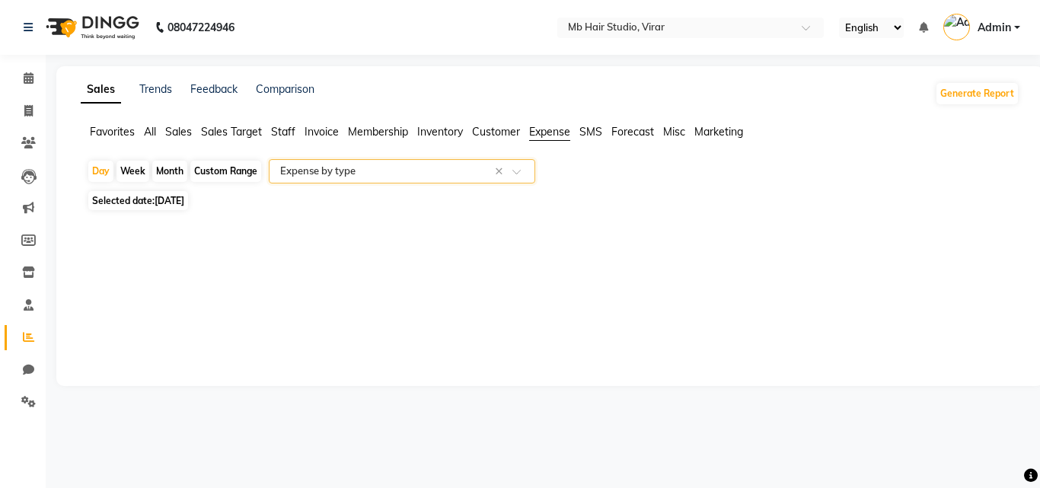
click at [233, 169] on div "Custom Range" at bounding box center [225, 171] width 71 height 21
select select "9"
select select "2025"
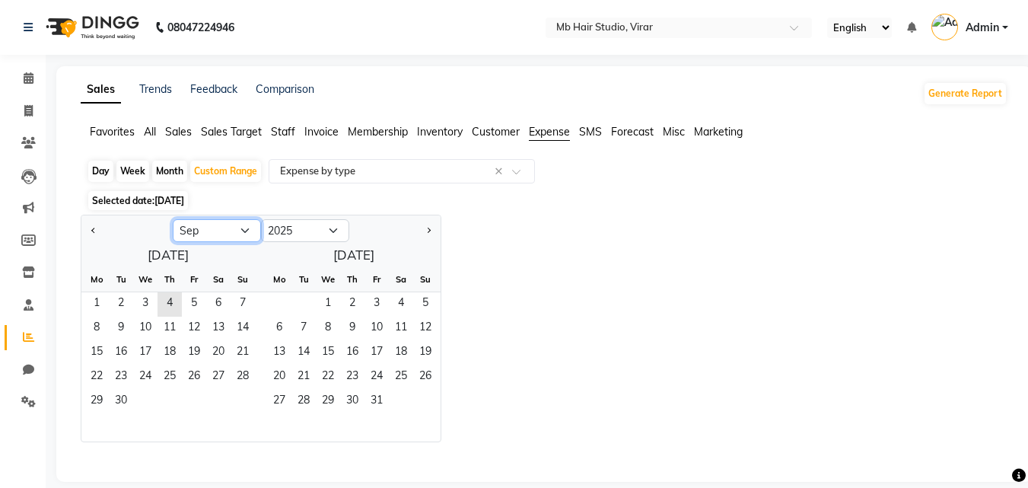
click at [228, 225] on select "Jan Feb Mar Apr May Jun [DATE] Aug Sep Oct Nov Dec" at bounding box center [217, 230] width 88 height 23
select select "8"
click at [173, 219] on select "Jan Feb Mar Apr May Jun [DATE] Aug Sep Oct Nov Dec" at bounding box center [217, 230] width 88 height 23
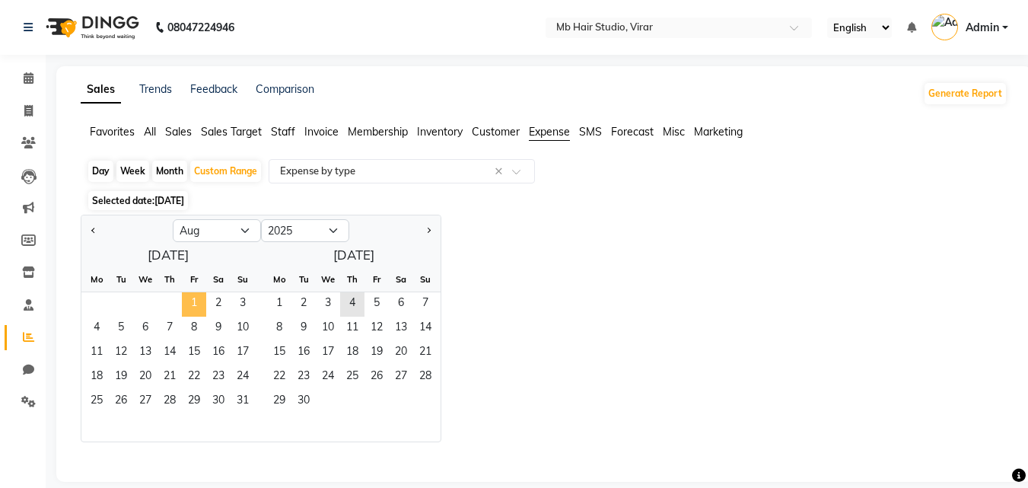
click at [193, 302] on span "1" at bounding box center [194, 304] width 24 height 24
click at [352, 298] on span "4" at bounding box center [352, 304] width 24 height 24
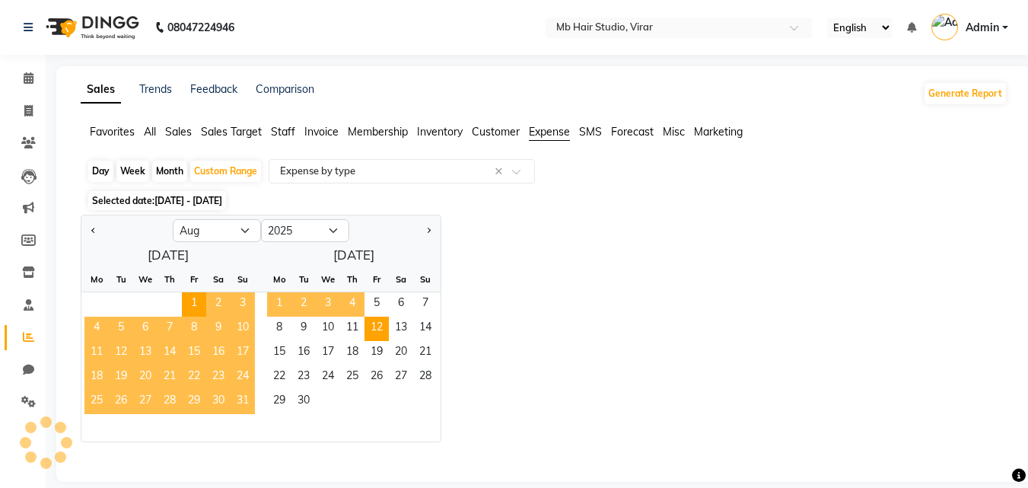
select select "full_report"
select select "csv"
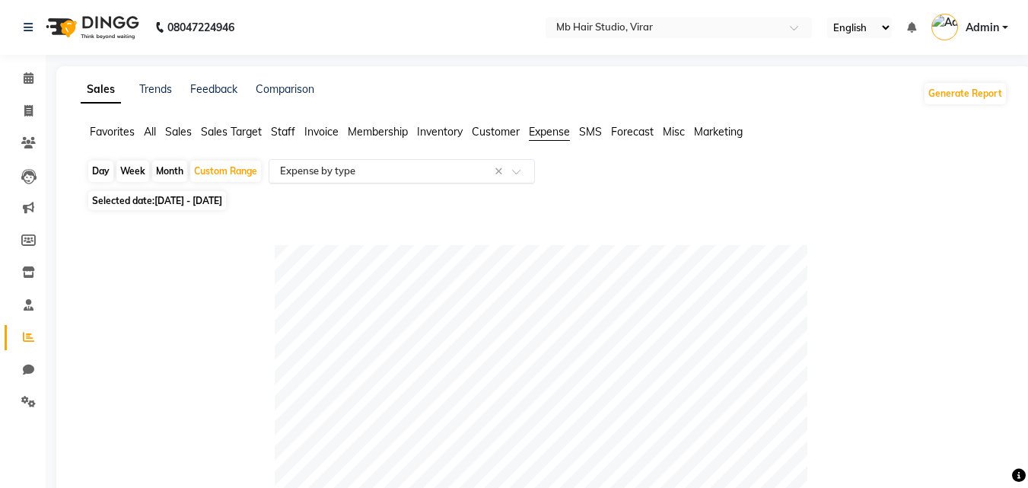
click at [410, 178] on input "text" at bounding box center [386, 171] width 219 height 15
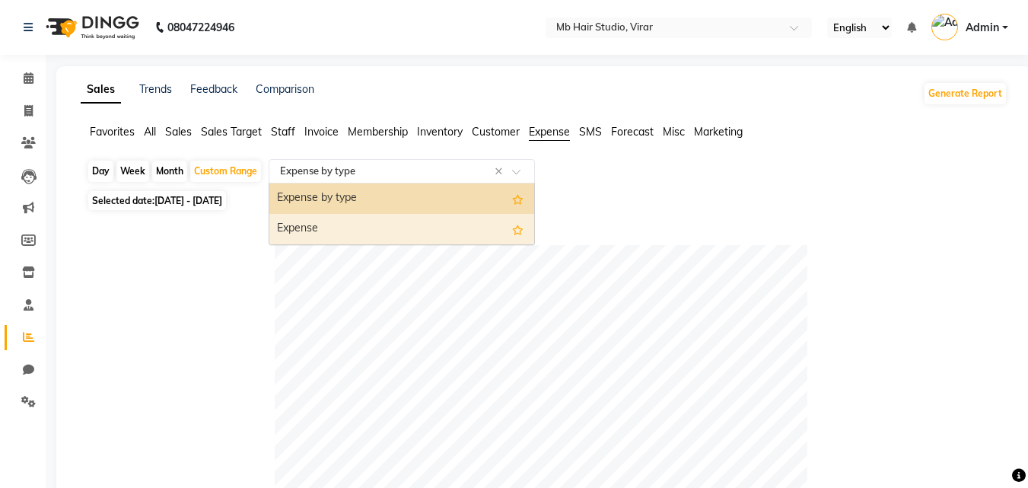
click at [395, 223] on div "Expense" at bounding box center [401, 229] width 265 height 30
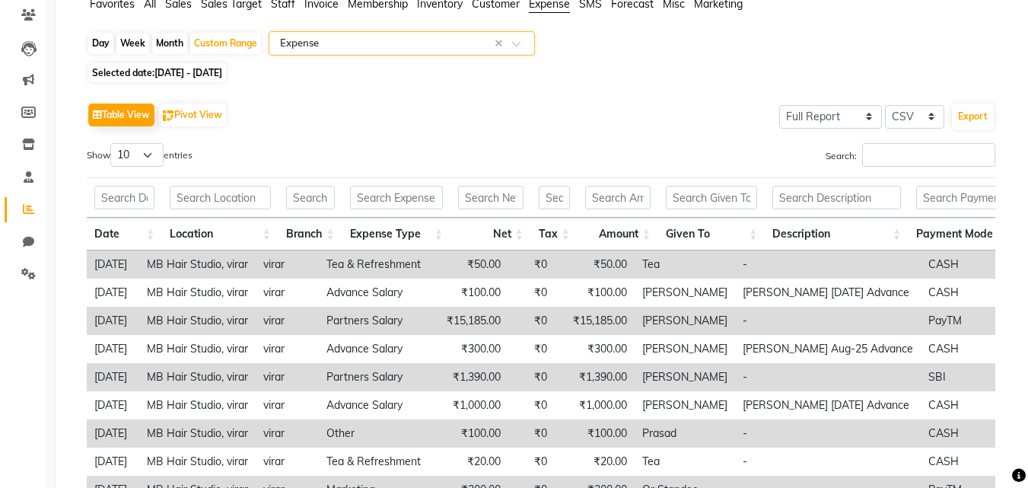
scroll to position [152, 0]
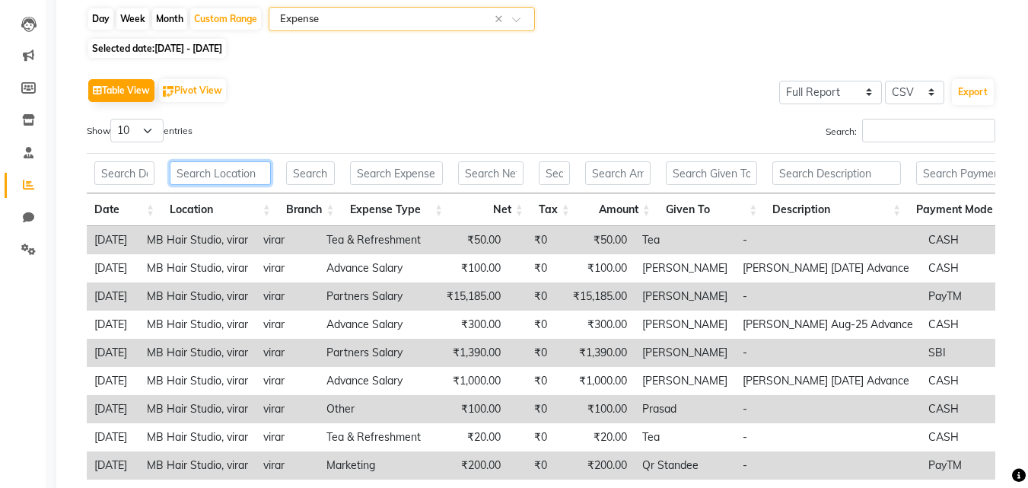
click at [247, 176] on input "text" at bounding box center [220, 173] width 101 height 24
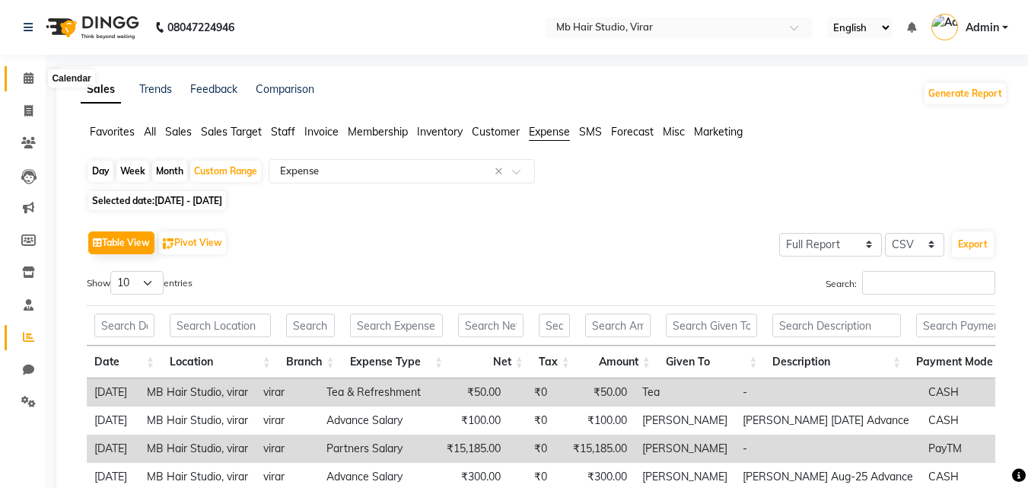
click at [29, 77] on icon at bounding box center [29, 77] width 10 height 11
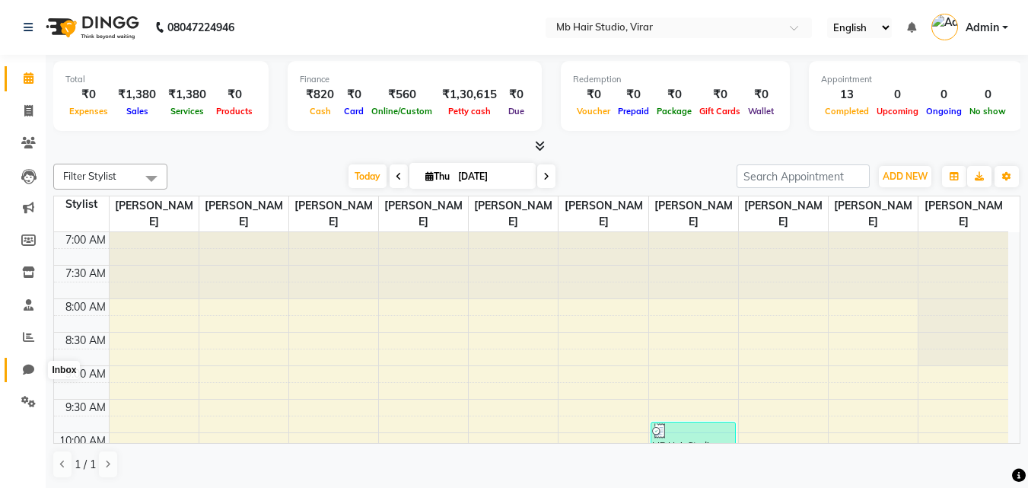
click at [30, 365] on icon at bounding box center [28, 369] width 11 height 11
select select "100"
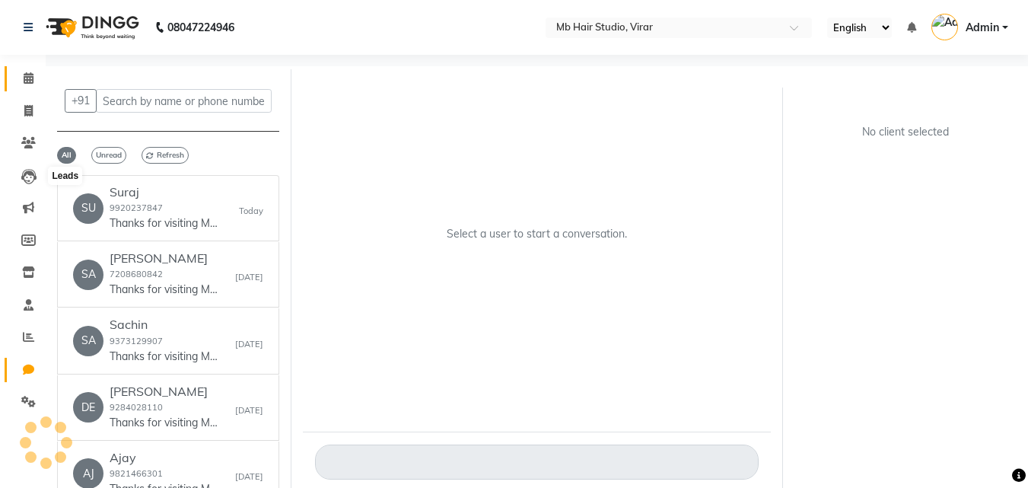
click at [28, 70] on span at bounding box center [28, 79] width 27 height 18
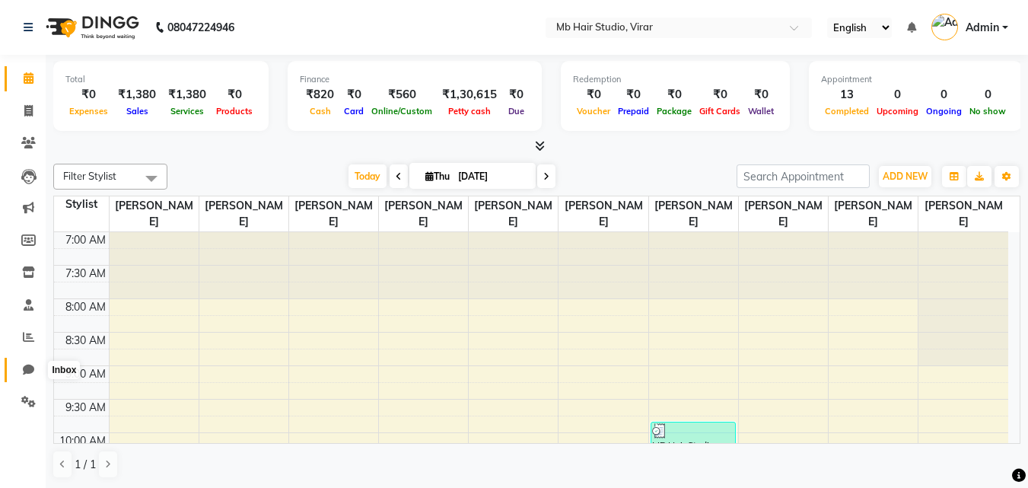
click at [28, 375] on span at bounding box center [28, 370] width 27 height 18
select select "100"
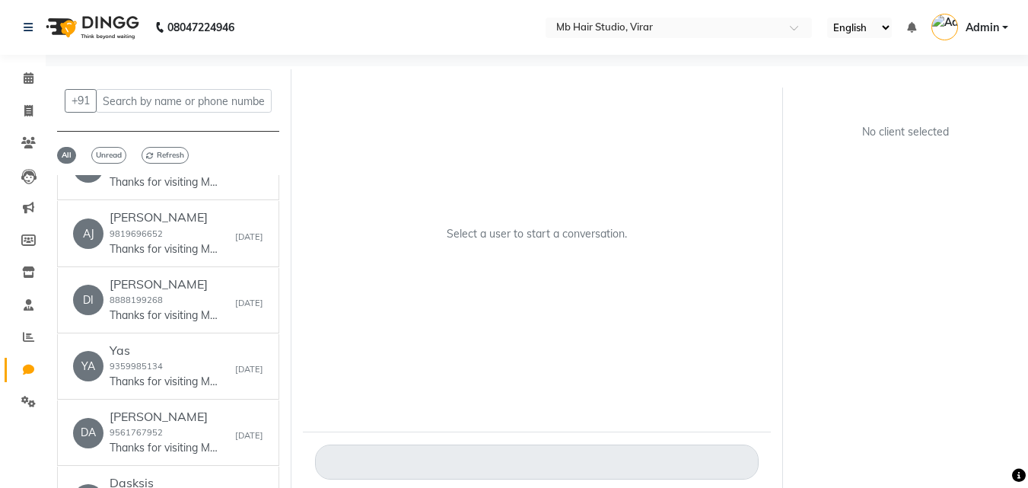
scroll to position [913, 0]
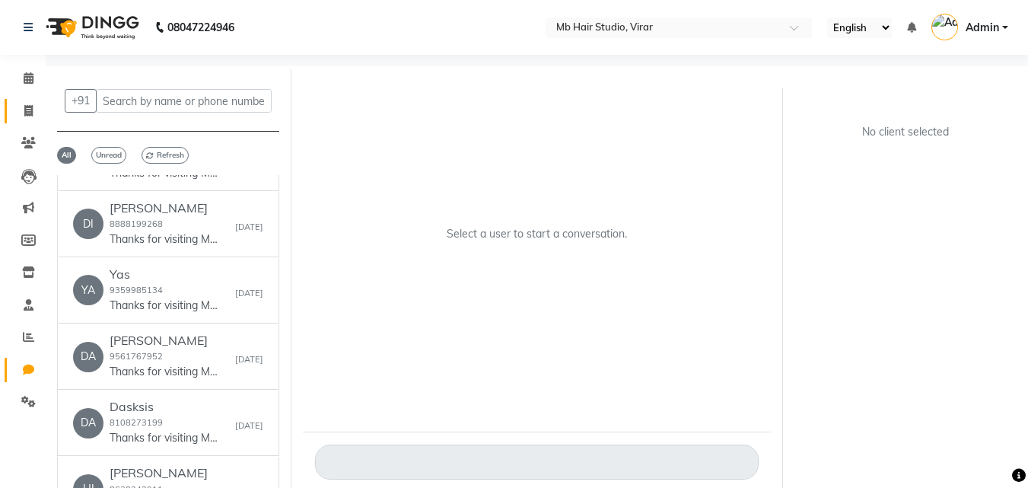
click at [30, 105] on icon at bounding box center [28, 110] width 8 height 11
select select "service"
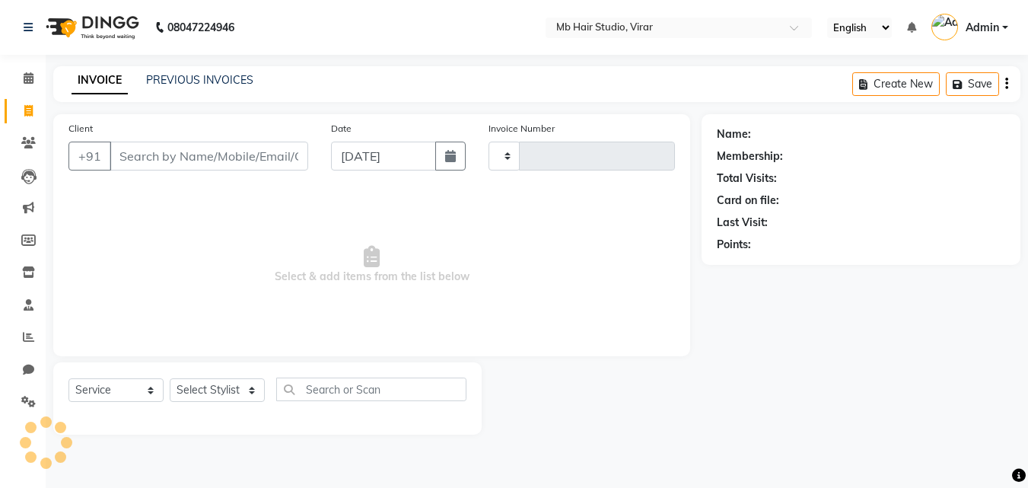
type input "3859"
select select "7979"
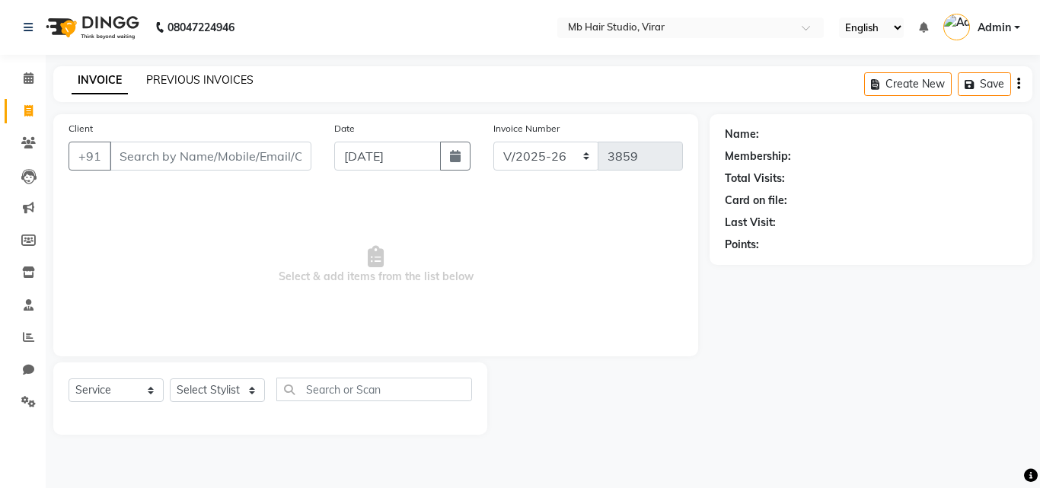
click at [228, 83] on link "PREVIOUS INVOICES" at bounding box center [199, 80] width 107 height 14
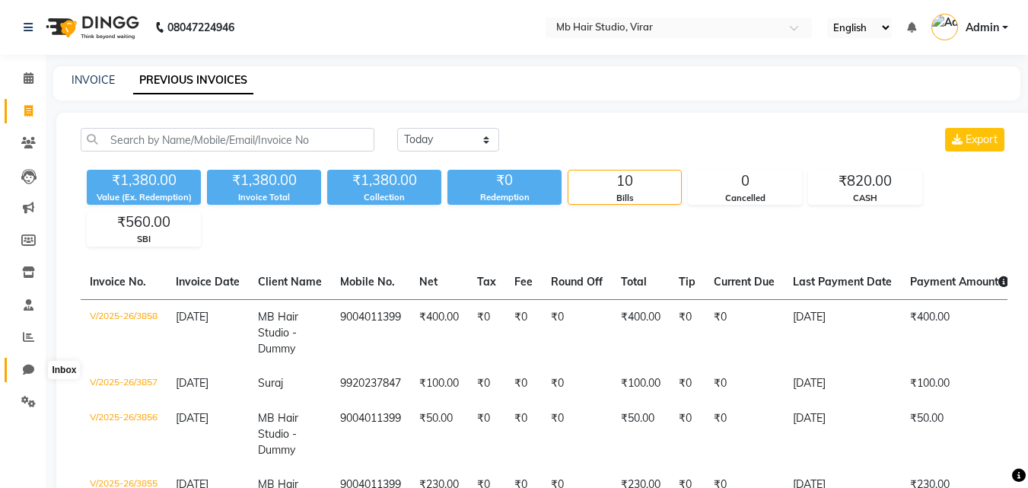
click at [24, 373] on icon at bounding box center [28, 369] width 11 height 11
select select "100"
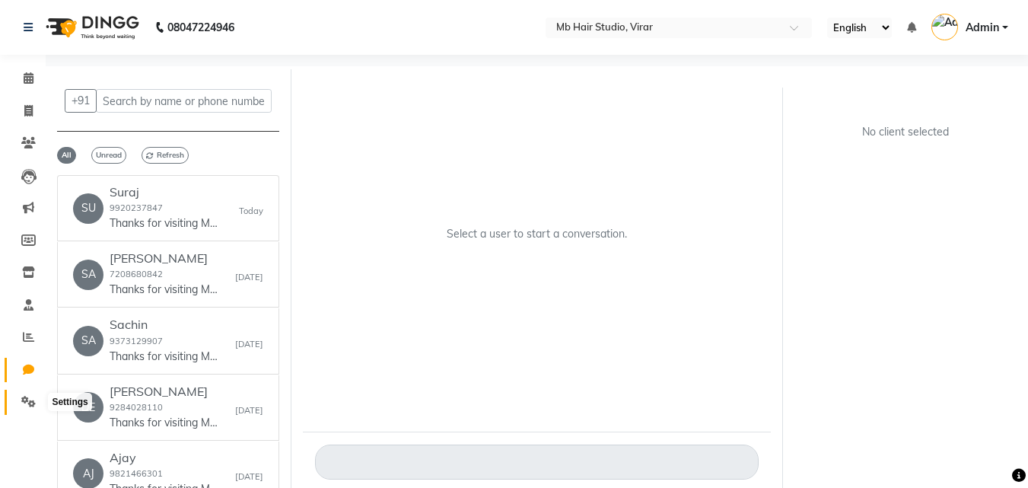
click at [27, 406] on icon at bounding box center [28, 401] width 14 height 11
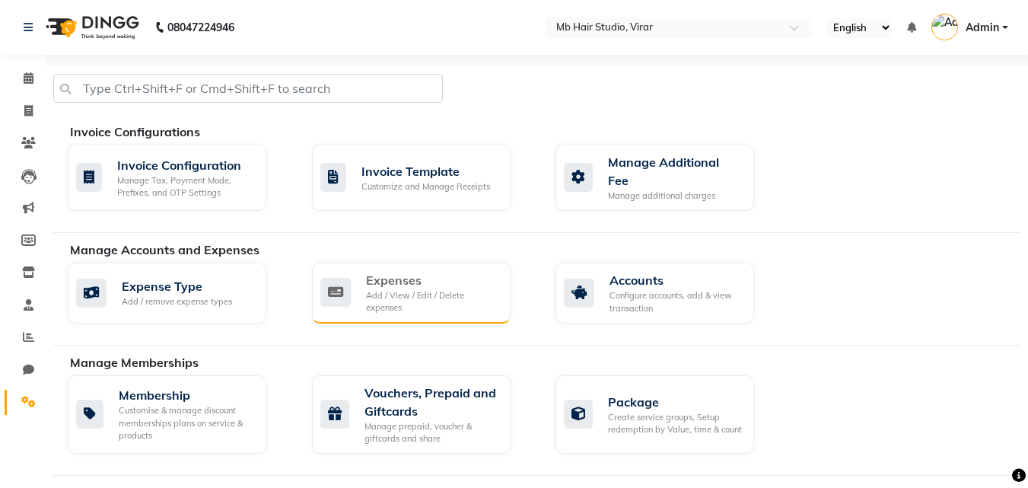
click at [416, 302] on div "Add / View / Edit / Delete expenses" at bounding box center [432, 301] width 132 height 25
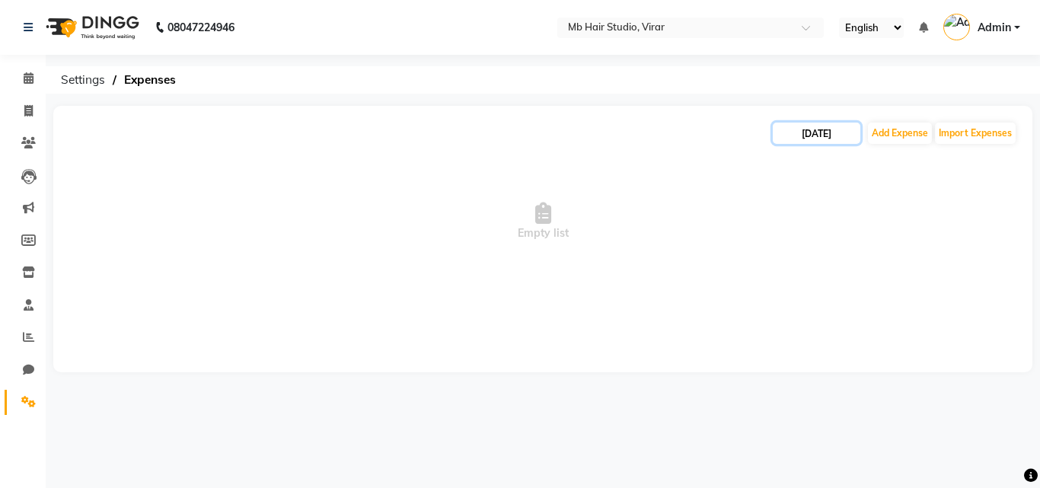
click at [797, 136] on input "[DATE]" at bounding box center [816, 133] width 88 height 21
select select "9"
select select "2025"
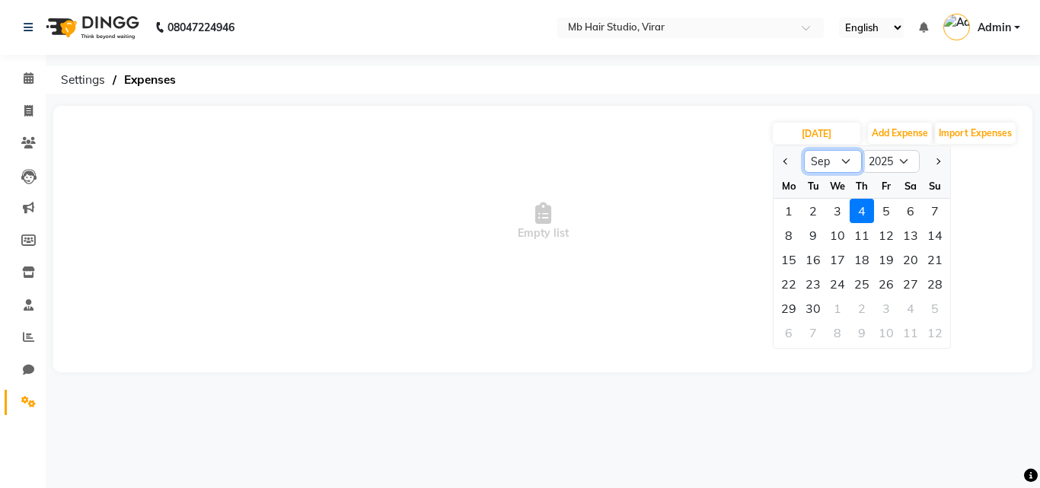
click at [843, 164] on select "Jan Feb Mar Apr May Jun [DATE] Aug Sep Oct Nov Dec" at bounding box center [833, 161] width 58 height 23
select select "8"
click at [804, 150] on select "Jan Feb Mar Apr May Jun [DATE] Aug Sep Oct Nov Dec" at bounding box center [833, 161] width 58 height 23
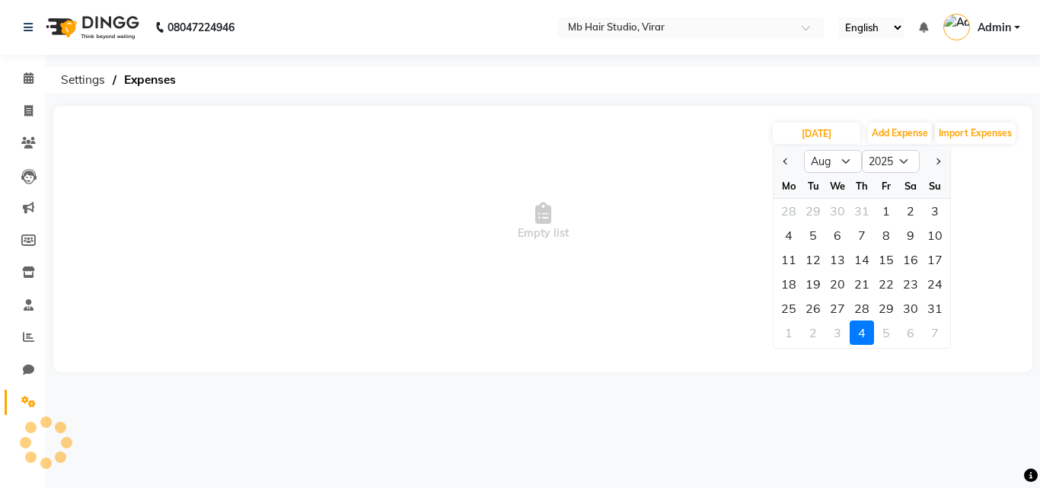
click at [881, 312] on div "29" at bounding box center [886, 308] width 24 height 24
type input "[DATE]"
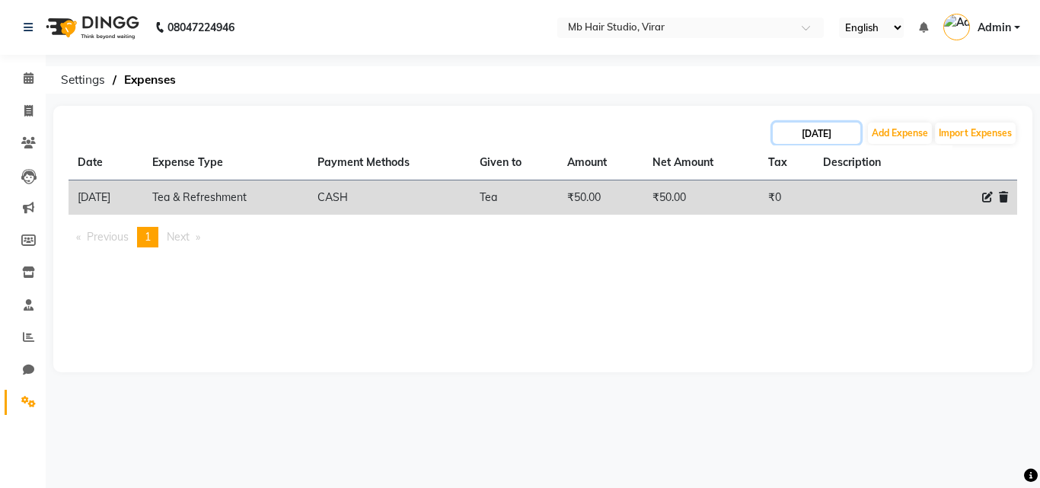
click at [833, 131] on input "[DATE]" at bounding box center [816, 133] width 88 height 21
select select "8"
select select "2025"
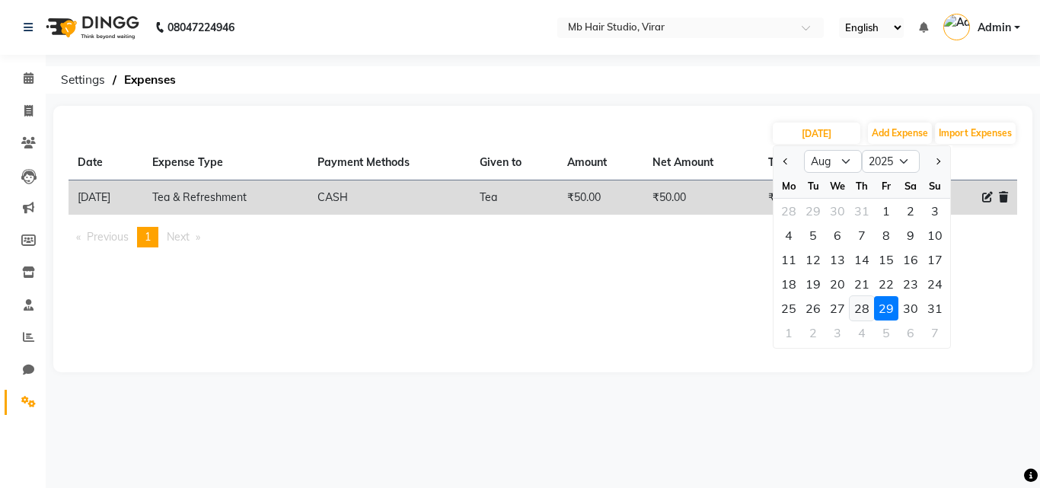
click at [870, 309] on div "28" at bounding box center [861, 308] width 24 height 24
type input "[DATE]"
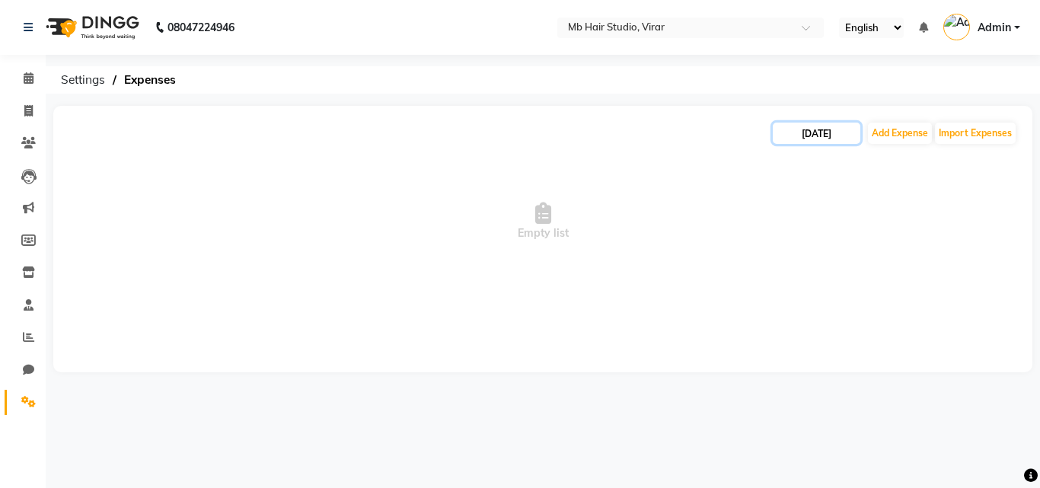
click at [807, 133] on input "[DATE]" at bounding box center [816, 133] width 88 height 21
select select "8"
select select "2025"
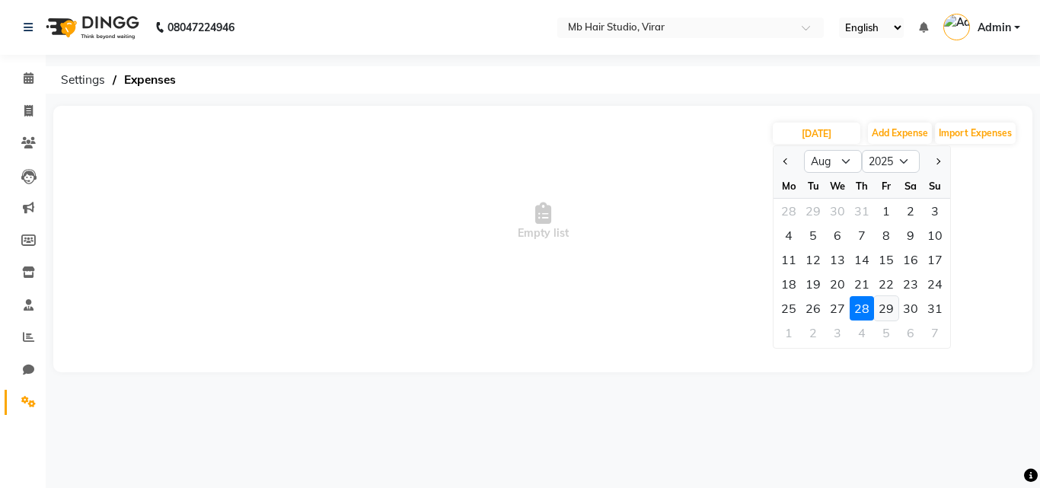
click at [891, 317] on div "29" at bounding box center [886, 308] width 24 height 24
type input "[DATE]"
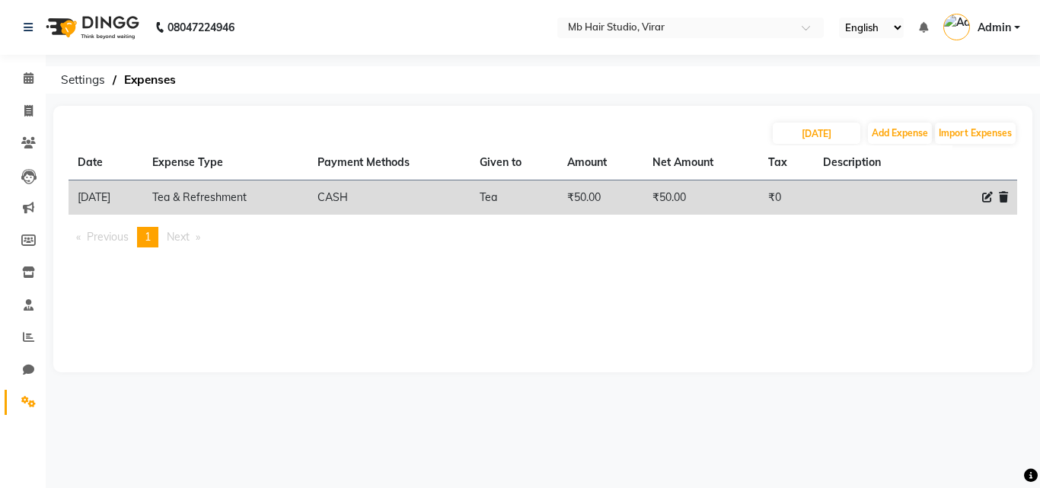
click at [984, 196] on icon at bounding box center [987, 197] width 11 height 11
select select "23534"
select select "1"
select select "7122"
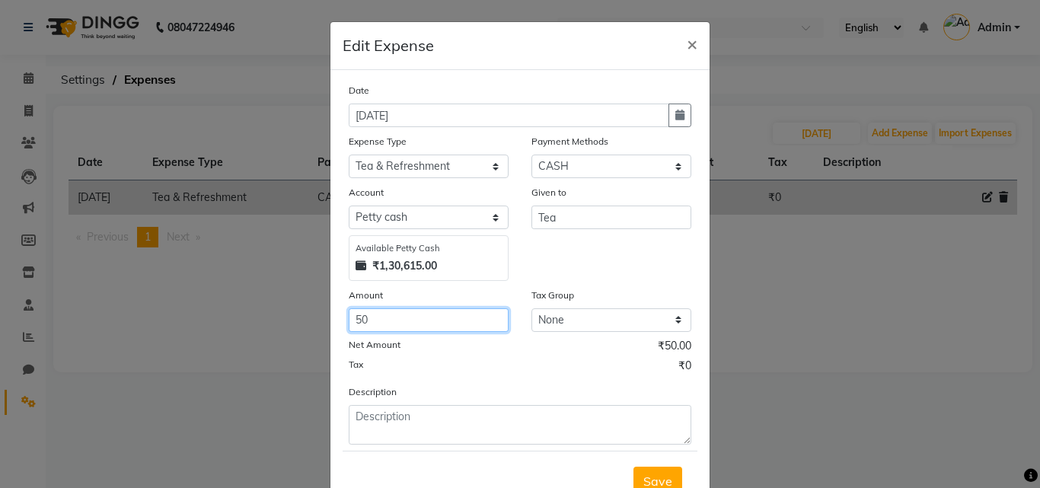
click at [441, 324] on input "50" at bounding box center [429, 320] width 160 height 24
type input "5"
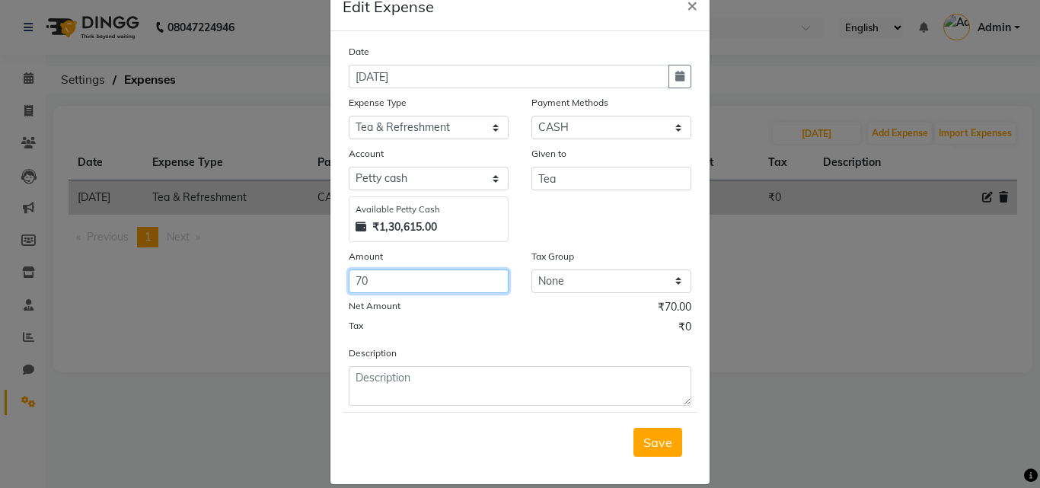
scroll to position [57, 0]
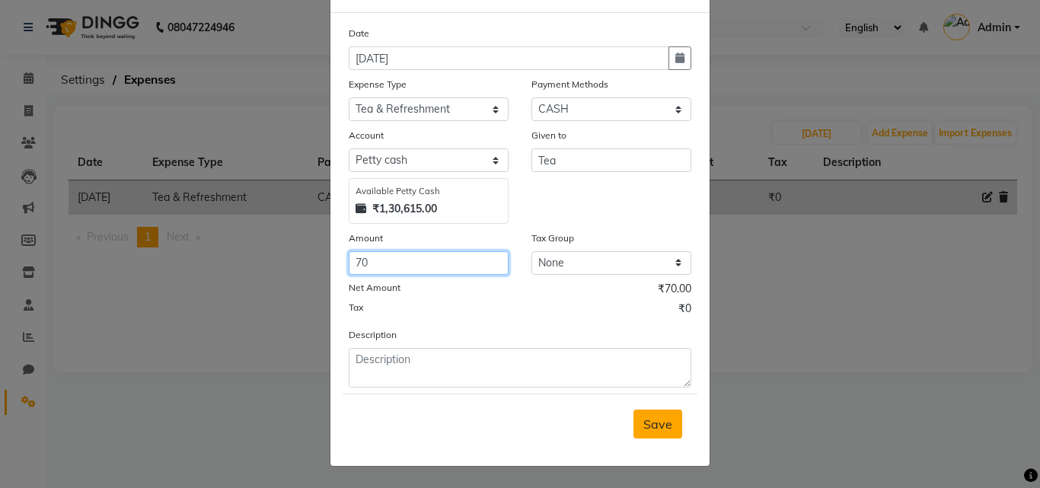
type input "70"
click at [666, 428] on span "Save" at bounding box center [657, 423] width 29 height 15
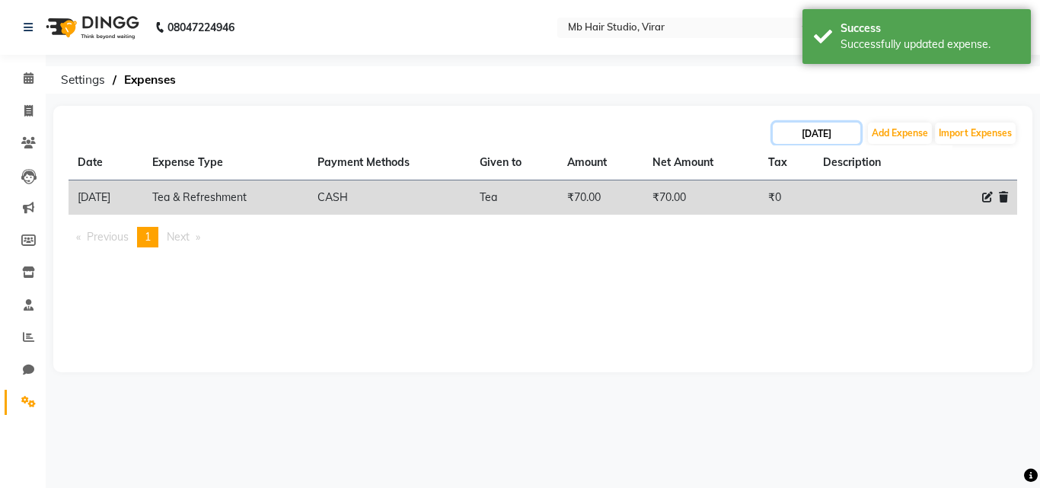
click at [811, 132] on input "[DATE]" at bounding box center [816, 133] width 88 height 21
select select "8"
select select "2025"
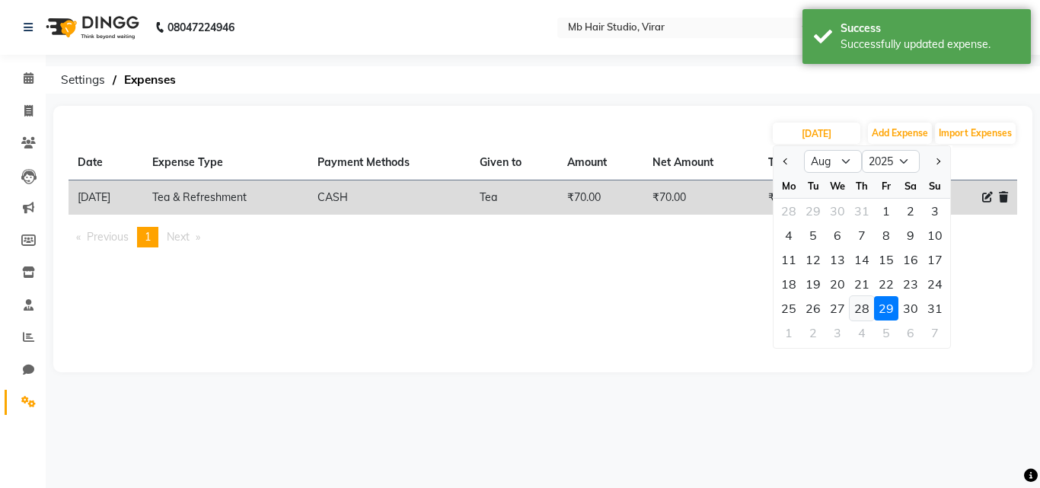
click at [870, 310] on div "28" at bounding box center [861, 308] width 24 height 24
type input "[DATE]"
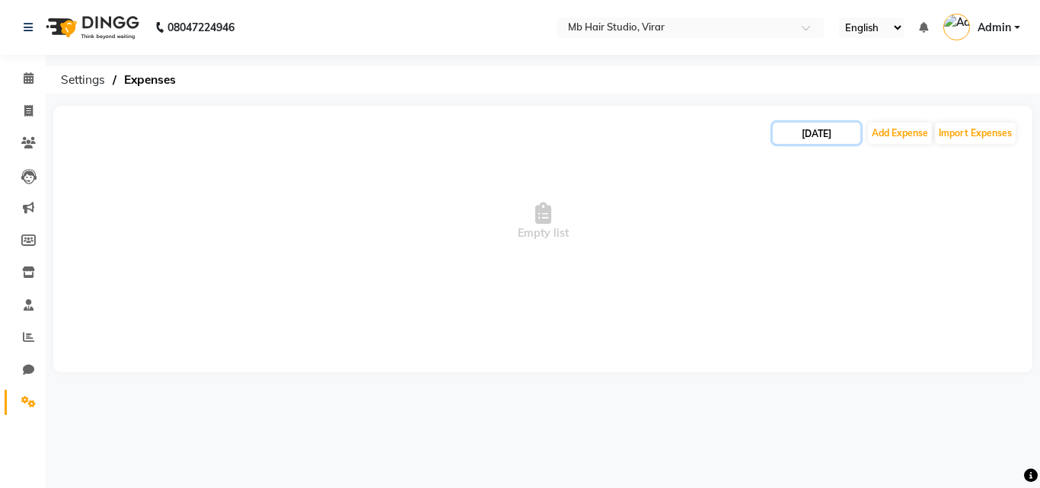
click at [810, 136] on input "[DATE]" at bounding box center [816, 133] width 88 height 21
select select "8"
select select "2025"
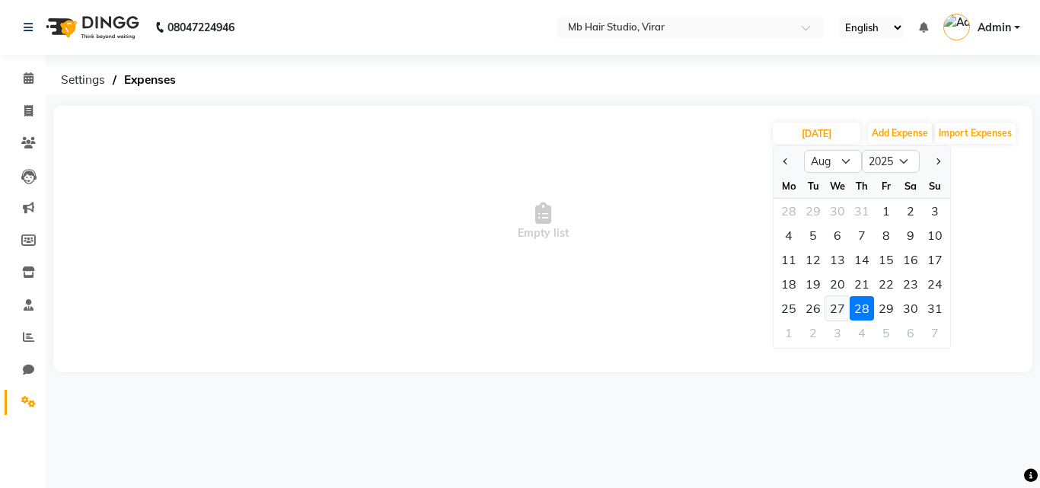
click at [841, 304] on div "27" at bounding box center [837, 308] width 24 height 24
type input "[DATE]"
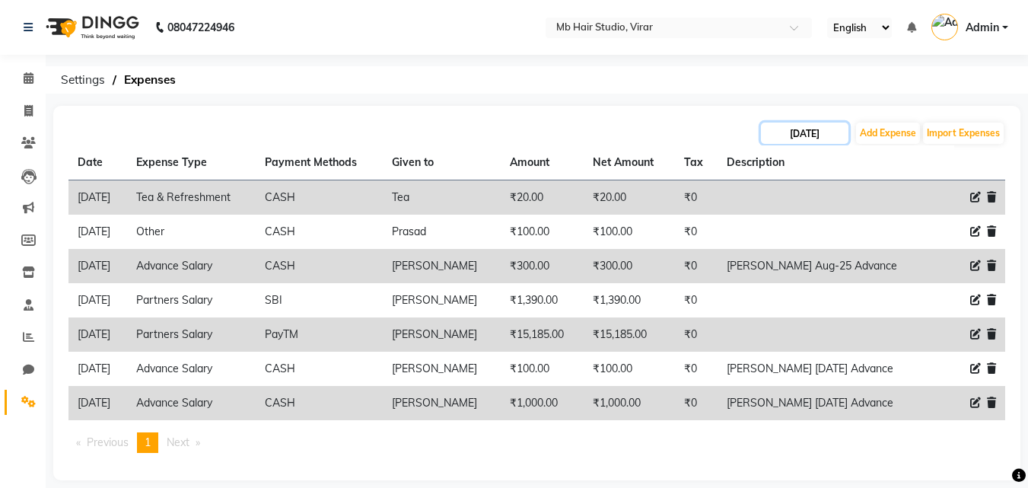
click at [807, 131] on input "[DATE]" at bounding box center [805, 133] width 88 height 21
select select "8"
select select "2025"
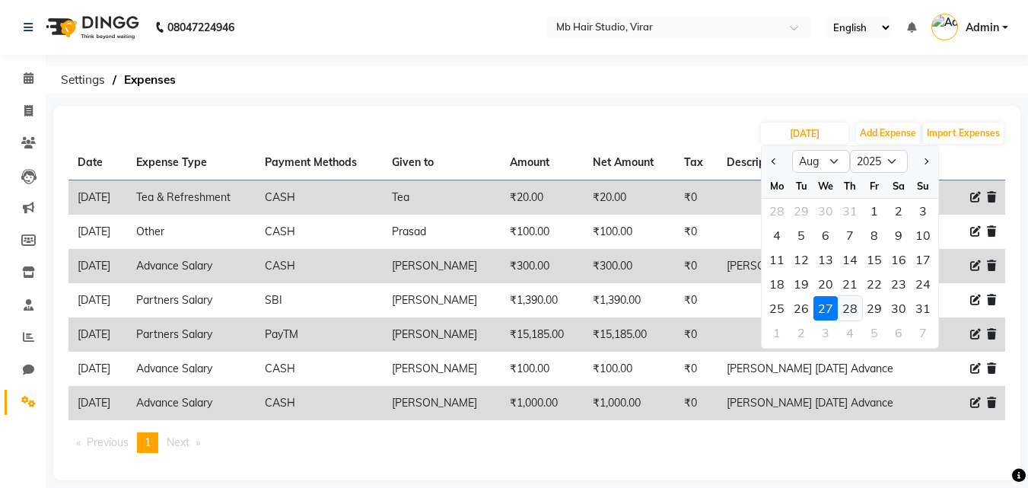
click at [854, 305] on div "28" at bounding box center [850, 308] width 24 height 24
type input "[DATE]"
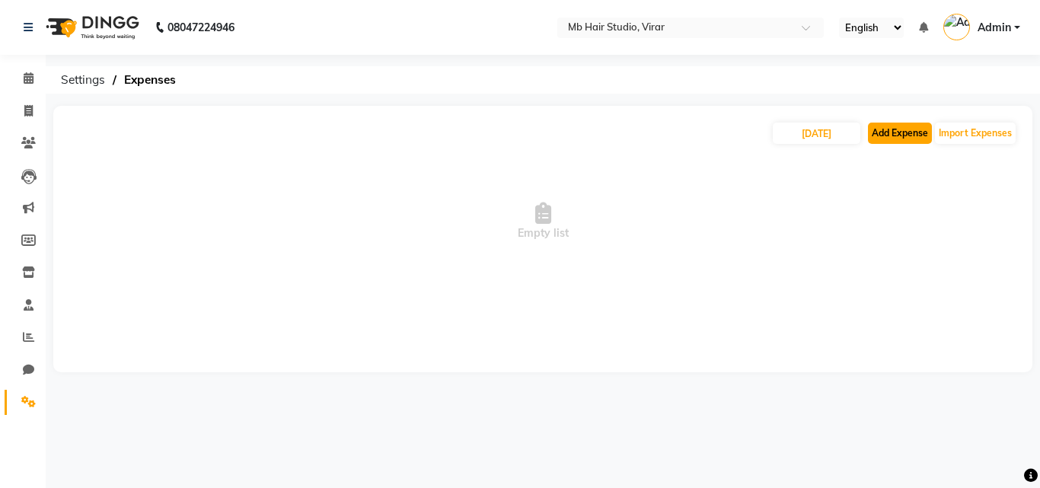
click at [907, 133] on button "Add Expense" at bounding box center [900, 133] width 64 height 21
select select "1"
select select "7122"
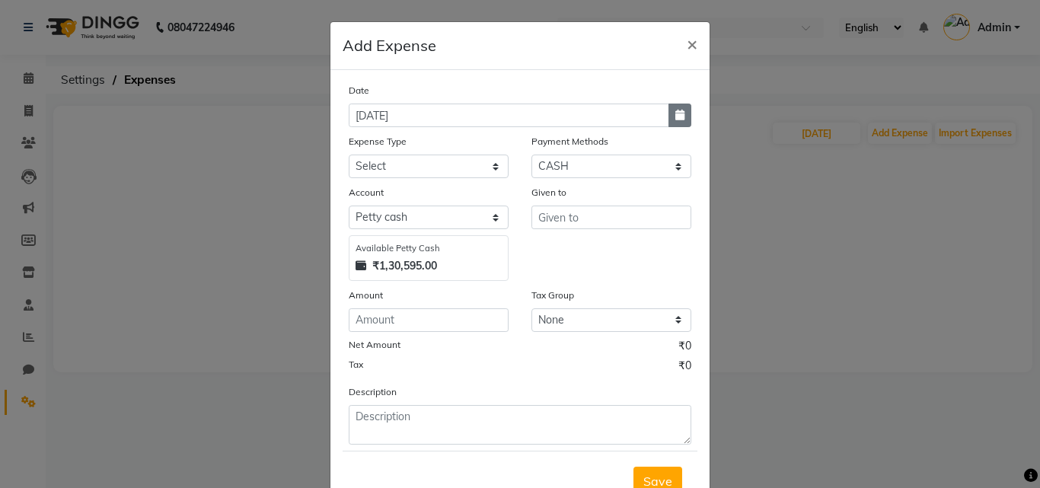
click at [678, 117] on icon "button" at bounding box center [679, 115] width 9 height 11
select select "9"
select select "2025"
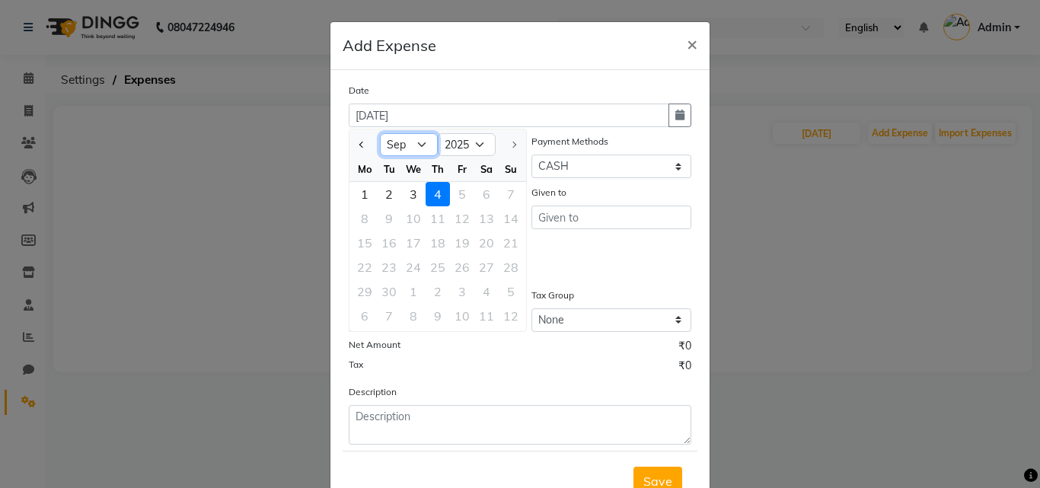
click at [390, 146] on select "Jan Feb Mar Apr May Jun [DATE] Aug Sep" at bounding box center [409, 144] width 58 height 23
select select "8"
click at [380, 133] on select "Jan Feb Mar Apr May Jun [DATE] Aug Sep" at bounding box center [409, 144] width 58 height 23
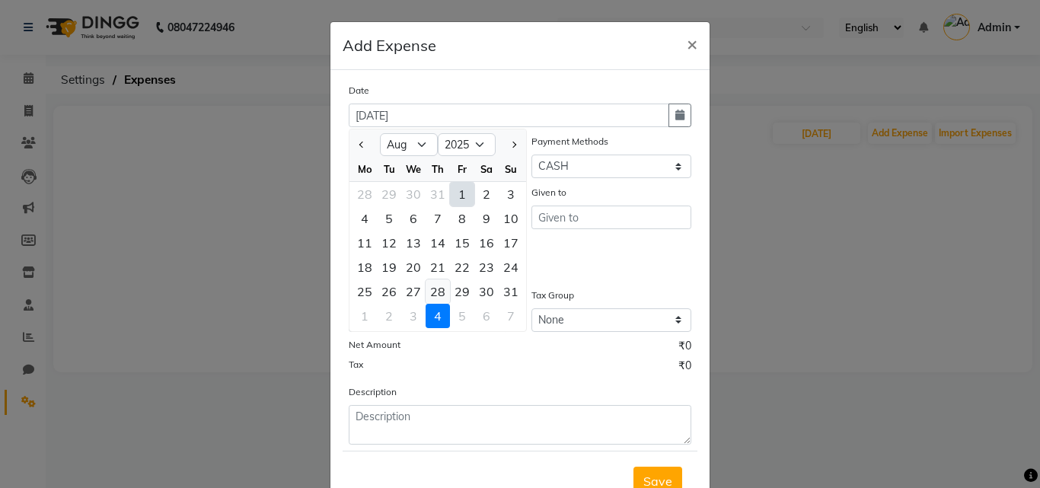
click at [430, 295] on div "28" at bounding box center [437, 291] width 24 height 24
type input "[DATE]"
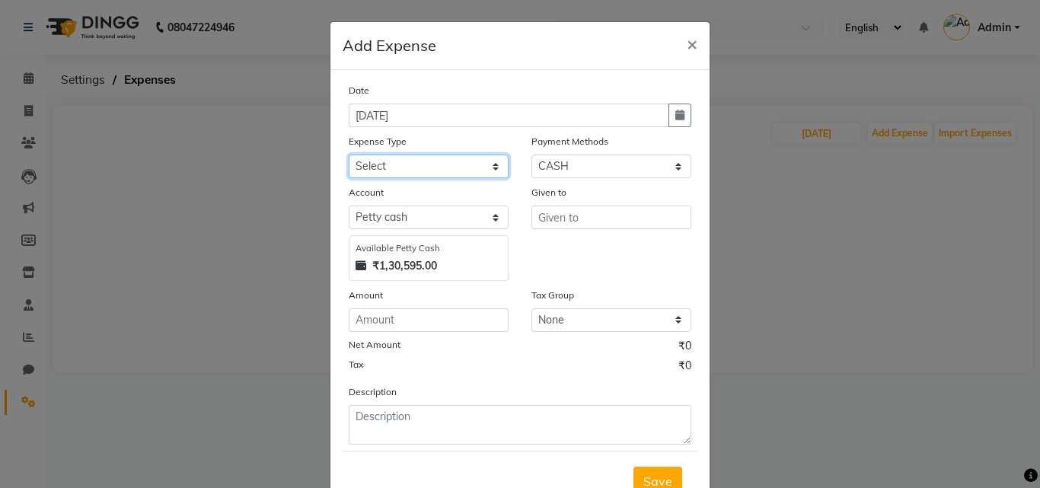
click at [440, 169] on select "Select Advance Salary Bank charges Cash transfer to bank Client Snacks Clinical…" at bounding box center [429, 166] width 160 height 24
select select "23534"
click at [349, 154] on select "Select Advance Salary Bank charges Cash transfer to bank Client Snacks Clinical…" at bounding box center [429, 166] width 160 height 24
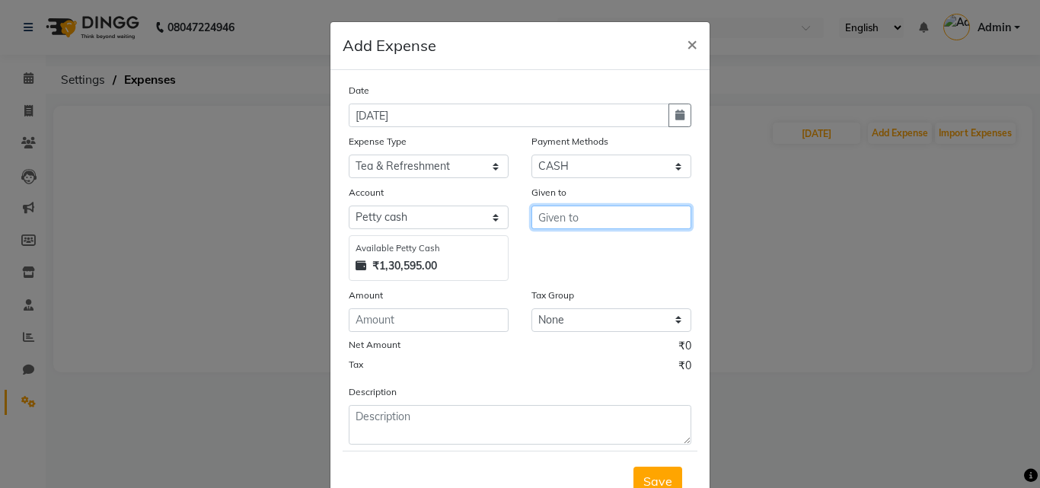
click at [574, 213] on input "text" at bounding box center [611, 217] width 160 height 24
type input "Tea"
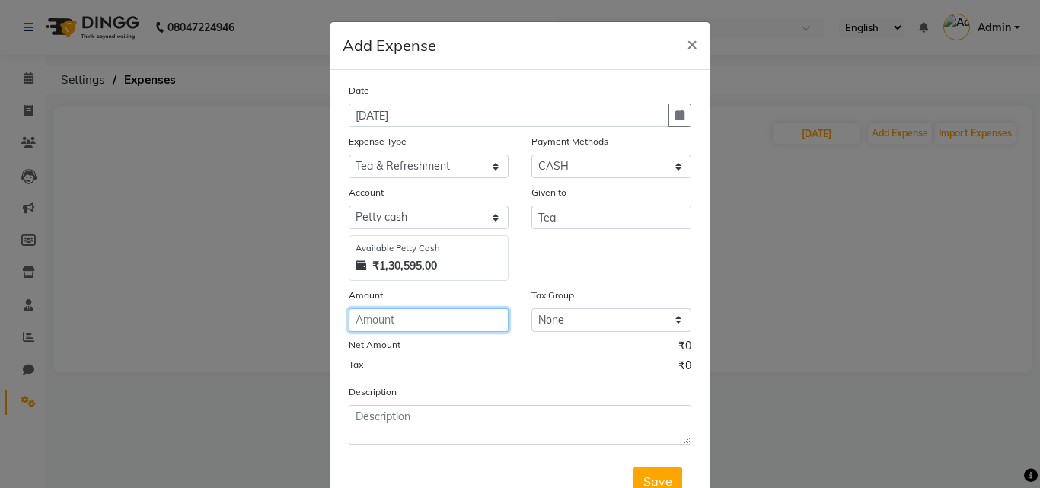
click at [403, 308] on input "number" at bounding box center [429, 320] width 160 height 24
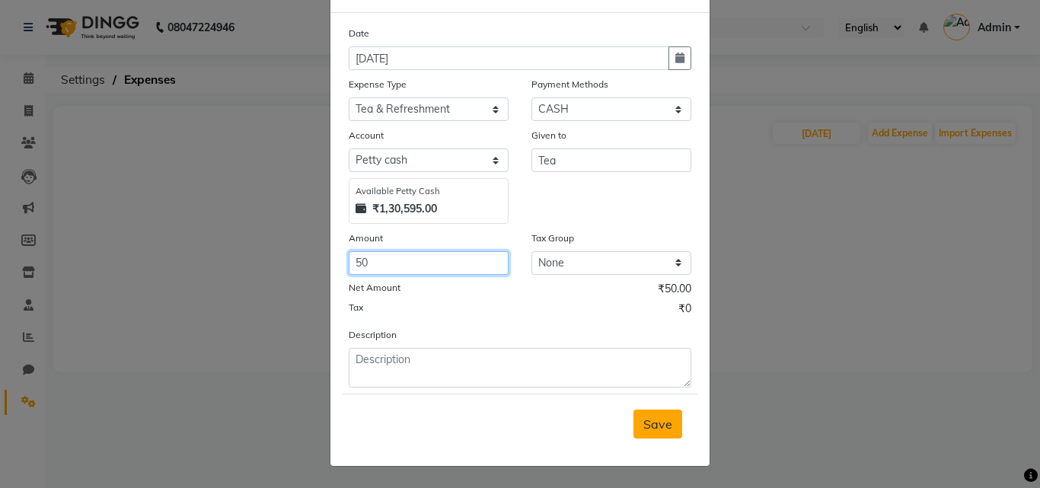
type input "50"
click at [643, 430] on span "Save" at bounding box center [657, 423] width 29 height 15
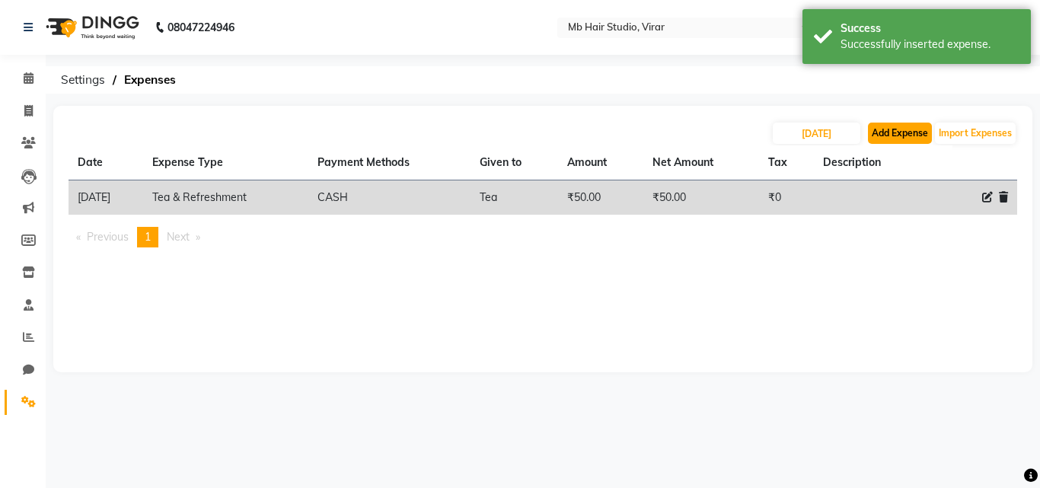
click at [911, 132] on button "Add Expense" at bounding box center [900, 133] width 64 height 21
select select "1"
select select "7122"
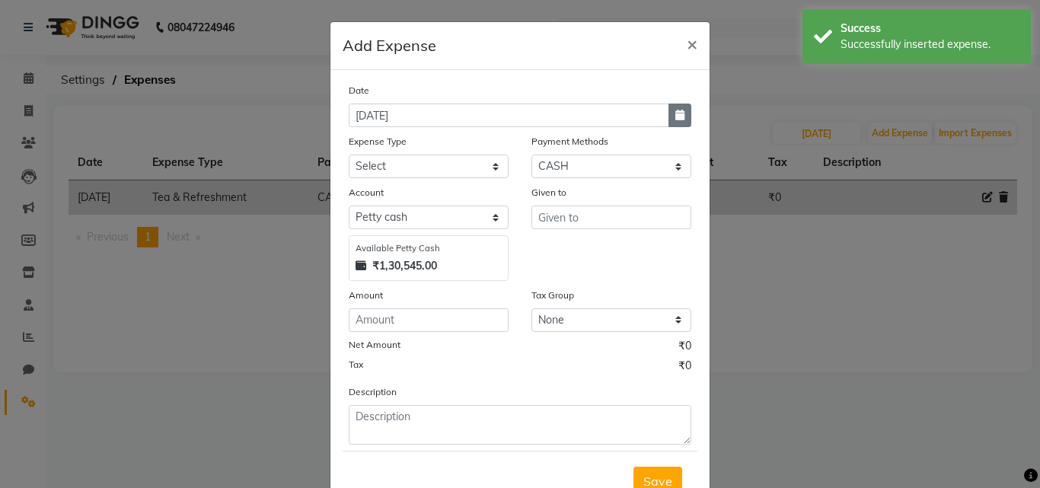
click at [675, 113] on icon "button" at bounding box center [679, 115] width 9 height 11
select select "9"
select select "2025"
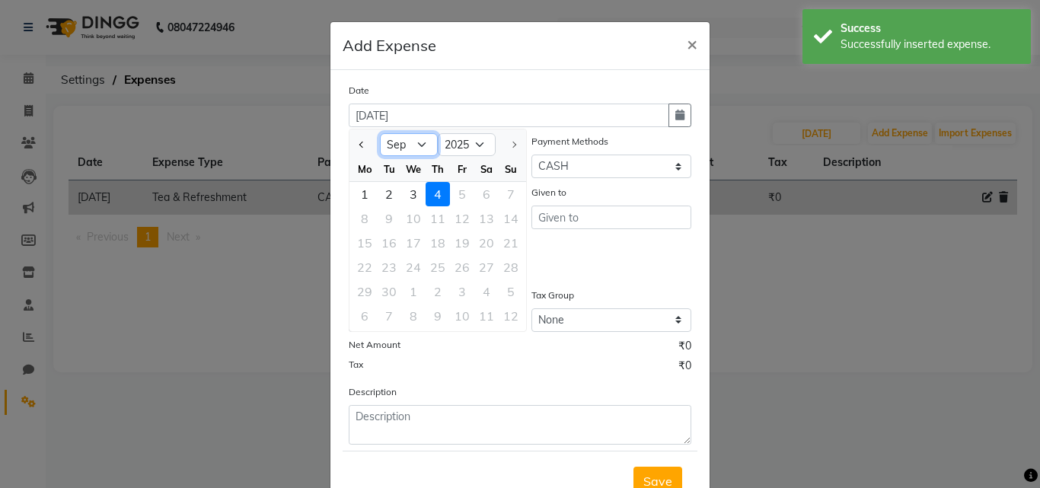
click at [397, 150] on select "Jan Feb Mar Apr May Jun [DATE] Aug Sep" at bounding box center [409, 144] width 58 height 23
select select "8"
click at [380, 133] on select "Jan Feb Mar Apr May Jun [DATE] Aug Sep" at bounding box center [409, 144] width 58 height 23
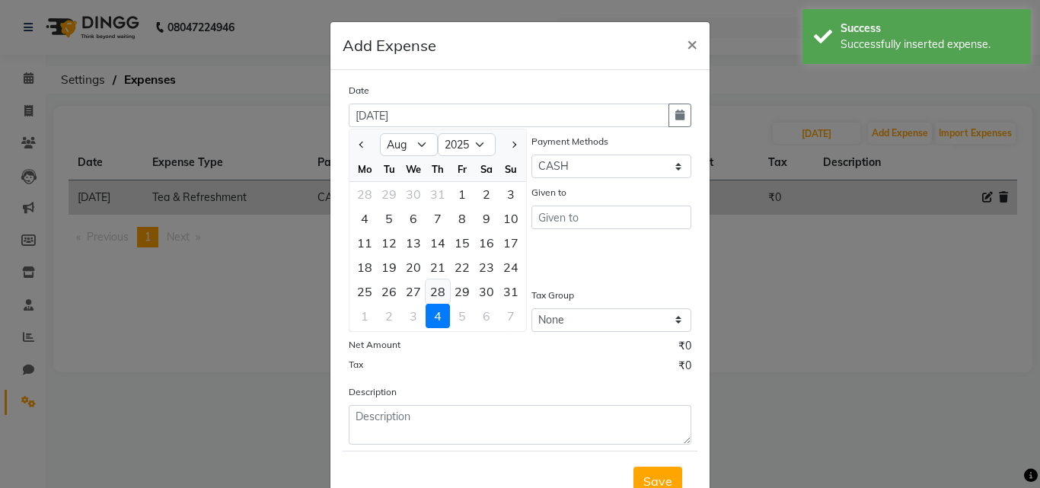
click at [433, 291] on div "28" at bounding box center [437, 291] width 24 height 24
type input "[DATE]"
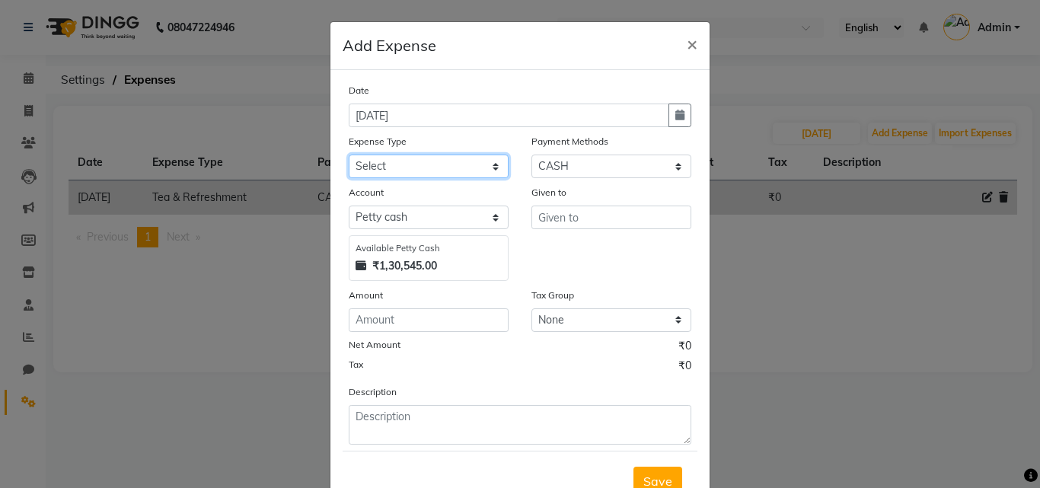
click at [442, 166] on select "Select Advance Salary Bank charges Cash transfer to bank Client Snacks Clinical…" at bounding box center [429, 166] width 160 height 24
select select "23527"
click at [349, 154] on select "Select Advance Salary Bank charges Cash transfer to bank Client Snacks Clinical…" at bounding box center [429, 166] width 160 height 24
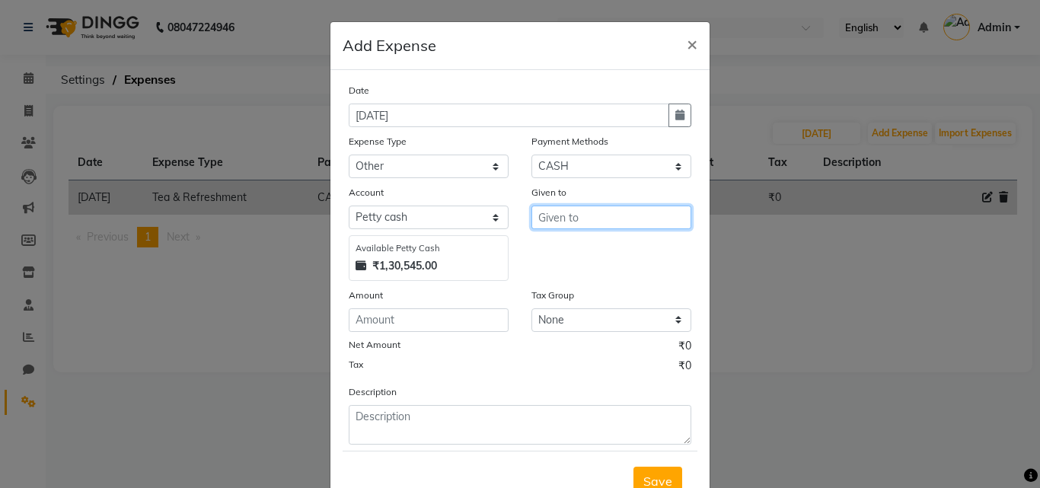
click at [570, 217] on input "text" at bounding box center [611, 217] width 160 height 24
type input "4"
type input "Prasad"
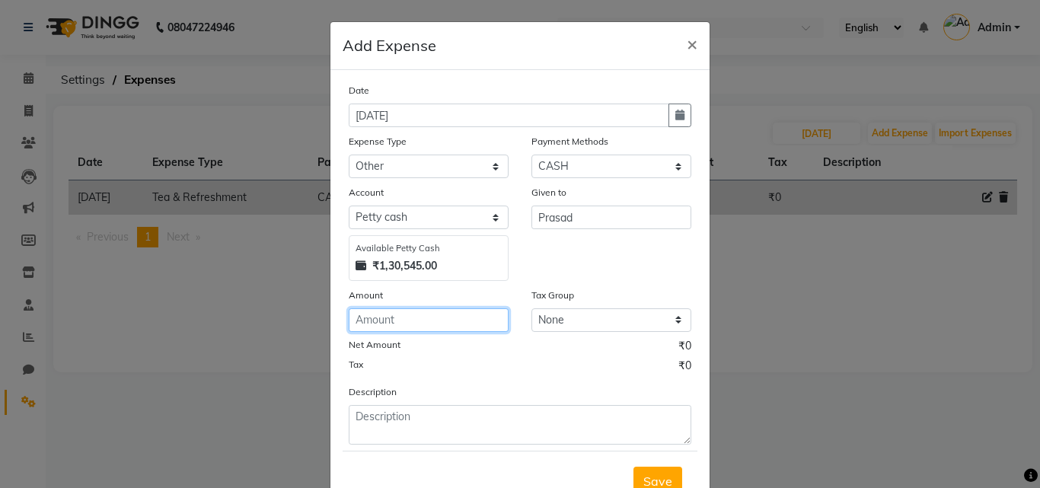
click at [366, 323] on input "number" at bounding box center [429, 320] width 160 height 24
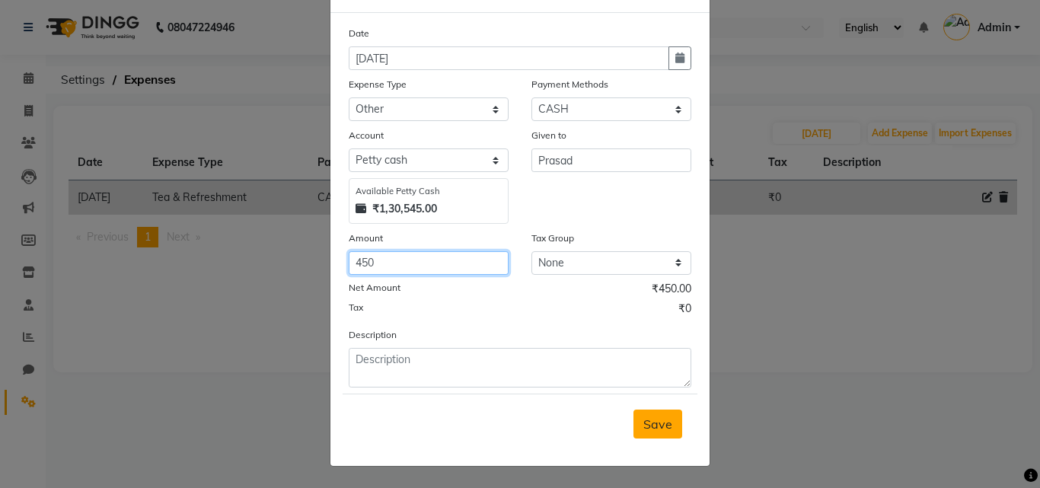
type input "450"
click at [643, 418] on span "Save" at bounding box center [657, 423] width 29 height 15
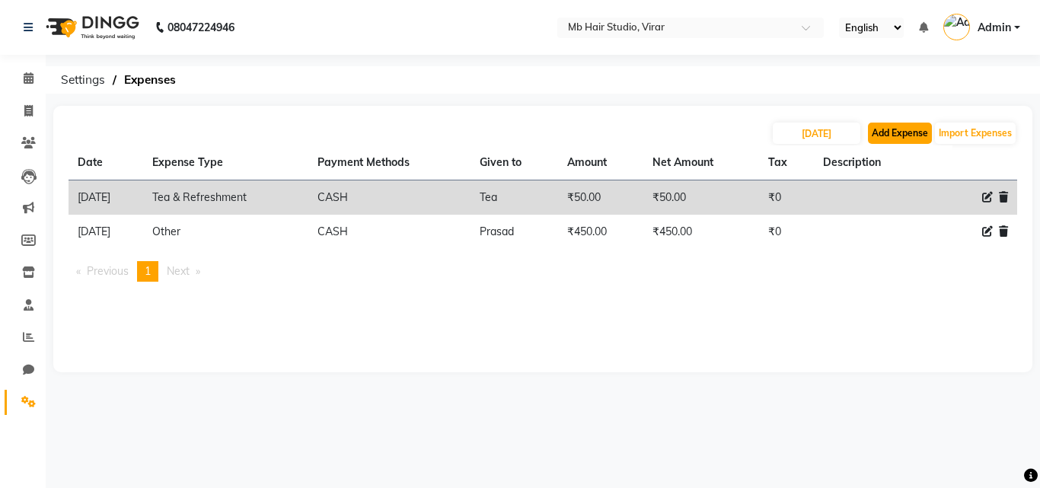
click at [906, 135] on button "Add Expense" at bounding box center [900, 133] width 64 height 21
select select "1"
select select "7122"
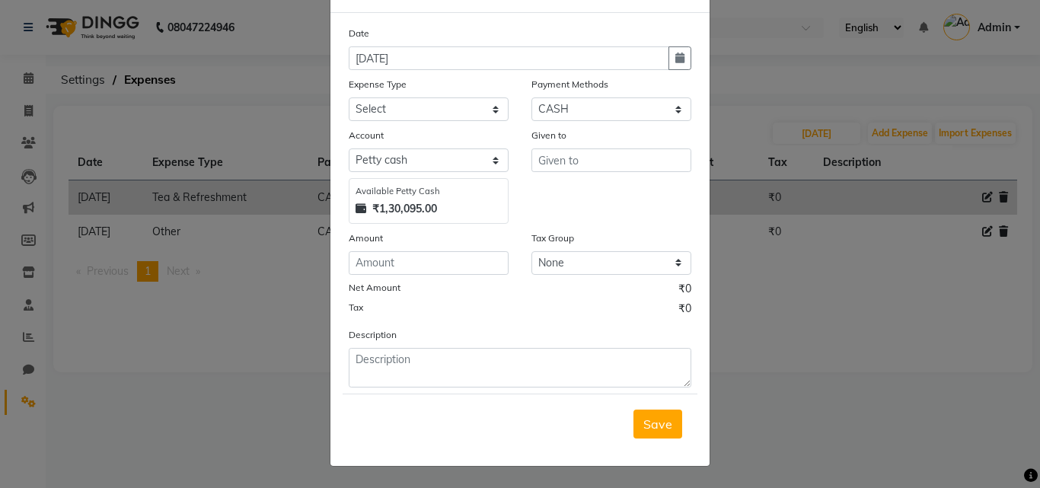
scroll to position [0, 0]
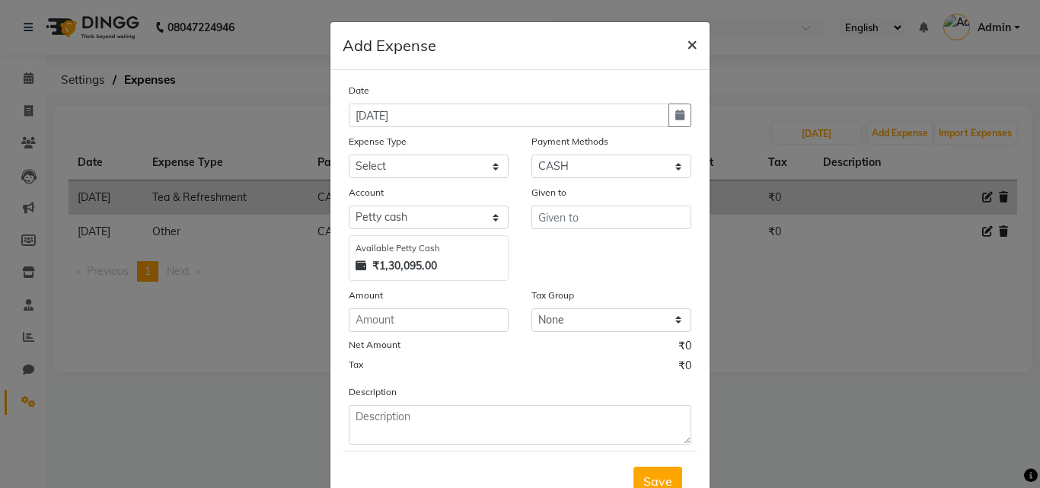
click at [686, 43] on span "×" at bounding box center [691, 43] width 11 height 23
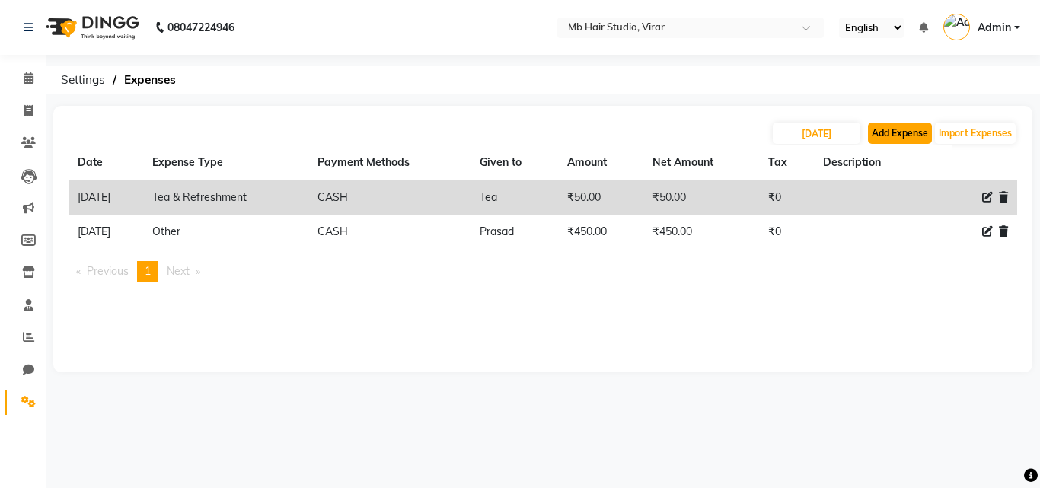
click at [914, 139] on button "Add Expense" at bounding box center [900, 133] width 64 height 21
select select "1"
select select "7122"
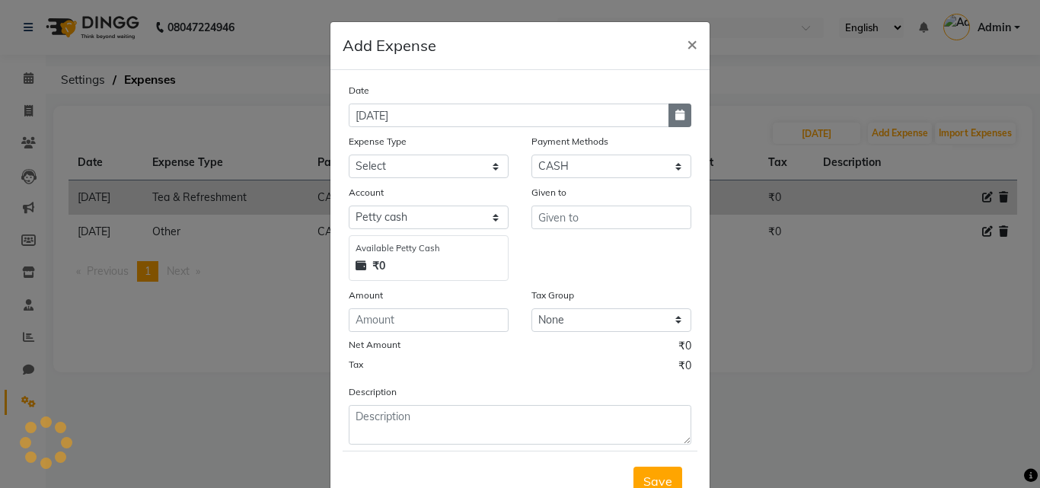
click at [670, 120] on button "button" at bounding box center [679, 116] width 23 height 24
select select "9"
select select "2025"
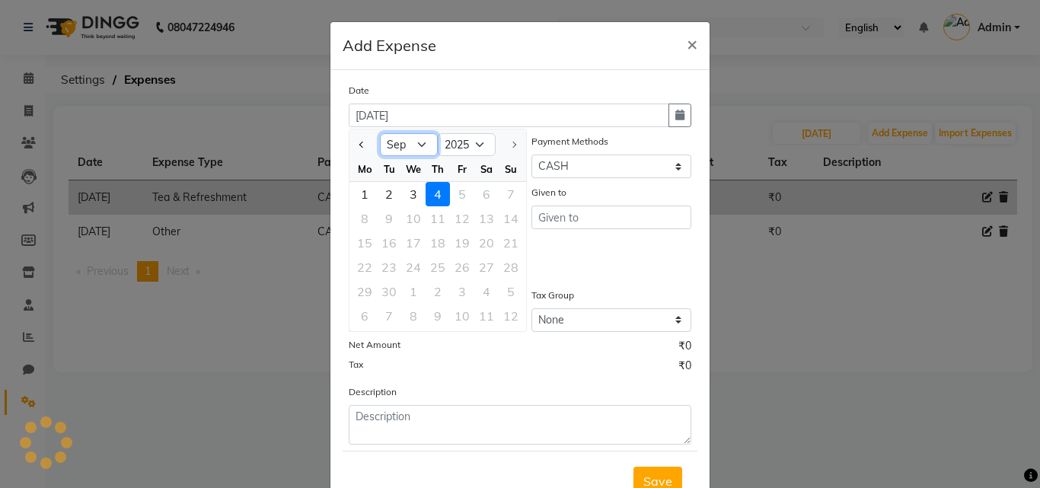
click at [416, 141] on select "Jan Feb Mar Apr May Jun [DATE] Aug Sep" at bounding box center [409, 144] width 58 height 23
select select "8"
click at [380, 133] on select "Jan Feb Mar Apr May Jun [DATE] Aug Sep" at bounding box center [409, 144] width 58 height 23
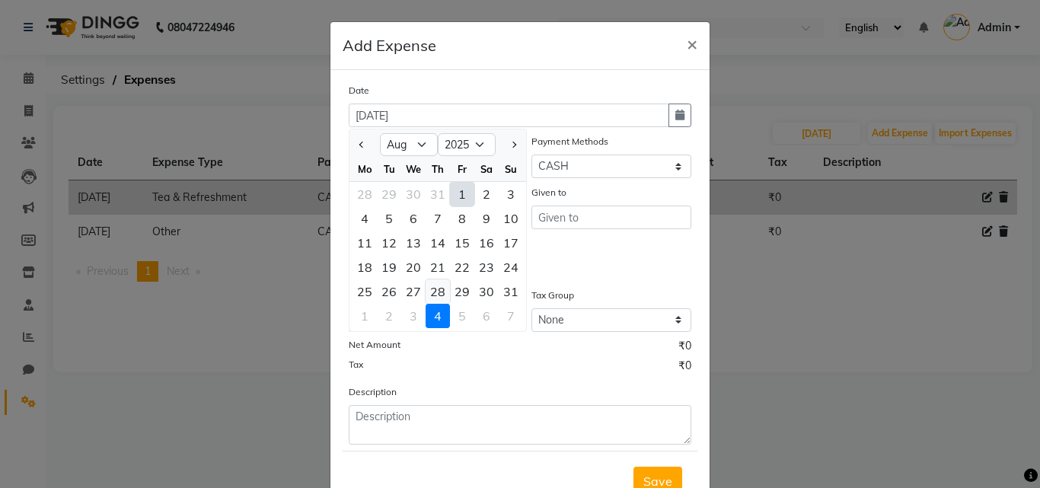
click at [431, 294] on div "28" at bounding box center [437, 291] width 24 height 24
type input "[DATE]"
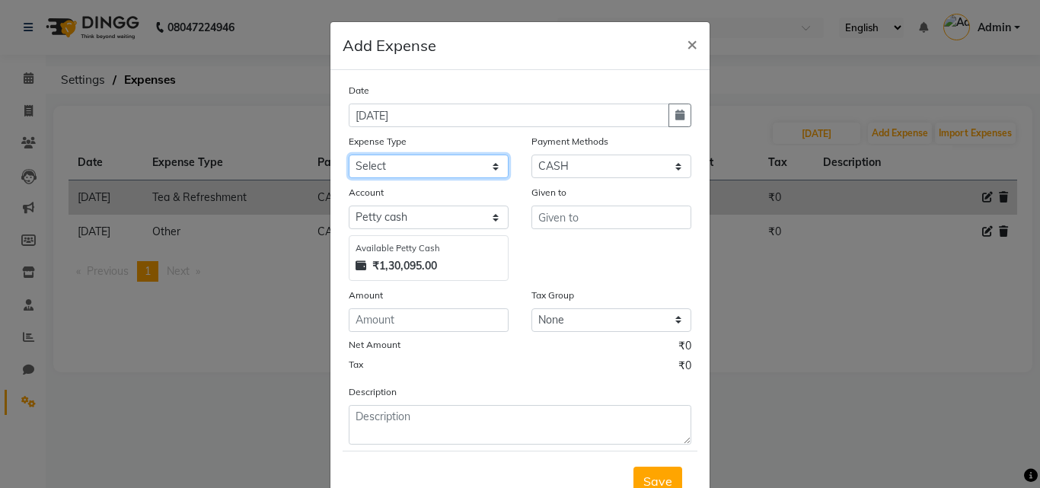
click at [438, 169] on select "Select Advance Salary Bank charges Cash transfer to bank Client Snacks Clinical…" at bounding box center [429, 166] width 160 height 24
select select "23546"
click at [349, 154] on select "Select Advance Salary Bank charges Cash transfer to bank Client Snacks Clinical…" at bounding box center [429, 166] width 160 height 24
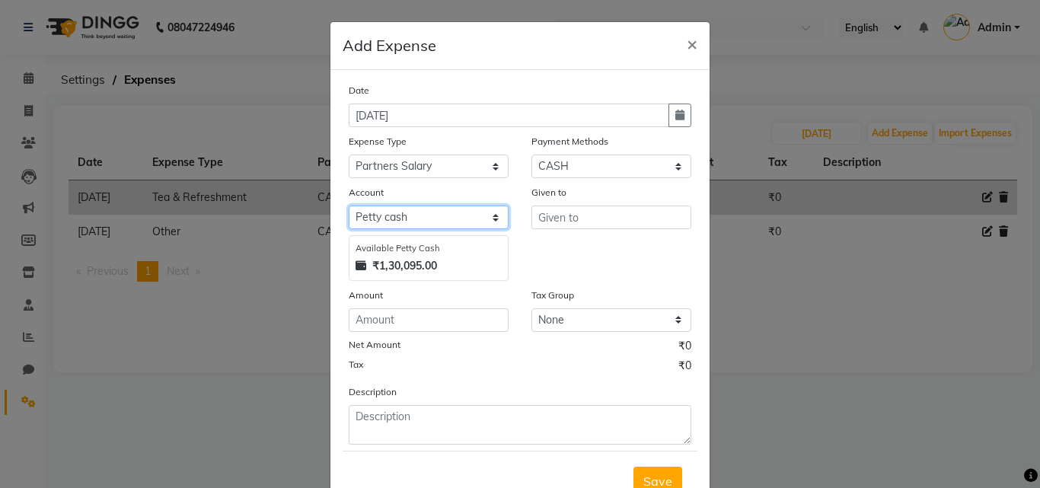
click at [444, 223] on select "Select [PERSON_NAME] cash Default account" at bounding box center [429, 217] width 160 height 24
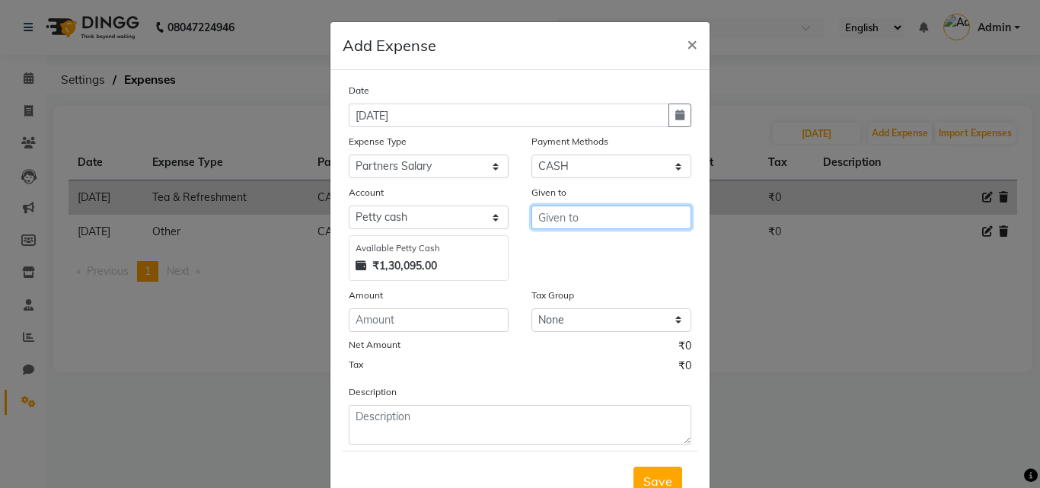
click at [588, 224] on input "text" at bounding box center [611, 217] width 160 height 24
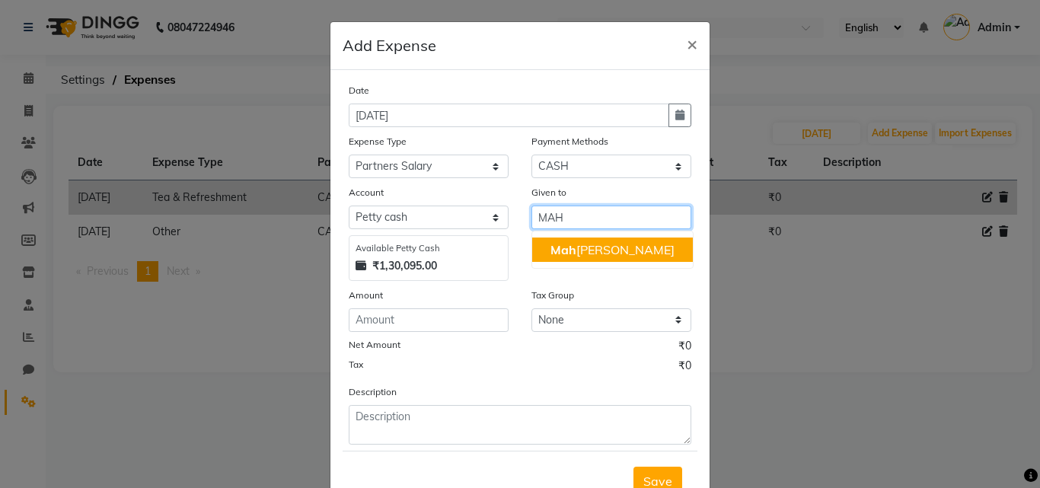
click at [601, 252] on ngb-highlight "[PERSON_NAME]" at bounding box center [612, 249] width 124 height 15
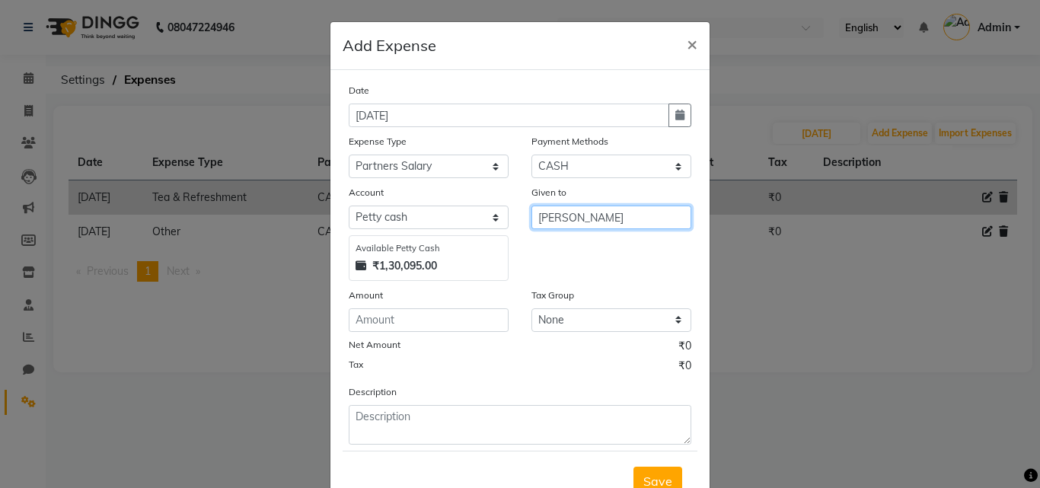
type input "[PERSON_NAME]"
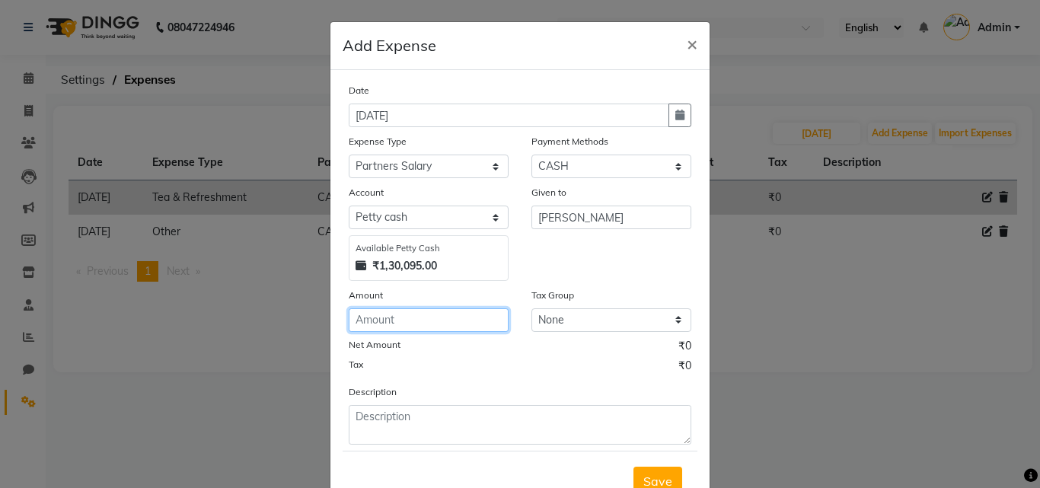
click at [423, 317] on input "number" at bounding box center [429, 320] width 160 height 24
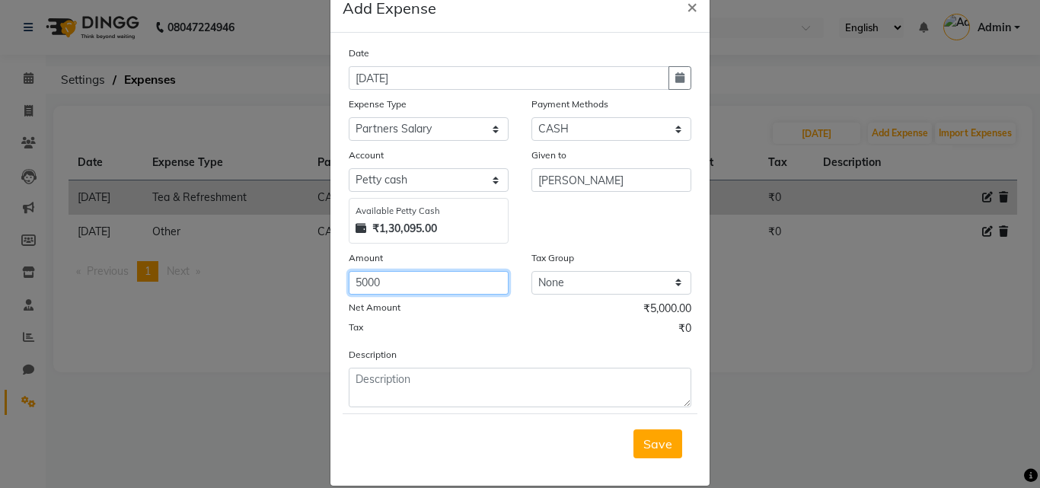
scroll to position [57, 0]
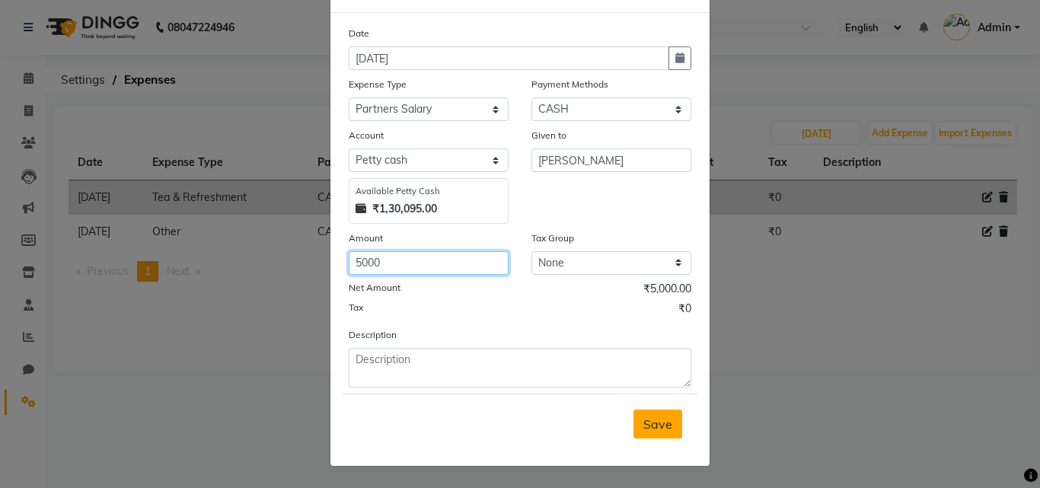
type input "5000"
click at [645, 424] on span "Save" at bounding box center [657, 423] width 29 height 15
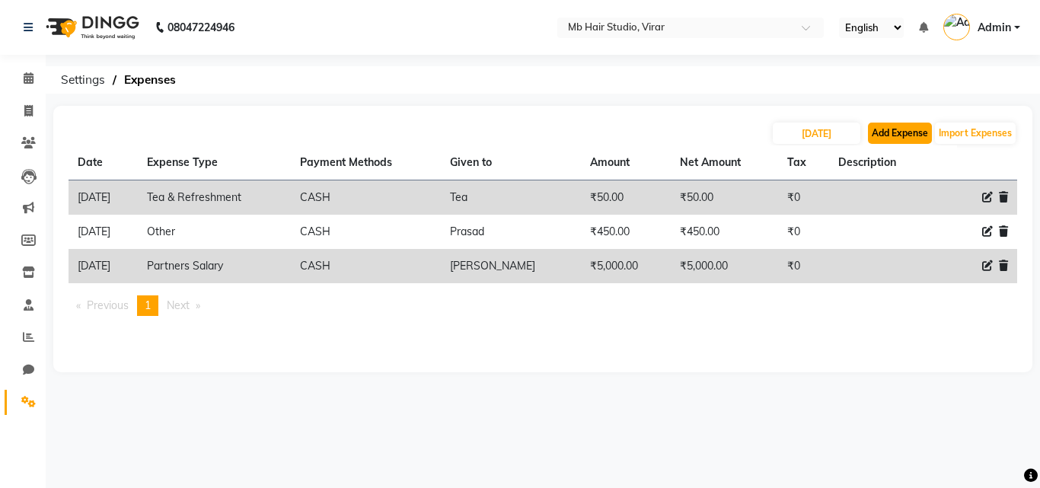
click at [891, 133] on button "Add Expense" at bounding box center [900, 133] width 64 height 21
select select "1"
select select "7122"
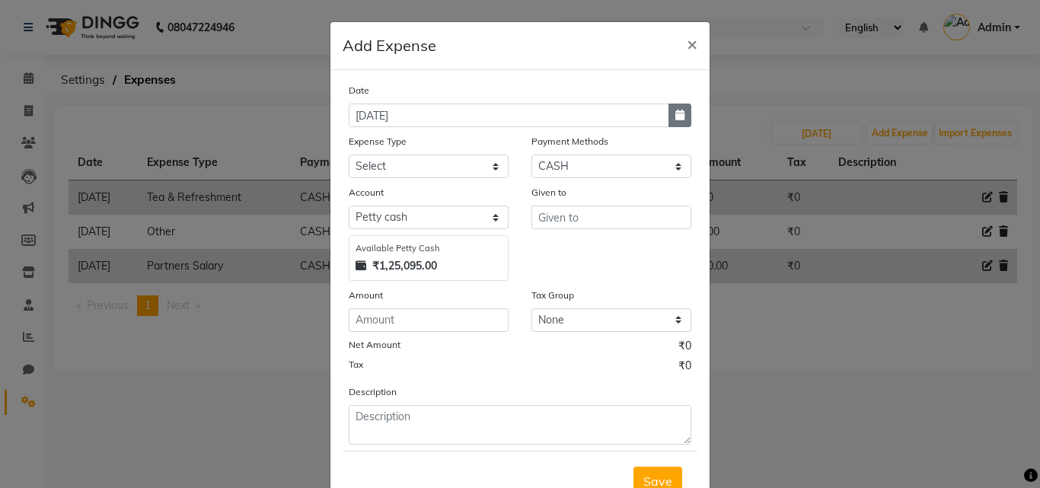
click at [678, 118] on icon "button" at bounding box center [679, 115] width 9 height 11
select select "9"
select select "2025"
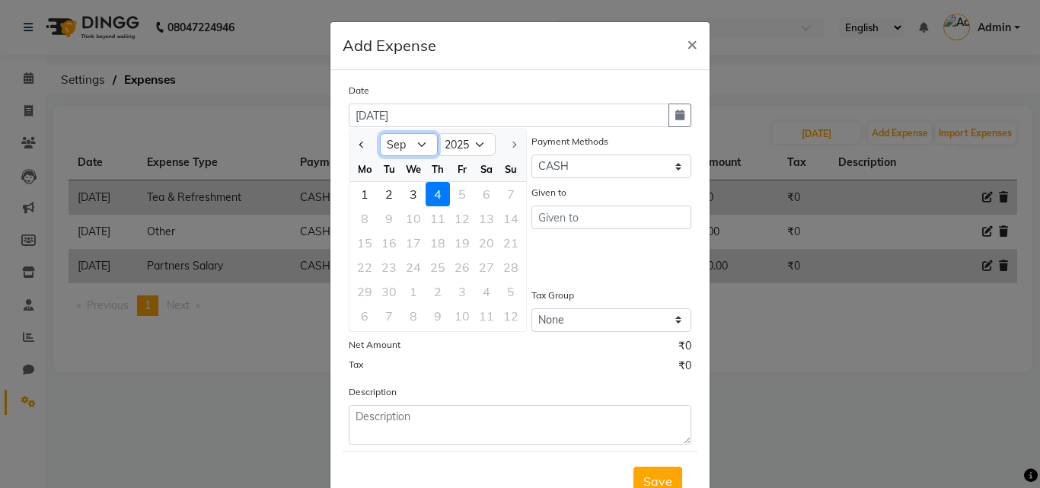
click at [417, 142] on select "Jan Feb Mar Apr May Jun [DATE] Aug Sep" at bounding box center [409, 144] width 58 height 23
select select "8"
click at [380, 133] on select "Jan Feb Mar Apr May Jun [DATE] Aug Sep" at bounding box center [409, 144] width 58 height 23
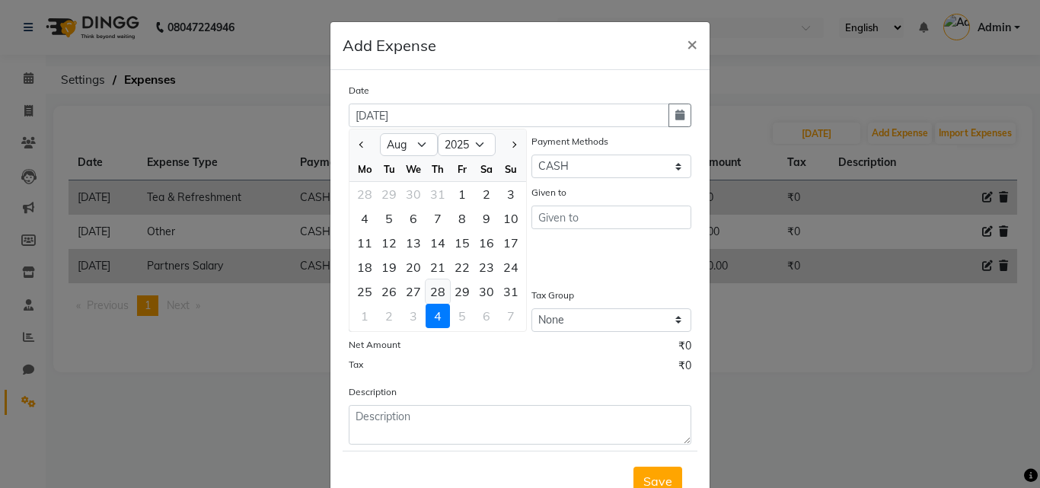
click at [433, 295] on div "28" at bounding box center [437, 291] width 24 height 24
type input "[DATE]"
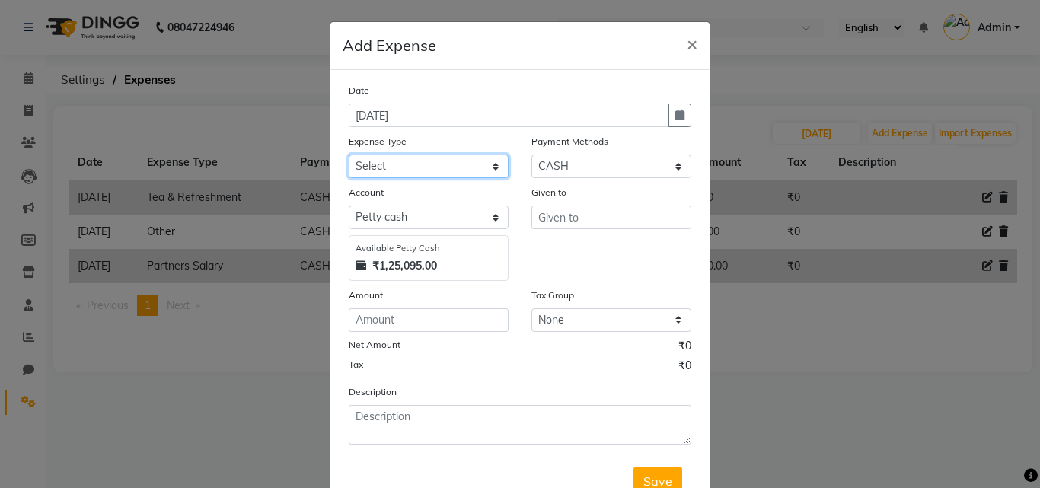
click at [486, 168] on select "Select Advance Salary Bank charges Cash transfer to bank Client Snacks Clinical…" at bounding box center [429, 166] width 160 height 24
select select "23546"
click at [349, 154] on select "Select Advance Salary Bank charges Cash transfer to bank Client Snacks Clinical…" at bounding box center [429, 166] width 160 height 24
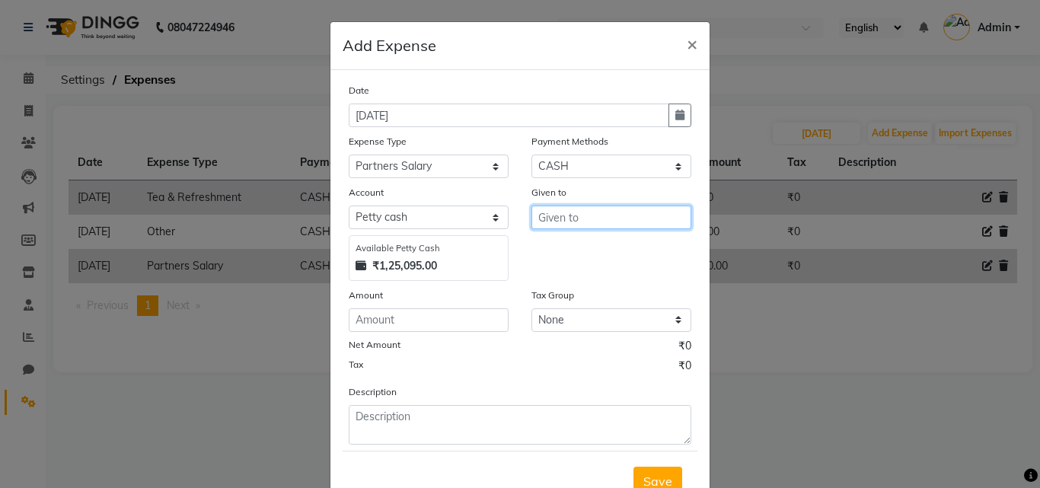
click at [560, 222] on input "text" at bounding box center [611, 217] width 160 height 24
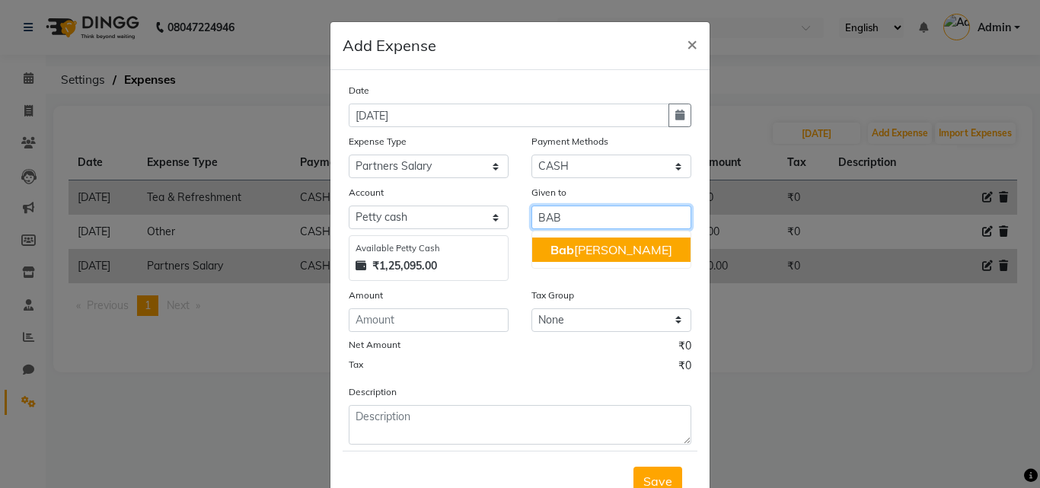
click at [569, 253] on ngb-highlight "Bab [PERSON_NAME]" at bounding box center [611, 249] width 122 height 15
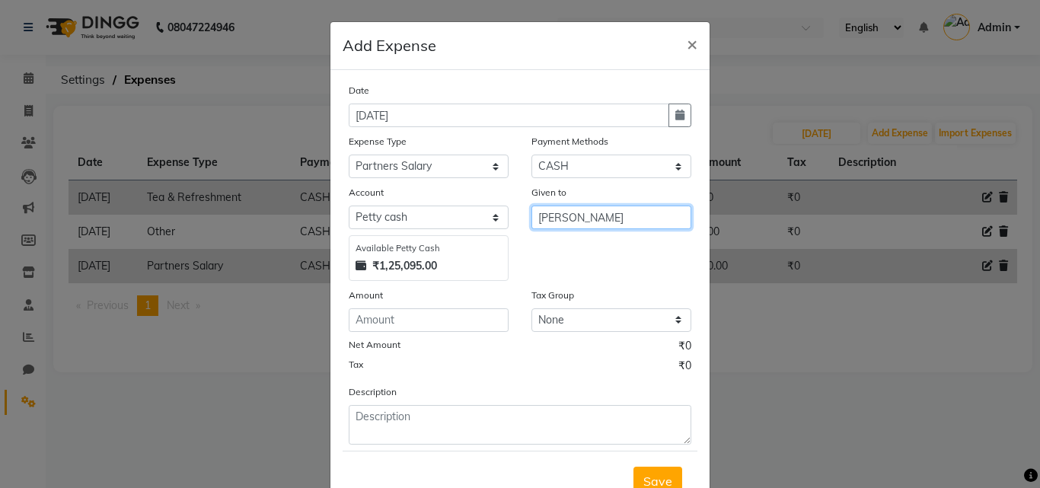
type input "[PERSON_NAME]"
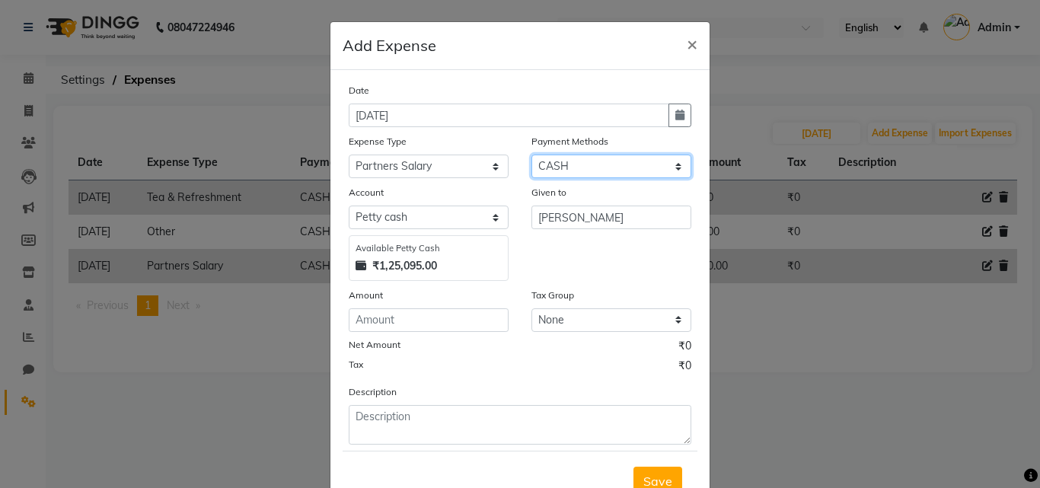
click at [538, 163] on select "Select [PERSON_NAME] PayTM SBI Credit Card CASH" at bounding box center [611, 166] width 160 height 24
select select "6"
click at [531, 154] on select "Select [PERSON_NAME] PayTM SBI Credit Card CASH" at bounding box center [611, 166] width 160 height 24
select select "7123"
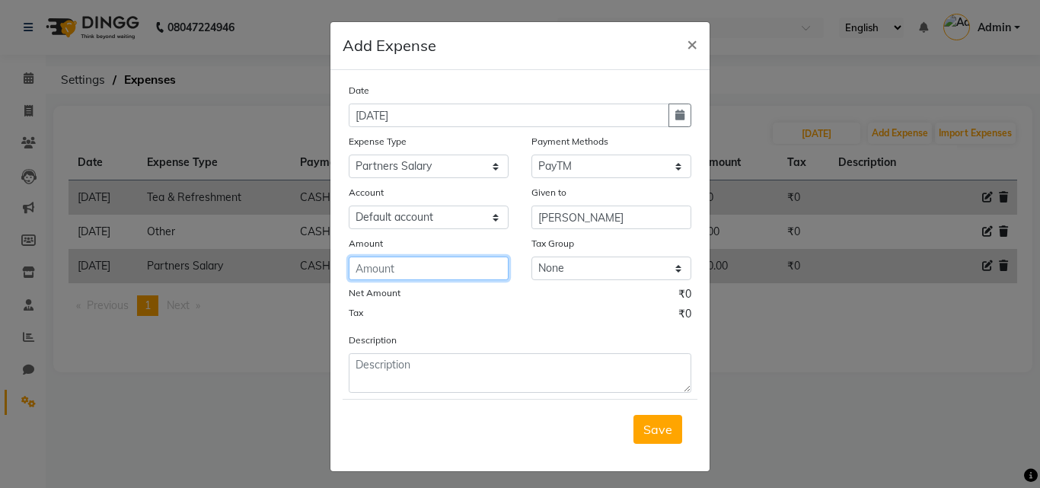
click at [448, 271] on input "number" at bounding box center [429, 268] width 160 height 24
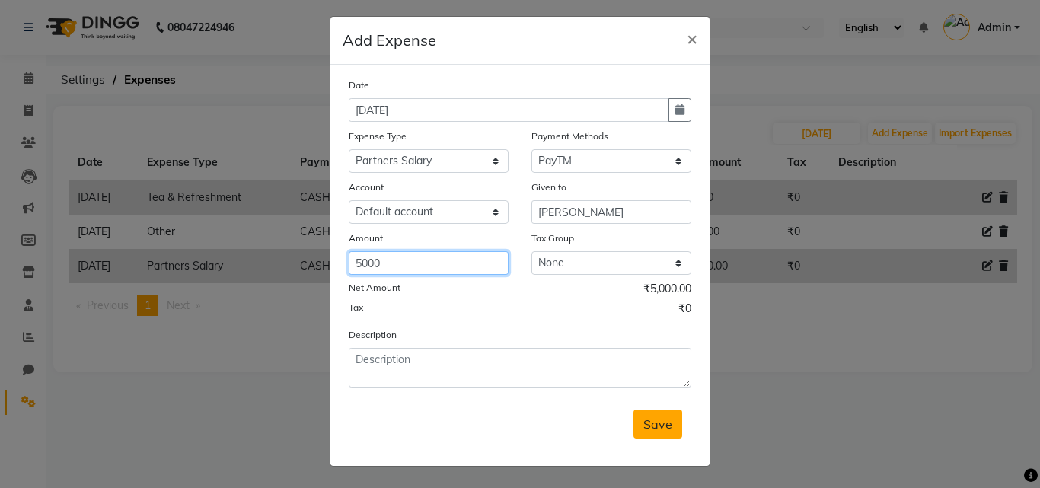
type input "5000"
click at [647, 419] on span "Save" at bounding box center [657, 423] width 29 height 15
